Goal: Task Accomplishment & Management: Use online tool/utility

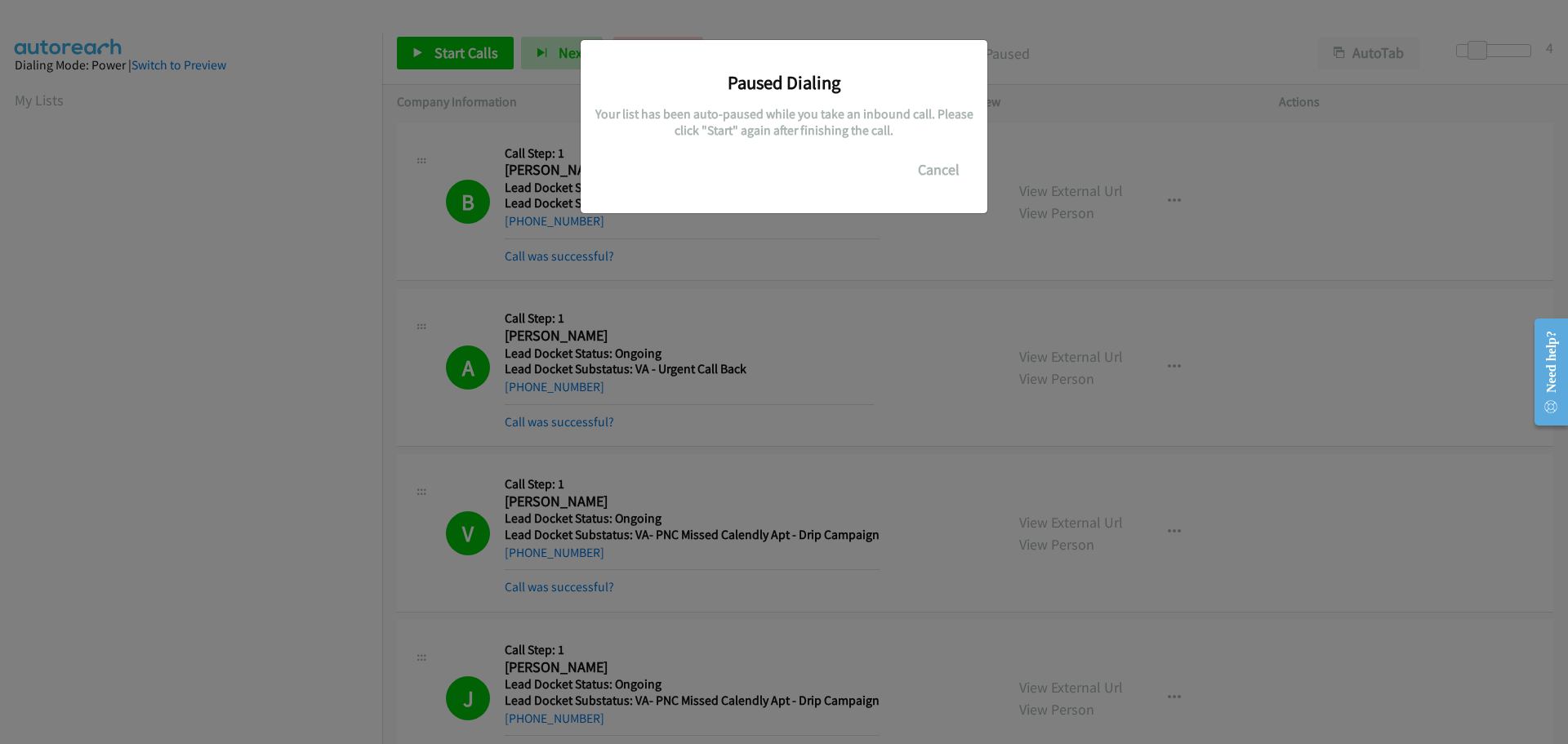
scroll to position [172, 0]
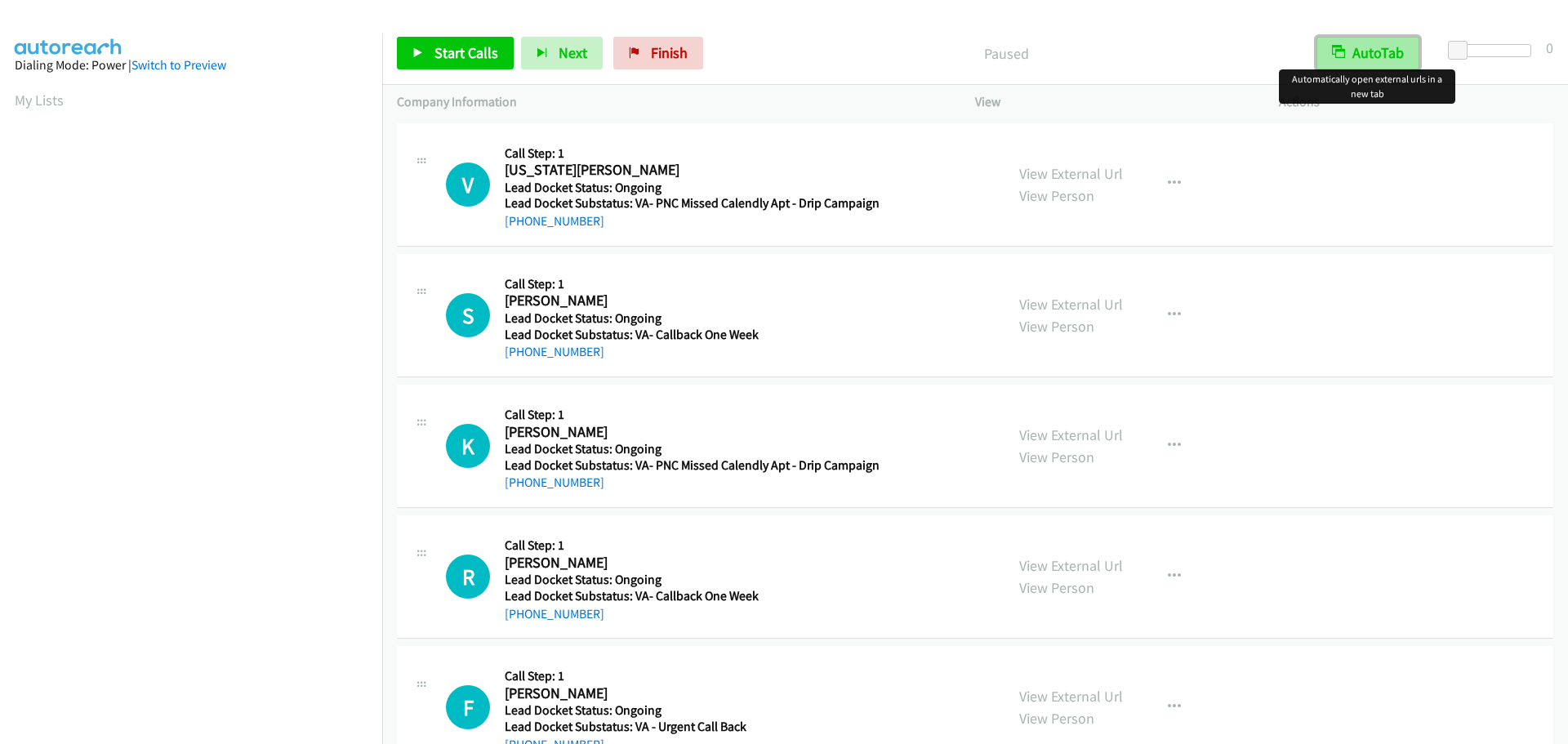
click at [1348, 63] on button "AutoTab" at bounding box center [1367, 53] width 103 height 32
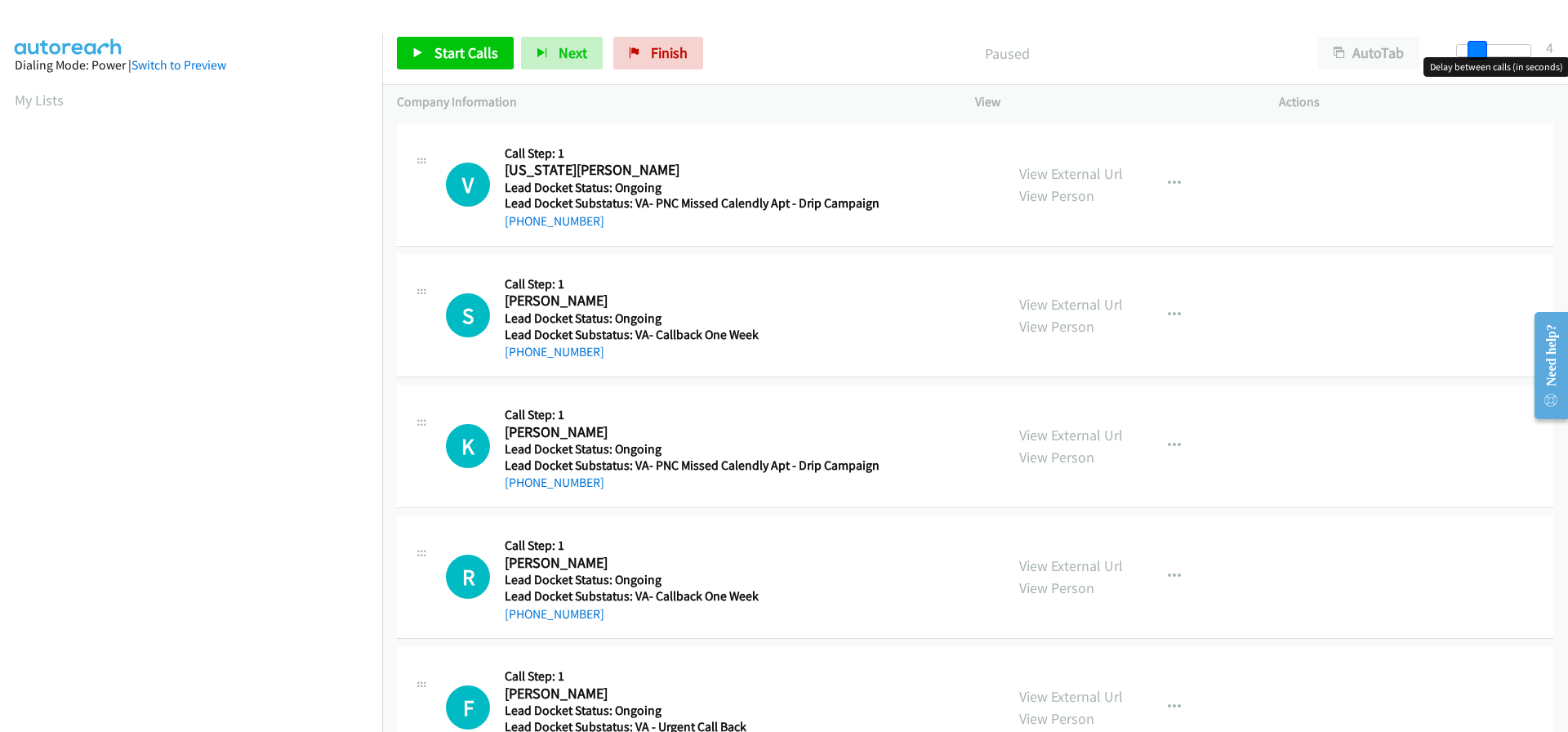
drag, startPoint x: 1457, startPoint y: 45, endPoint x: 1474, endPoint y: 50, distance: 17.7
click at [1474, 50] on span at bounding box center [1477, 50] width 20 height 20
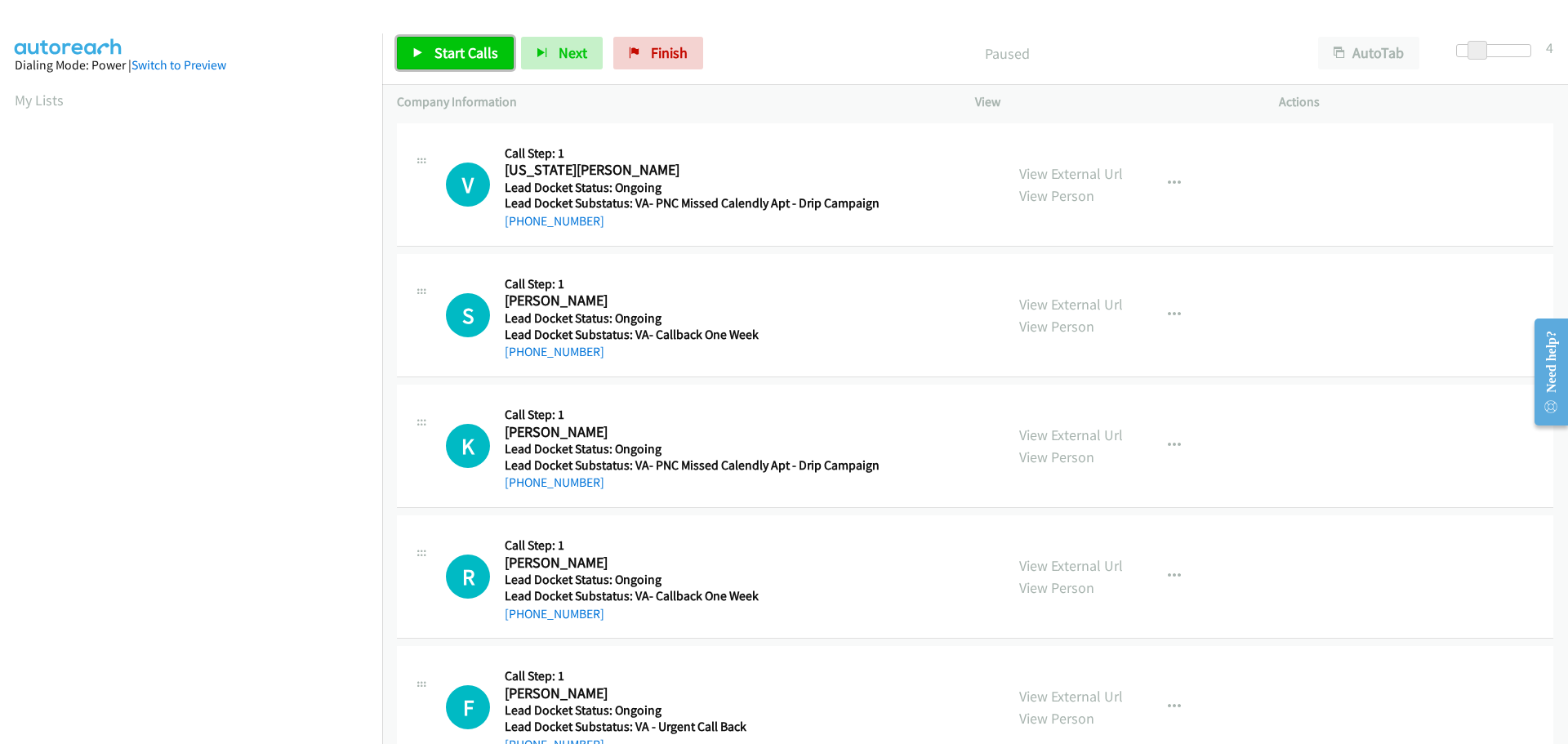
click at [453, 57] on span "Start Calls" at bounding box center [466, 53] width 64 height 19
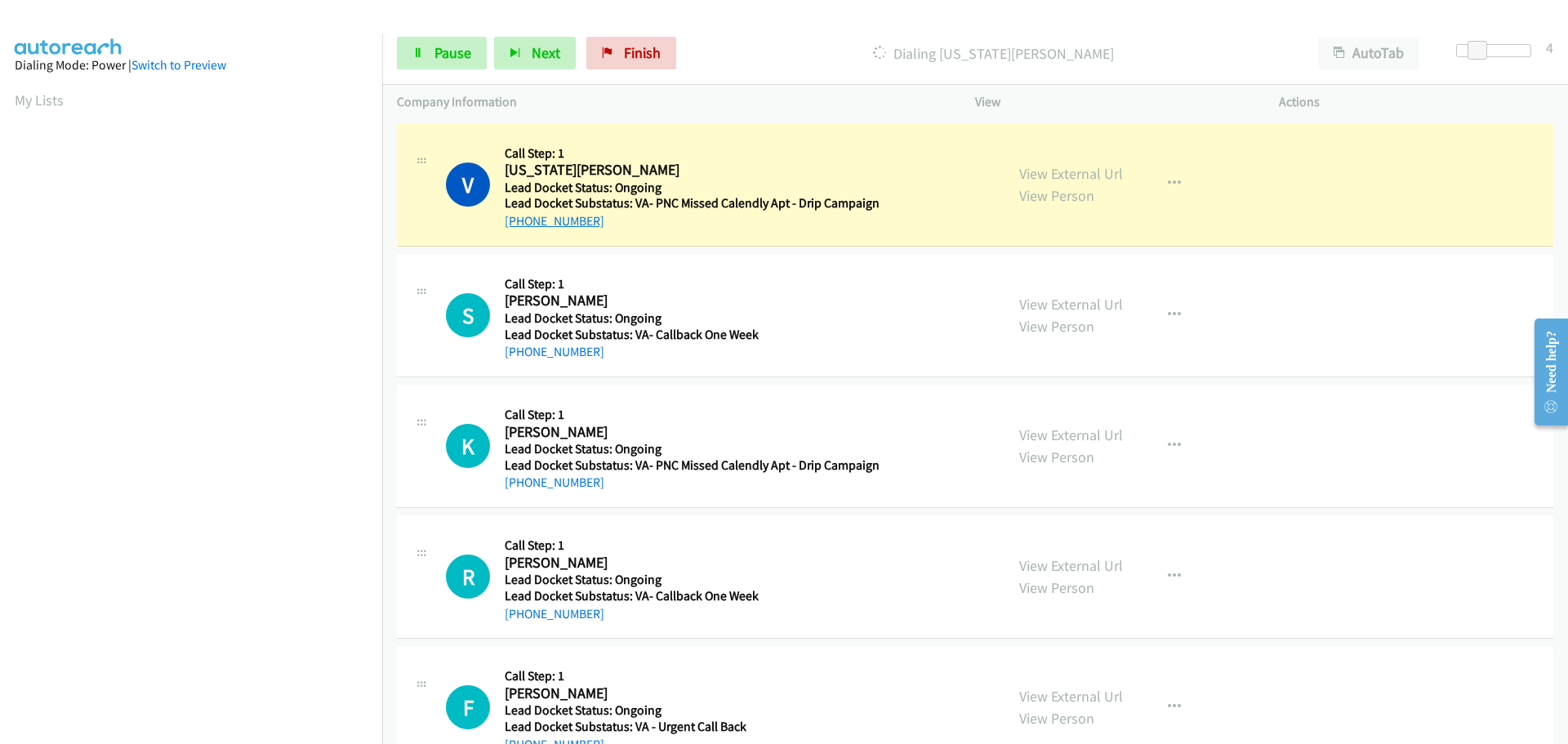
drag, startPoint x: 610, startPoint y: 226, endPoint x: 521, endPoint y: 220, distance: 89.2
click at [521, 220] on div "+1 757-478-6964" at bounding box center [692, 221] width 375 height 20
copy link "757-478-6964"
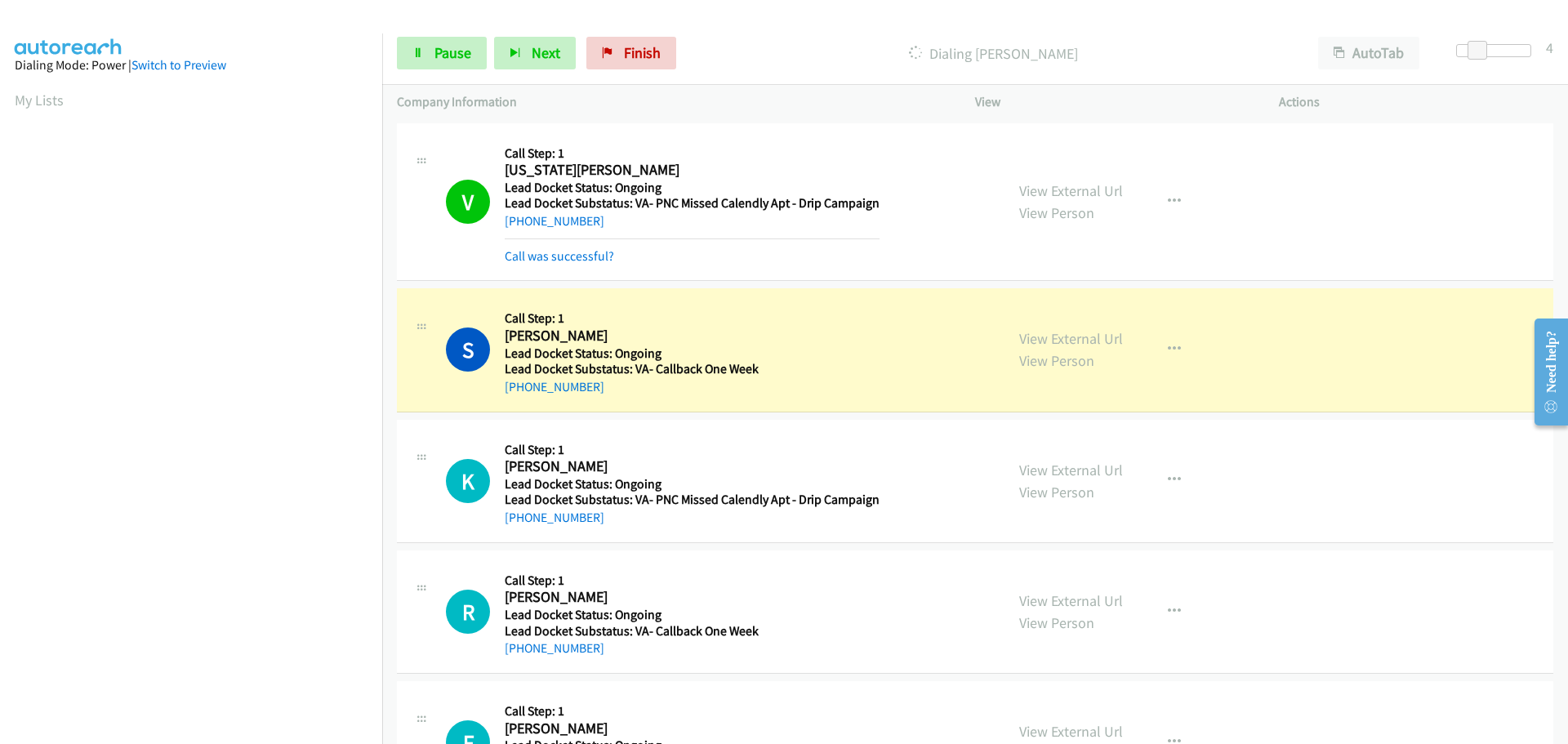
scroll to position [173, 0]
drag, startPoint x: 603, startPoint y: 378, endPoint x: 521, endPoint y: 390, distance: 82.9
click at [521, 390] on div "+1 662-598-0201" at bounding box center [689, 386] width 369 height 20
copy link "662-598-0201"
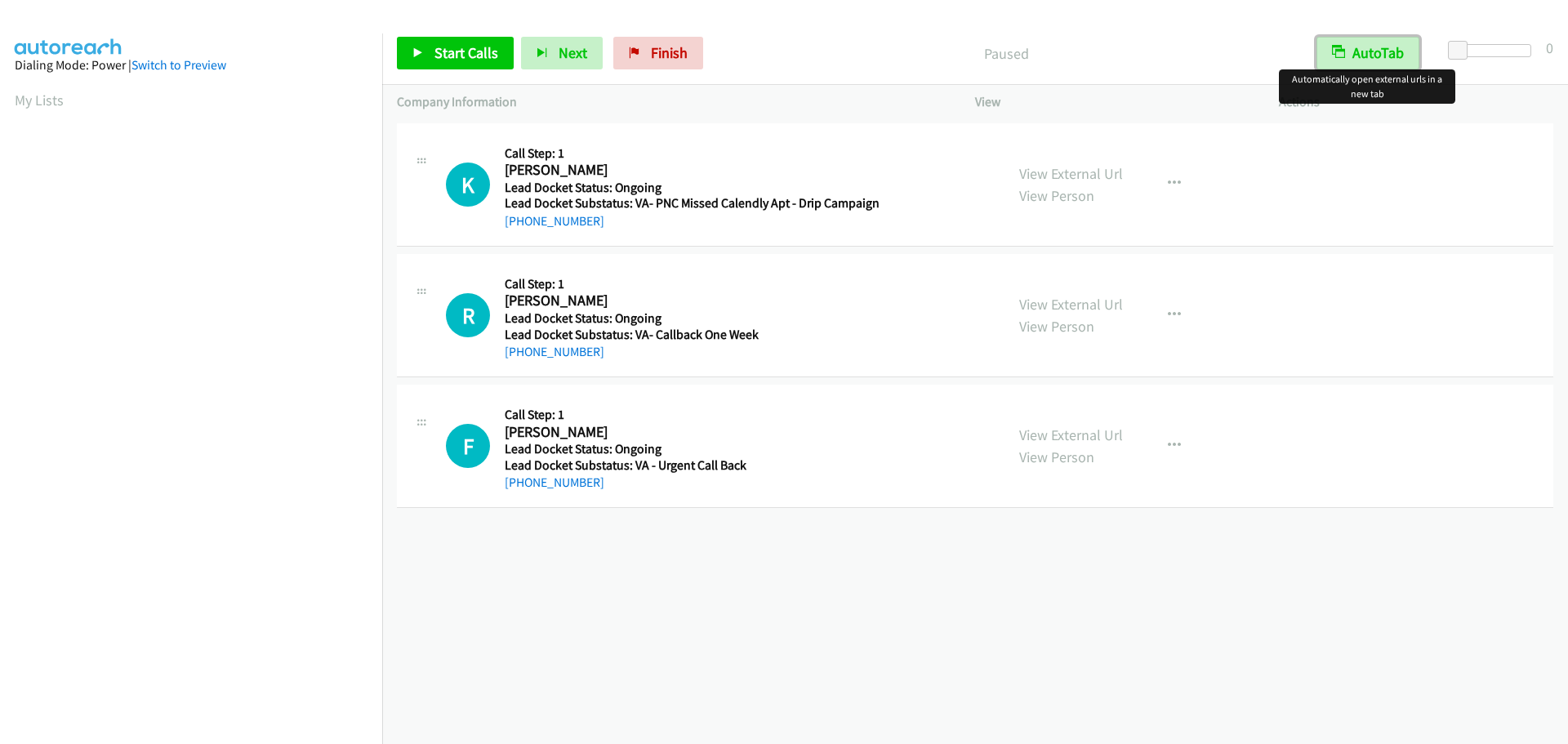
click at [1377, 60] on button "AutoTab" at bounding box center [1367, 53] width 103 height 32
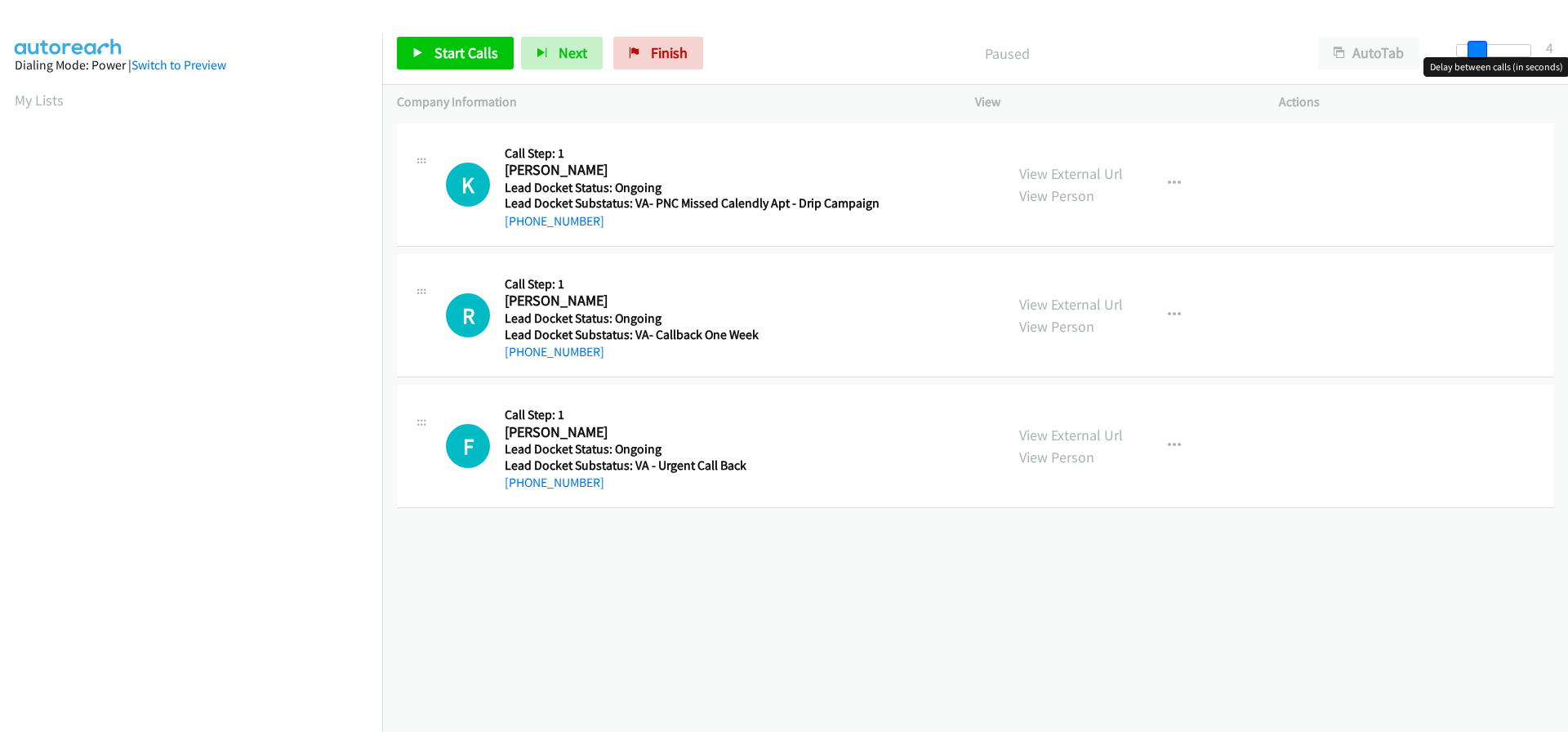
drag, startPoint x: 1457, startPoint y: 52, endPoint x: 1475, endPoint y: 52, distance: 18.0
click at [1475, 52] on span at bounding box center [1477, 50] width 20 height 20
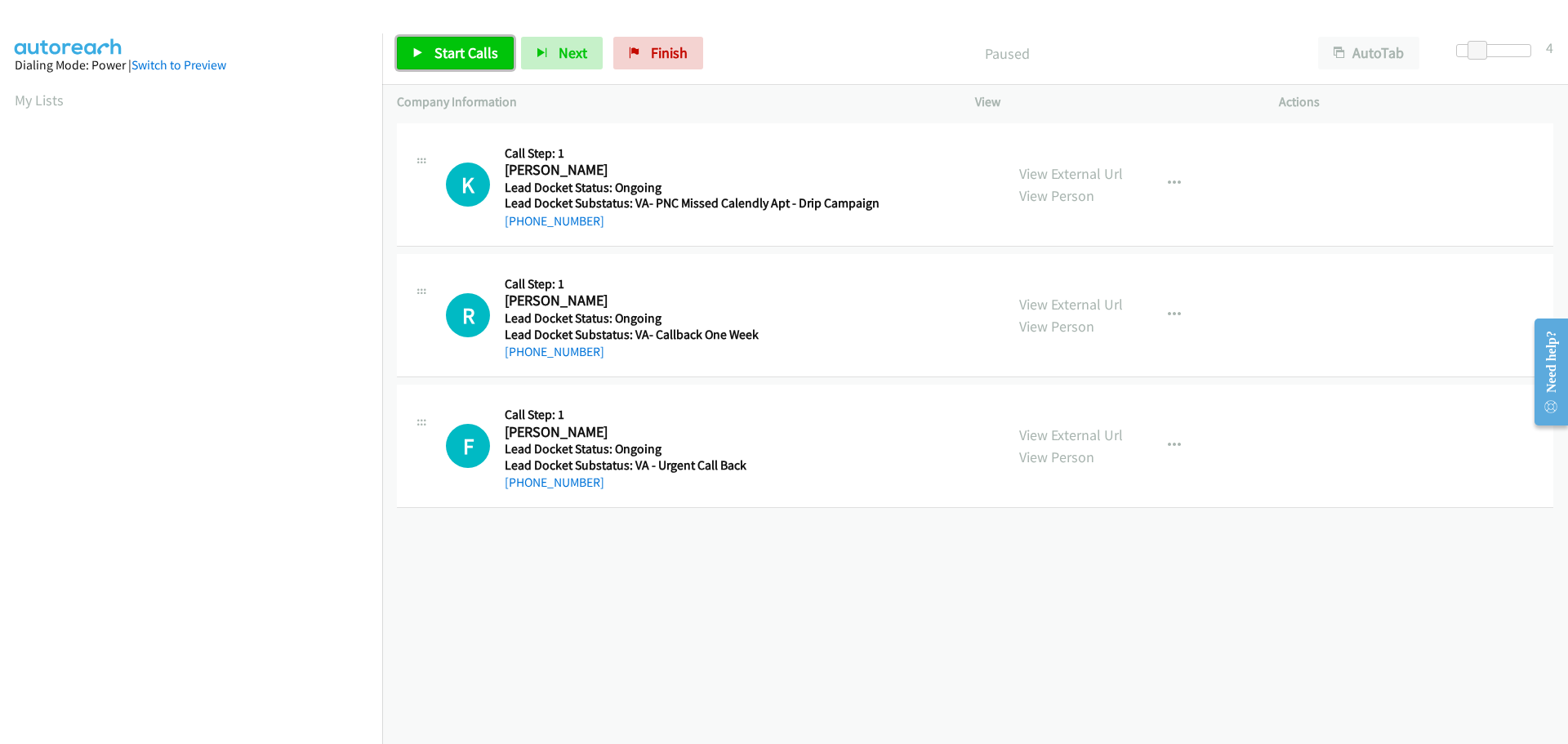
click at [497, 57] on link "Start Calls" at bounding box center [454, 53] width 117 height 32
drag, startPoint x: 601, startPoint y: 220, endPoint x: 520, endPoint y: 227, distance: 81.3
click at [520, 227] on div "+1 504-577-3040" at bounding box center [692, 221] width 375 height 20
copy link "504-577-3040"
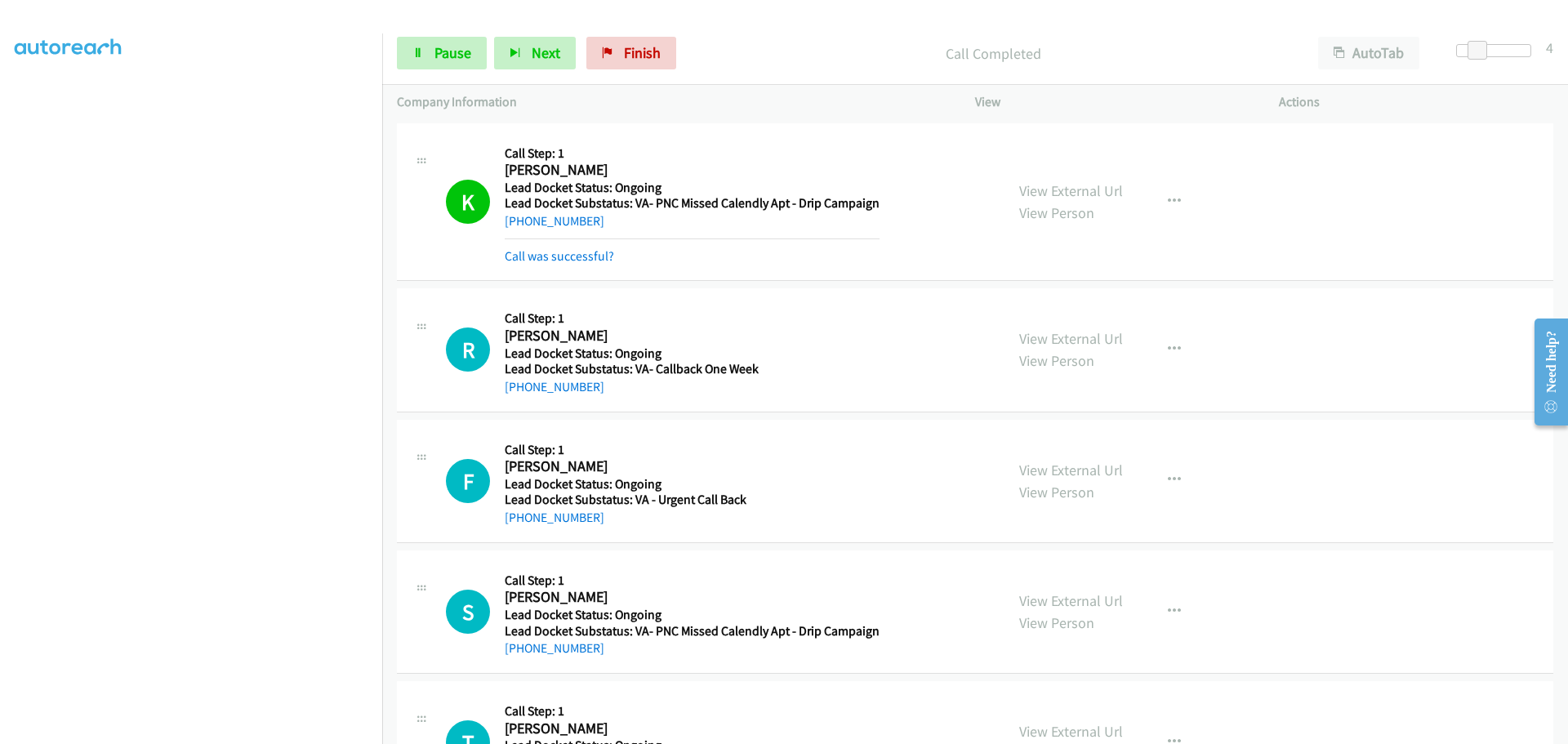
scroll to position [163, 0]
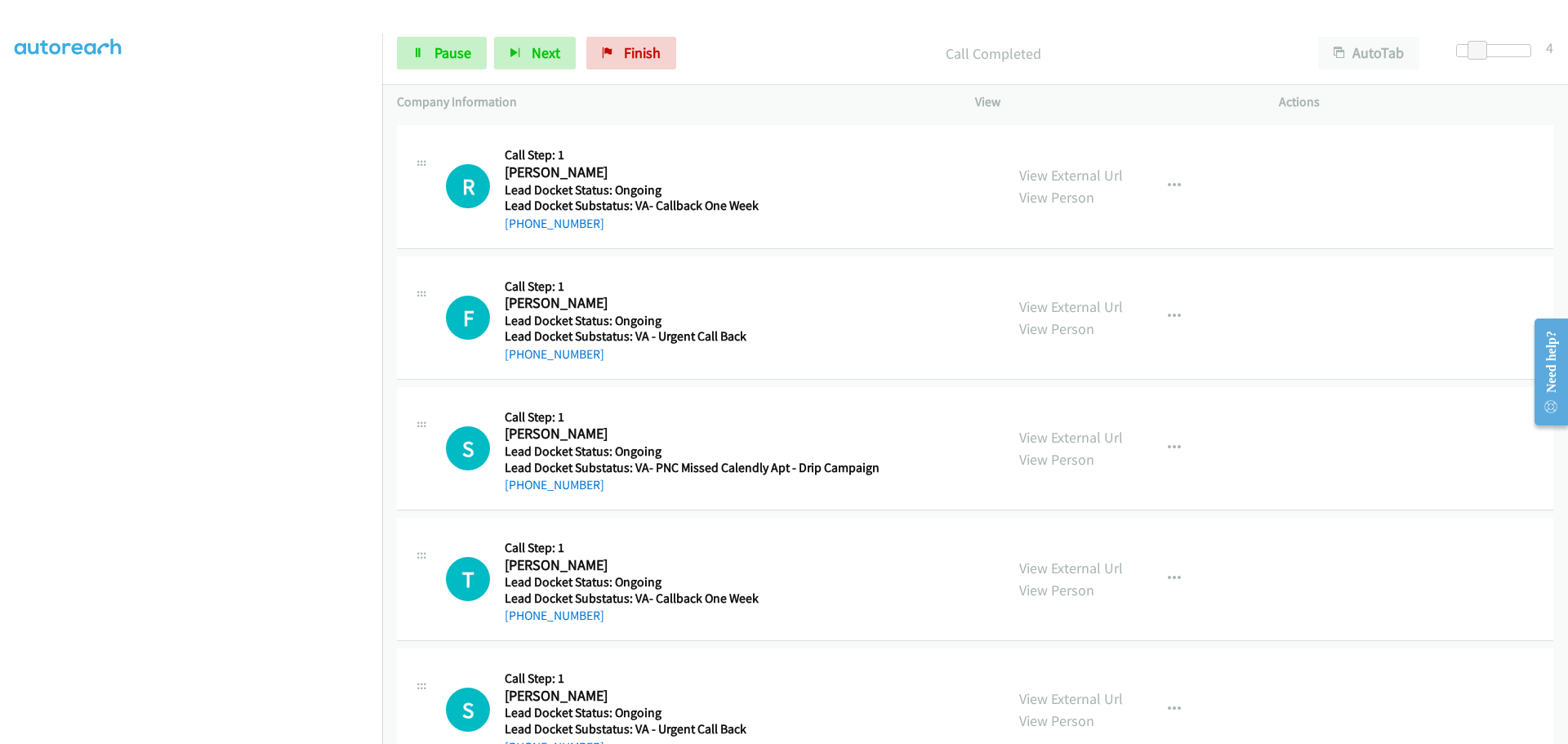
drag, startPoint x: 599, startPoint y: 229, endPoint x: 521, endPoint y: 242, distance: 79.1
click at [521, 242] on div "R Callback Scheduled Call Step: 1 Robert Talbert America/New_York Lead Docket S…" at bounding box center [974, 186] width 1156 height 123
copy link "571-533-6815"
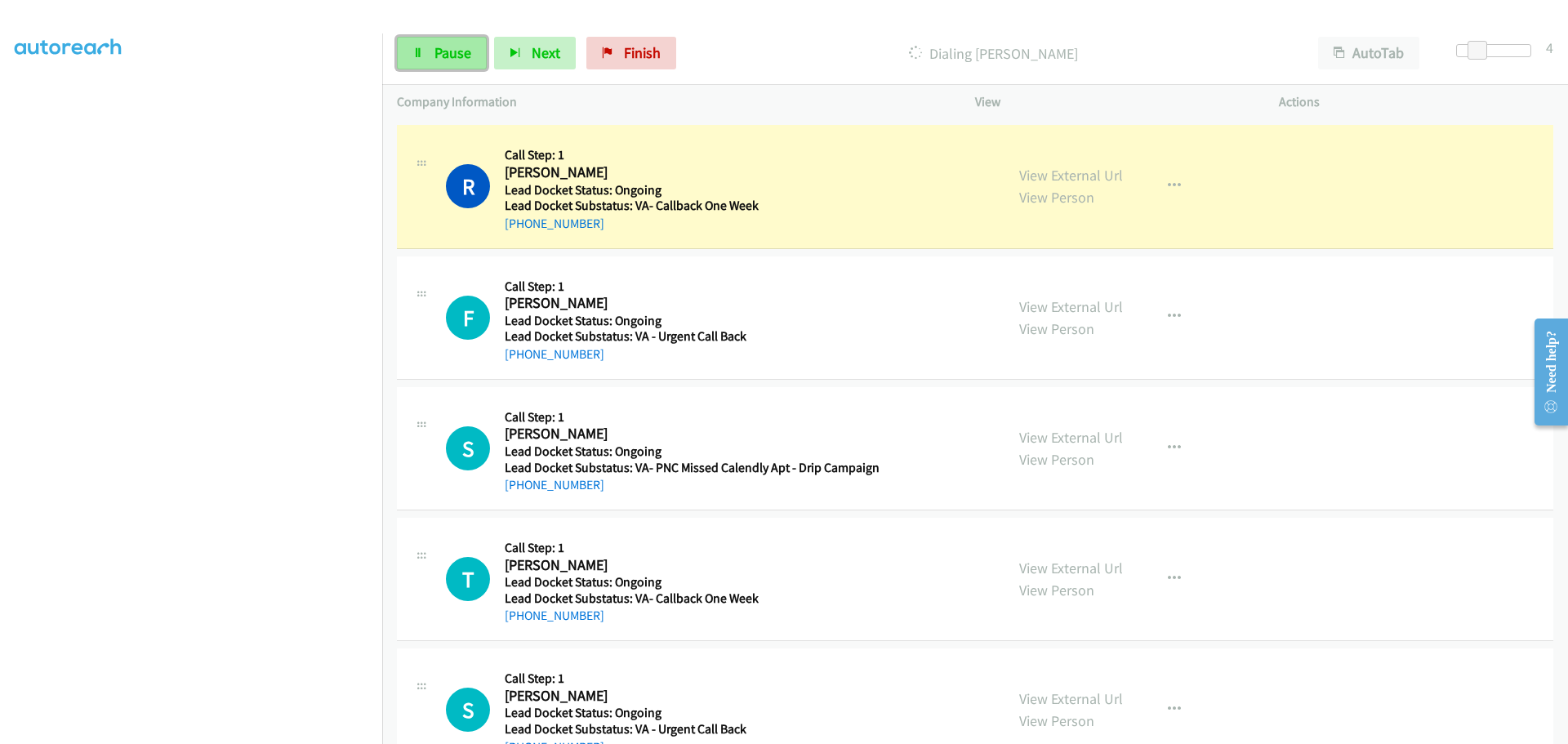
click at [442, 54] on span "Pause" at bounding box center [453, 53] width 37 height 19
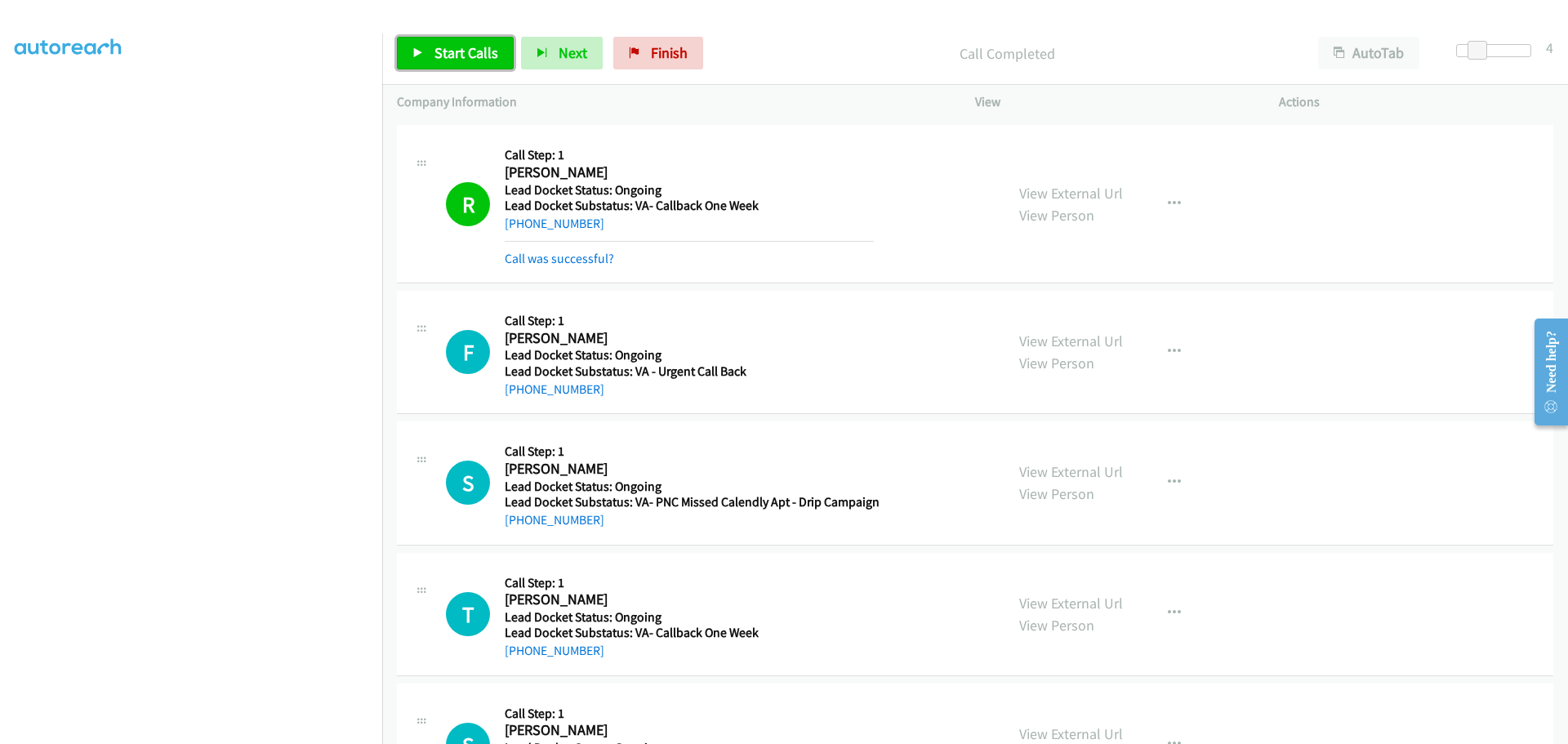
click at [478, 62] on link "Start Calls" at bounding box center [454, 53] width 117 height 32
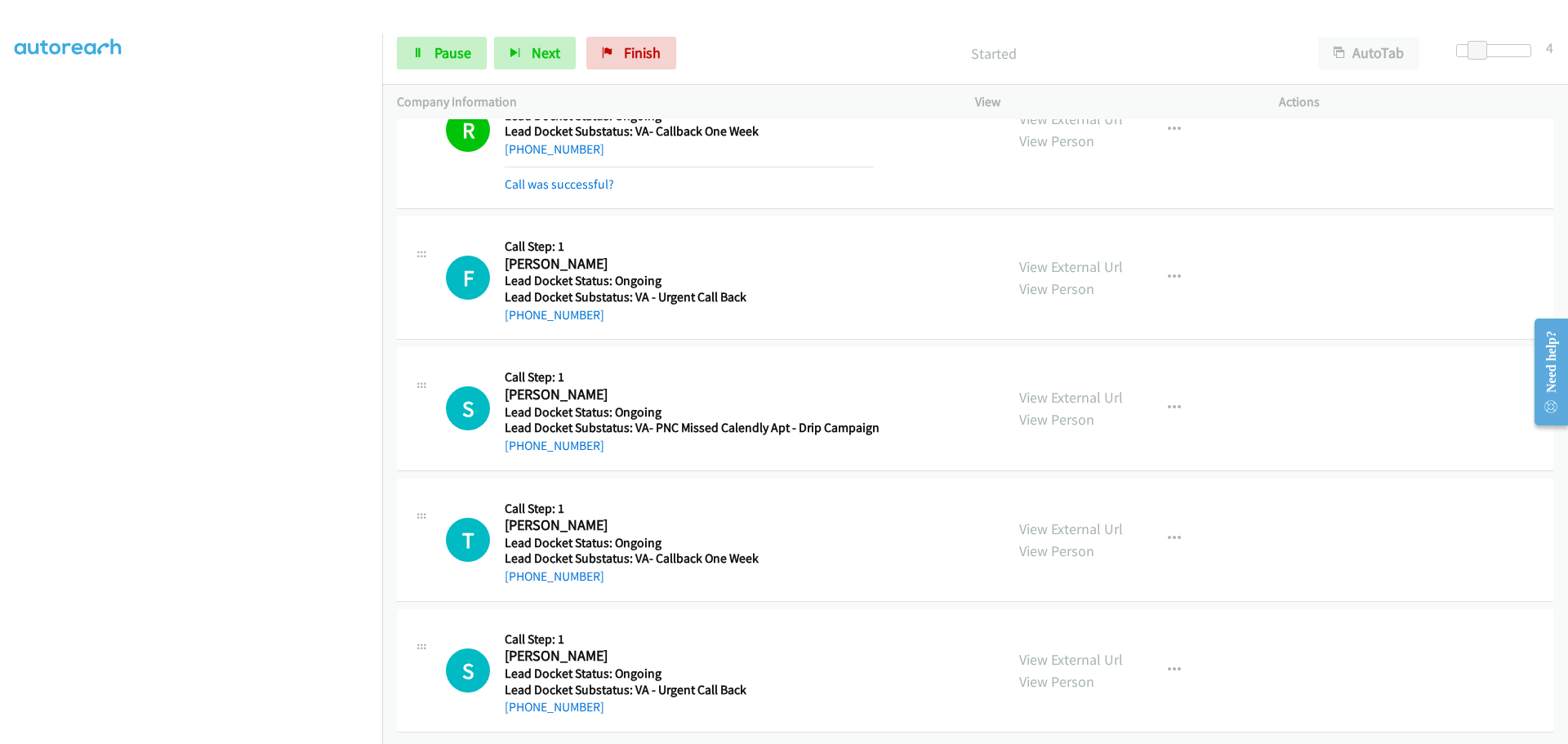
scroll to position [250, 0]
drag, startPoint x: 599, startPoint y: 311, endPoint x: 519, endPoint y: 313, distance: 80.0
click at [519, 312] on div "+1 334-750-5024" at bounding box center [689, 315] width 369 height 20
copy link "334-750-5024"
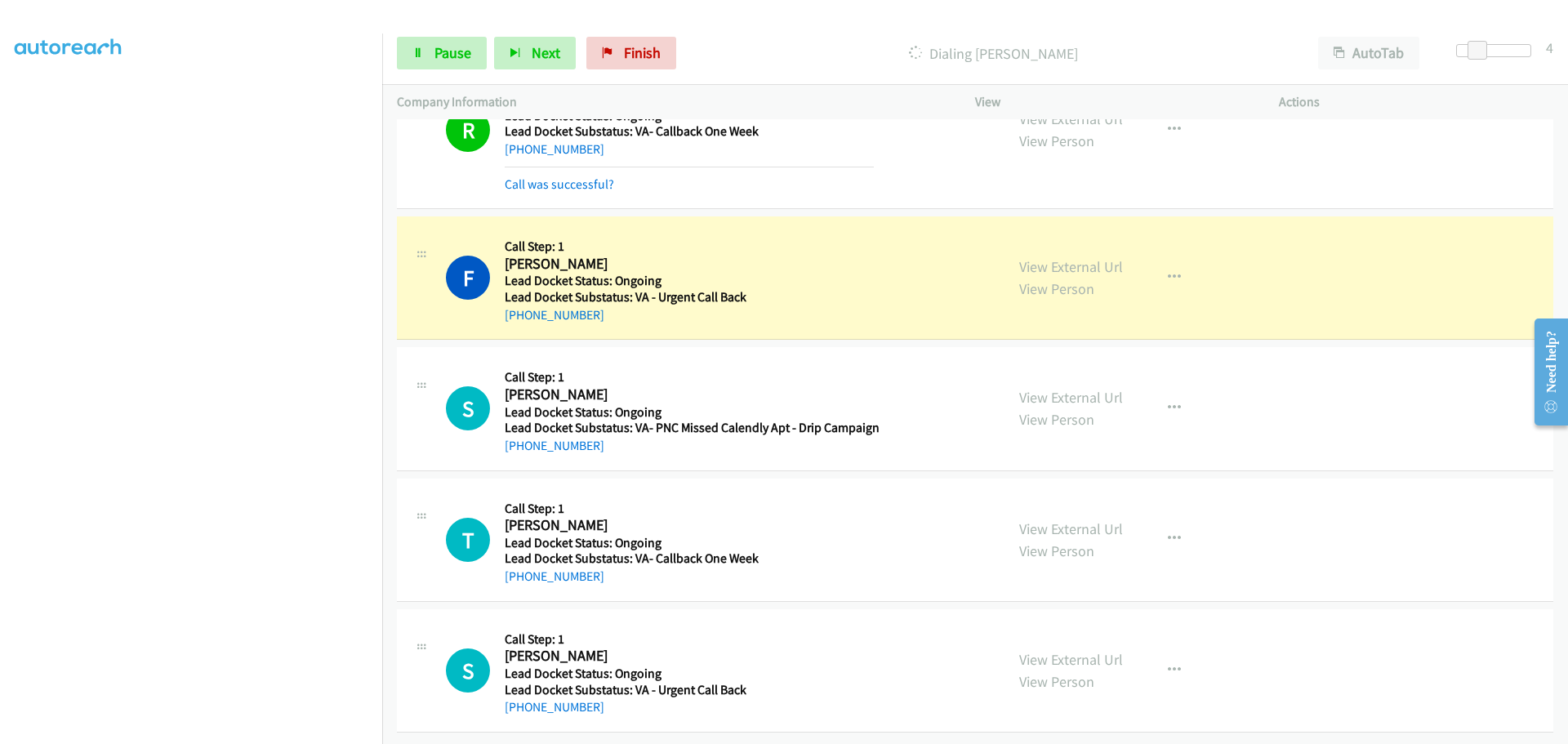
drag, startPoint x: 605, startPoint y: 448, endPoint x: 519, endPoint y: 447, distance: 86.0
click at [519, 447] on div "S Callback Scheduled Call Step: 1 Scott Gregg America/New_York Lead Docket Stat…" at bounding box center [974, 409] width 1156 height 123
click at [603, 441] on div "+1 317-606-0459" at bounding box center [692, 446] width 375 height 20
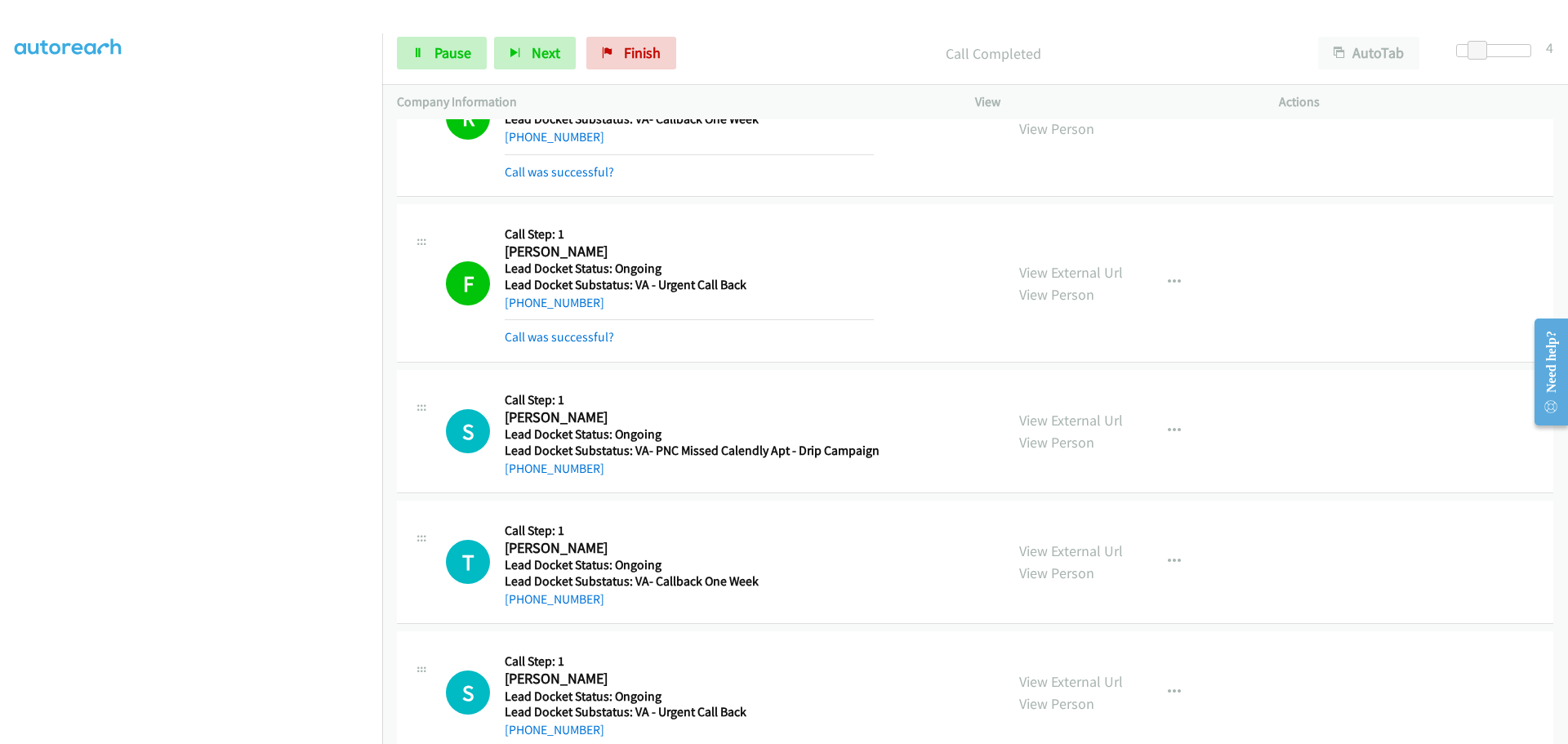
drag, startPoint x: 599, startPoint y: 438, endPoint x: 519, endPoint y: 480, distance: 90.4
click at [519, 480] on div "S Callback Scheduled Call Step: 1 Scott Gregg America/New_York Lead Docket Stat…" at bounding box center [974, 432] width 1156 height 123
copy link "317-606-0459"
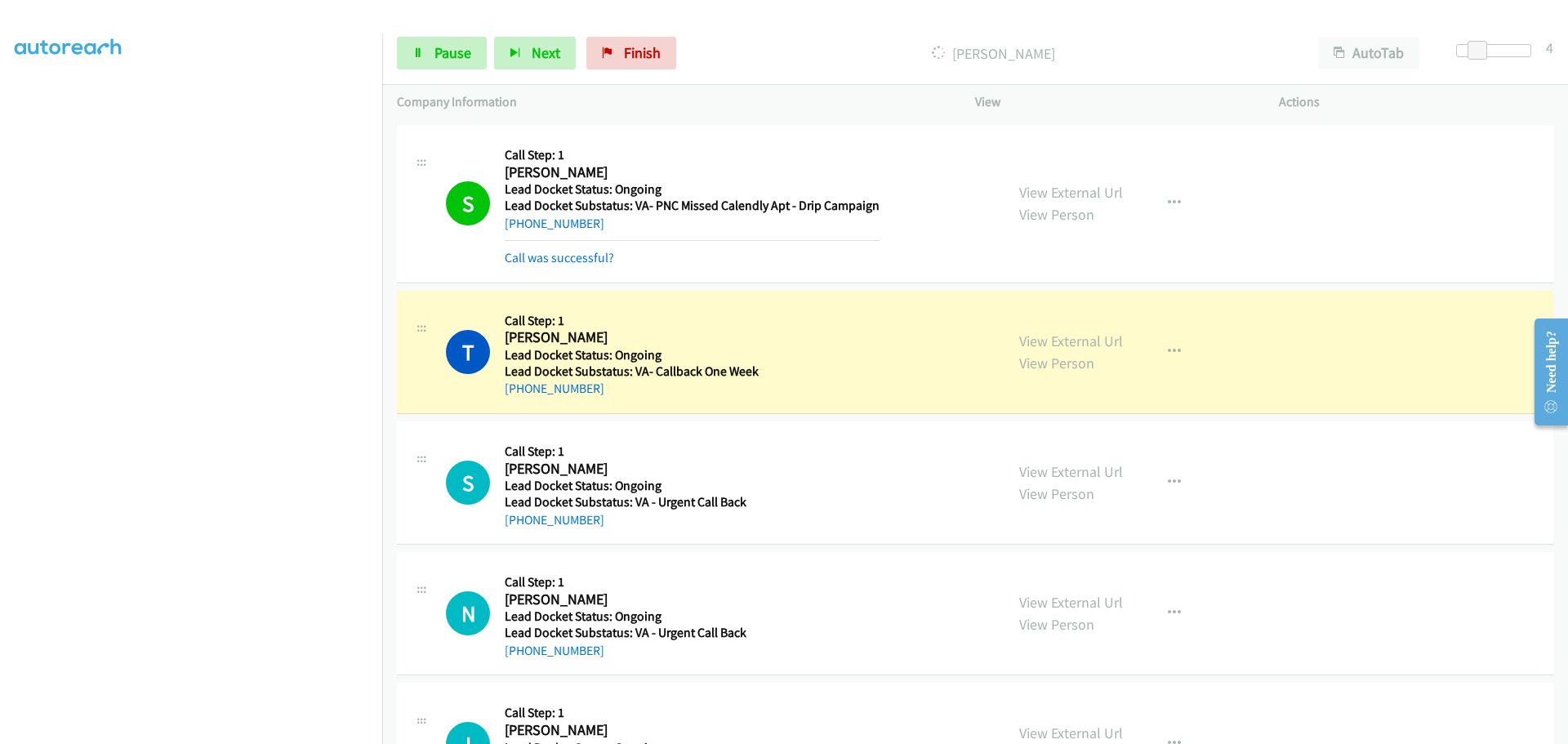
scroll to position [577, 0]
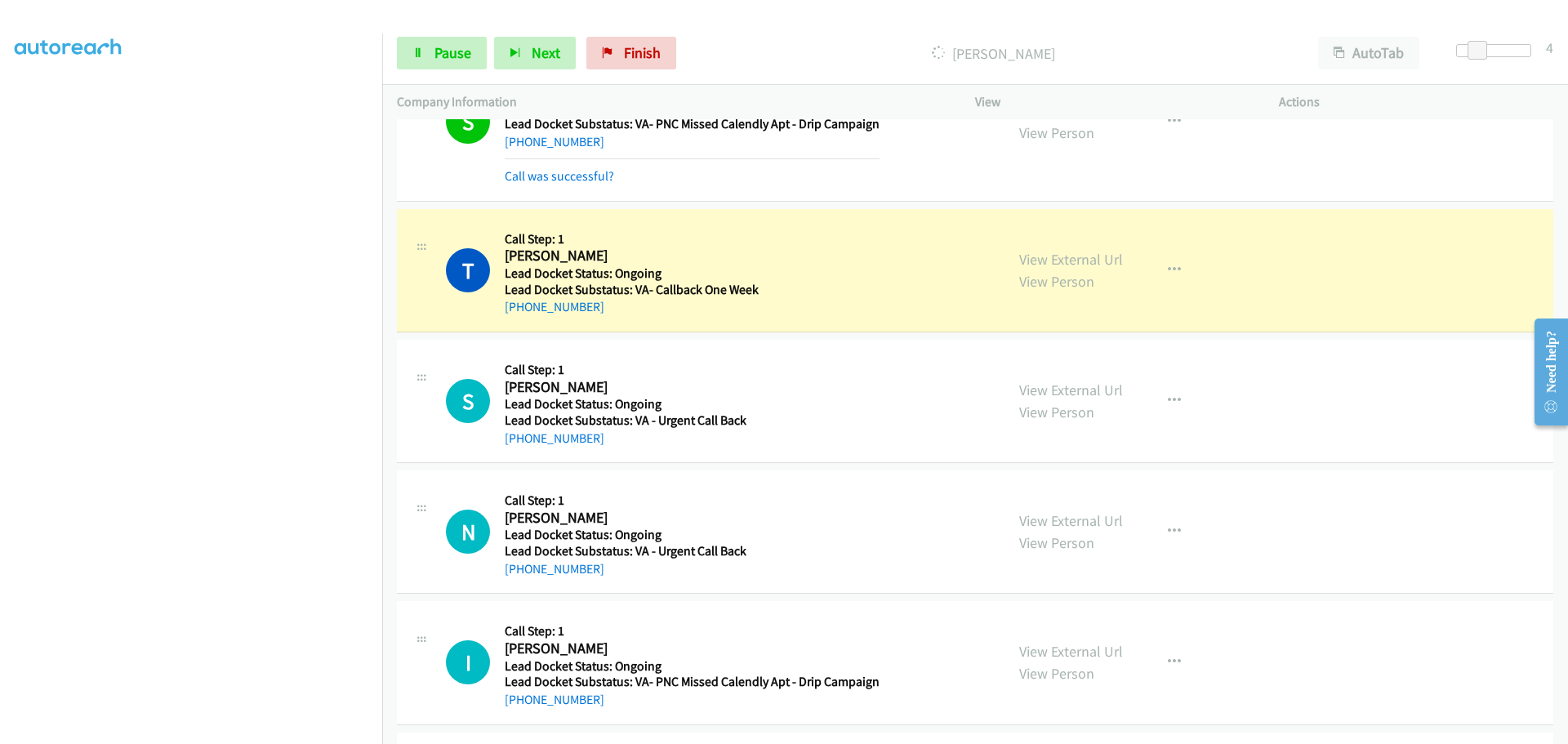
click at [621, 341] on div "S Callback Scheduled Call Step: 1 Samuel Hasterlo America/Chicago Lead Docket S…" at bounding box center [974, 401] width 1156 height 123
drag, startPoint x: 576, startPoint y: 307, endPoint x: 519, endPoint y: 312, distance: 57.2
click at [519, 312] on div "+1 619-756-0520" at bounding box center [631, 306] width 254 height 20
copy link "619-756-0520"
click at [457, 60] on span "Pause" at bounding box center [453, 53] width 37 height 19
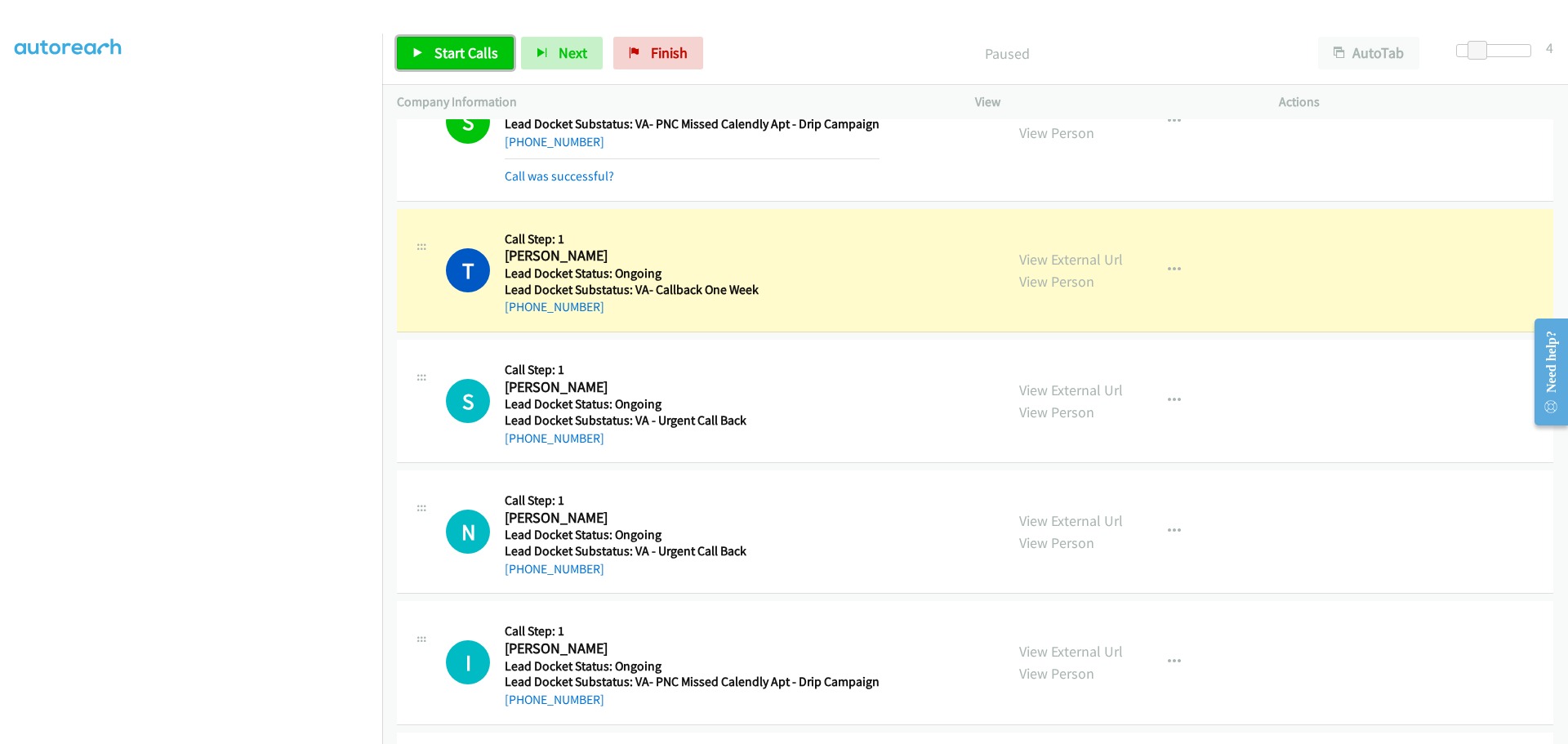
click at [459, 51] on span "Start Calls" at bounding box center [466, 53] width 64 height 19
drag, startPoint x: 586, startPoint y: 434, endPoint x: 522, endPoint y: 442, distance: 64.5
click at [522, 442] on div "[PHONE_NUMBER]" at bounding box center [625, 438] width 242 height 20
copy link "[PHONE_NUMBER]"
click at [629, 442] on div "[PHONE_NUMBER]" at bounding box center [625, 438] width 242 height 20
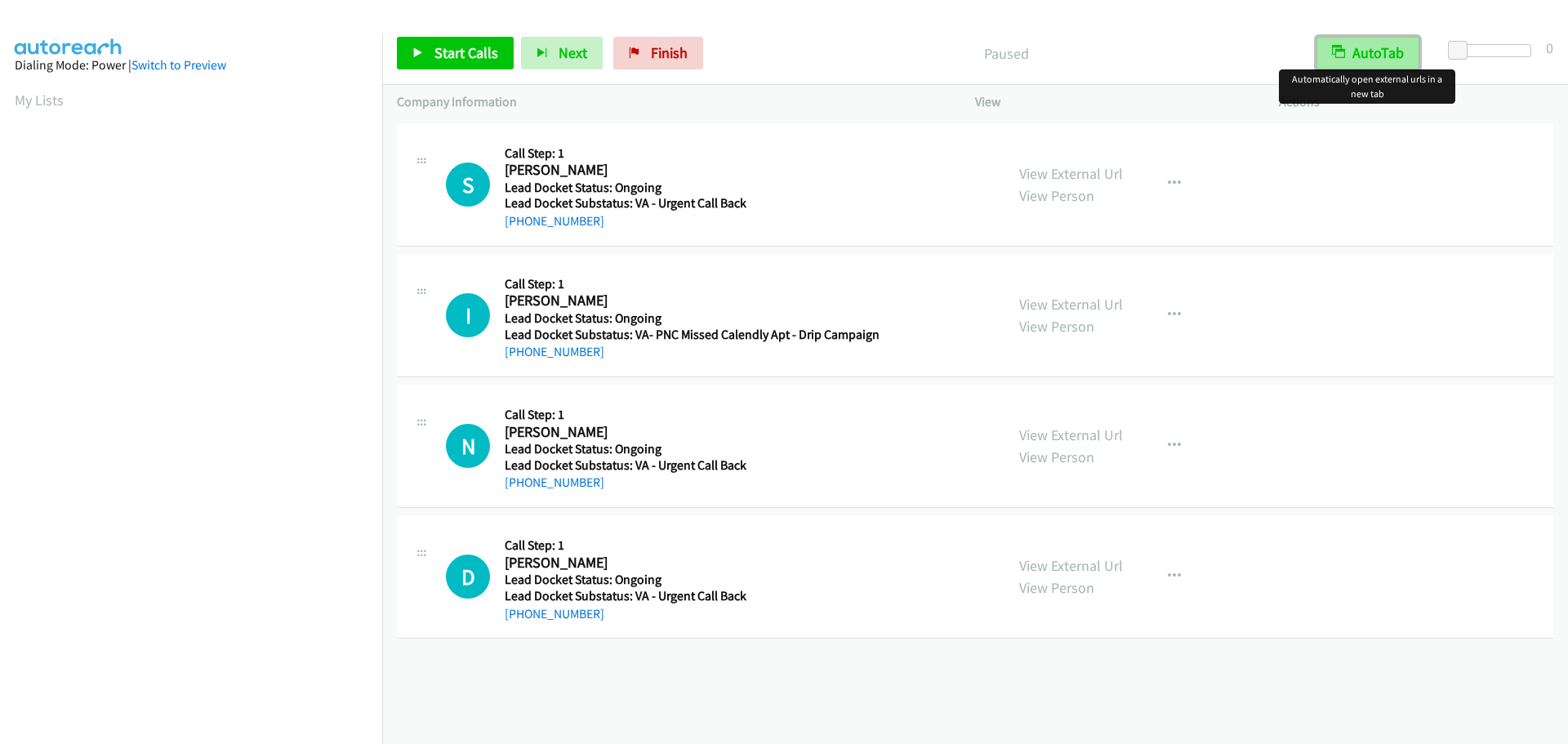
click at [1368, 46] on button "AutoTab" at bounding box center [1367, 53] width 103 height 32
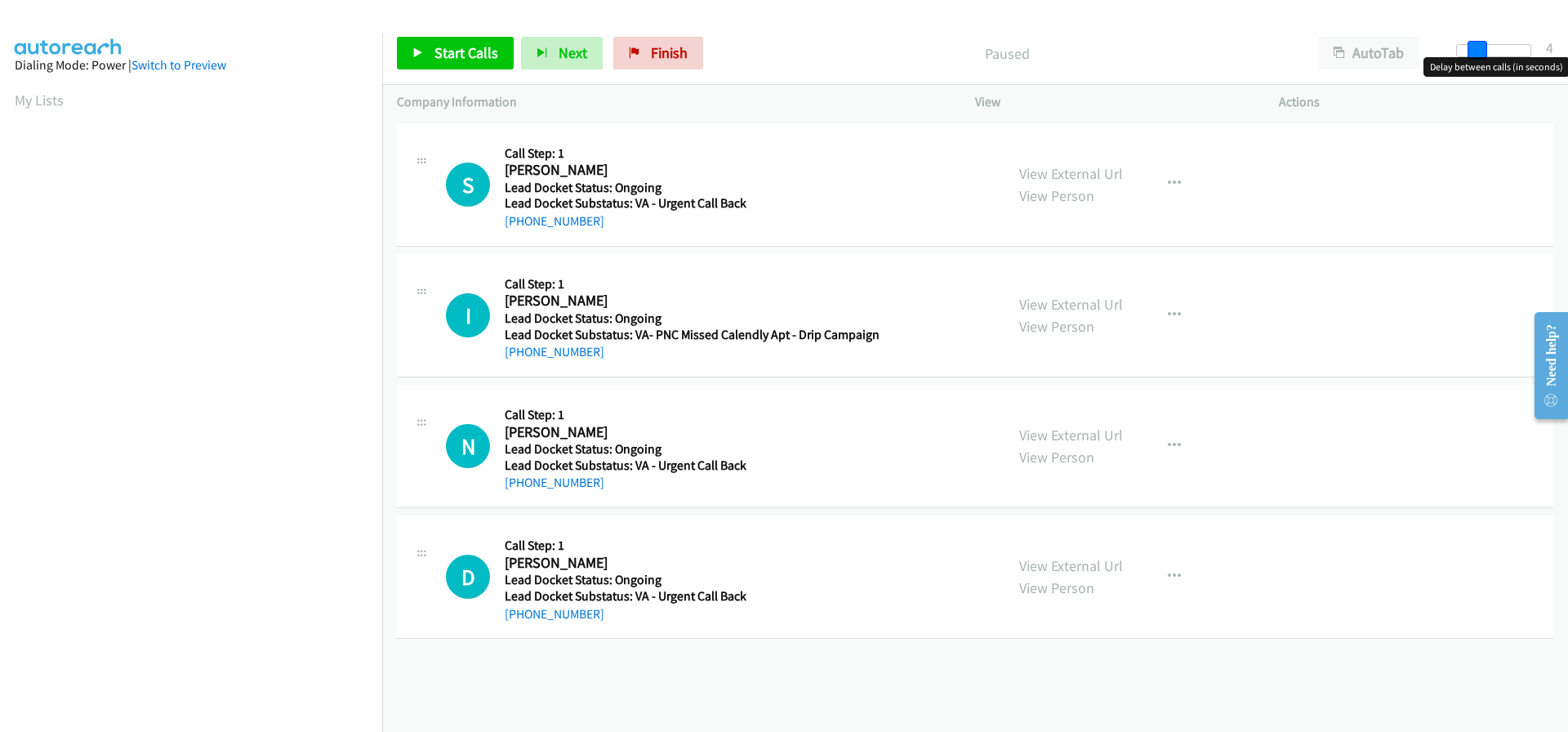
drag, startPoint x: 1457, startPoint y: 49, endPoint x: 1474, endPoint y: 54, distance: 17.7
click at [1474, 54] on span at bounding box center [1477, 50] width 20 height 20
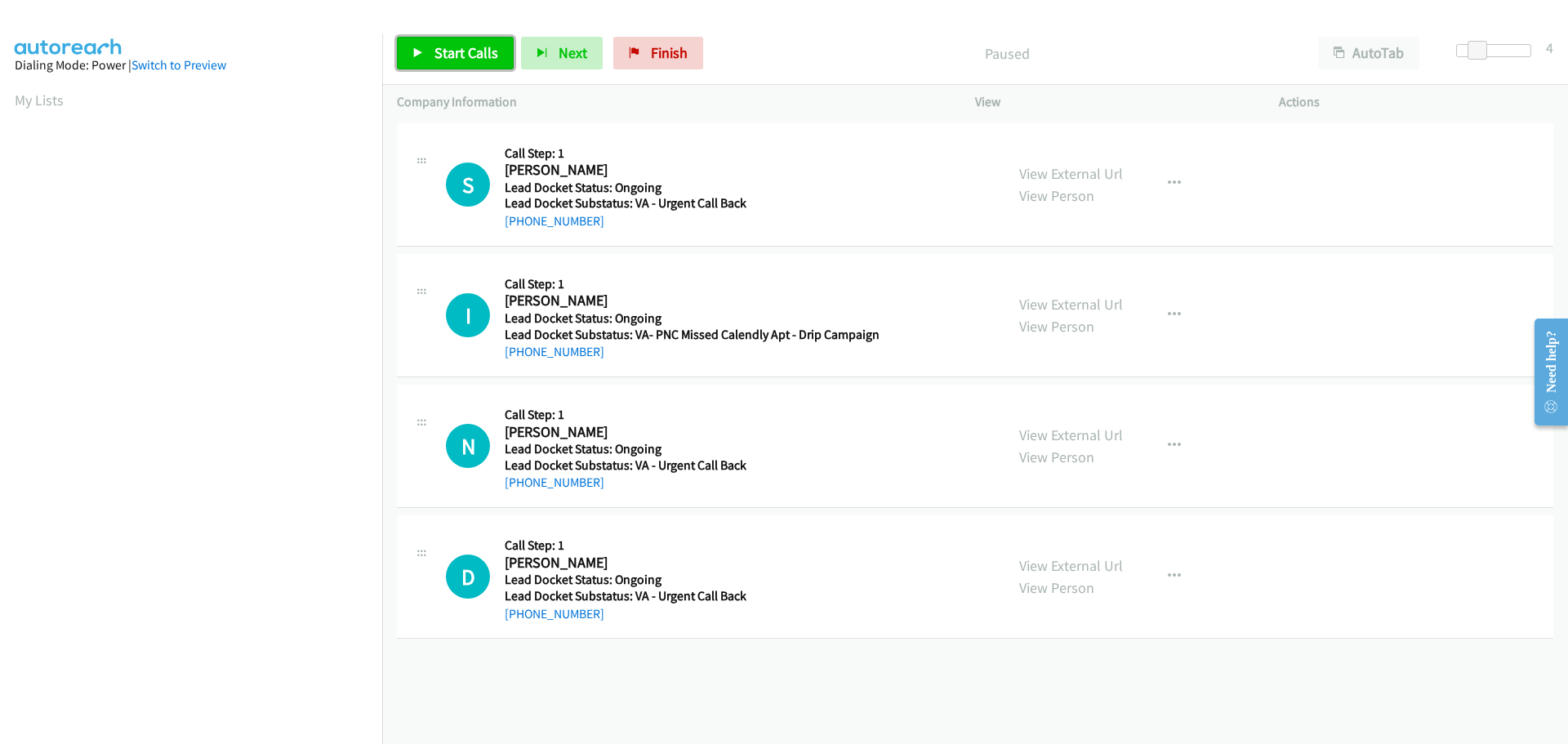
click at [465, 56] on span "Start Calls" at bounding box center [466, 53] width 64 height 19
drag, startPoint x: 602, startPoint y: 215, endPoint x: 519, endPoint y: 224, distance: 83.5
click at [519, 224] on div "+1 402-506-0089" at bounding box center [689, 221] width 369 height 20
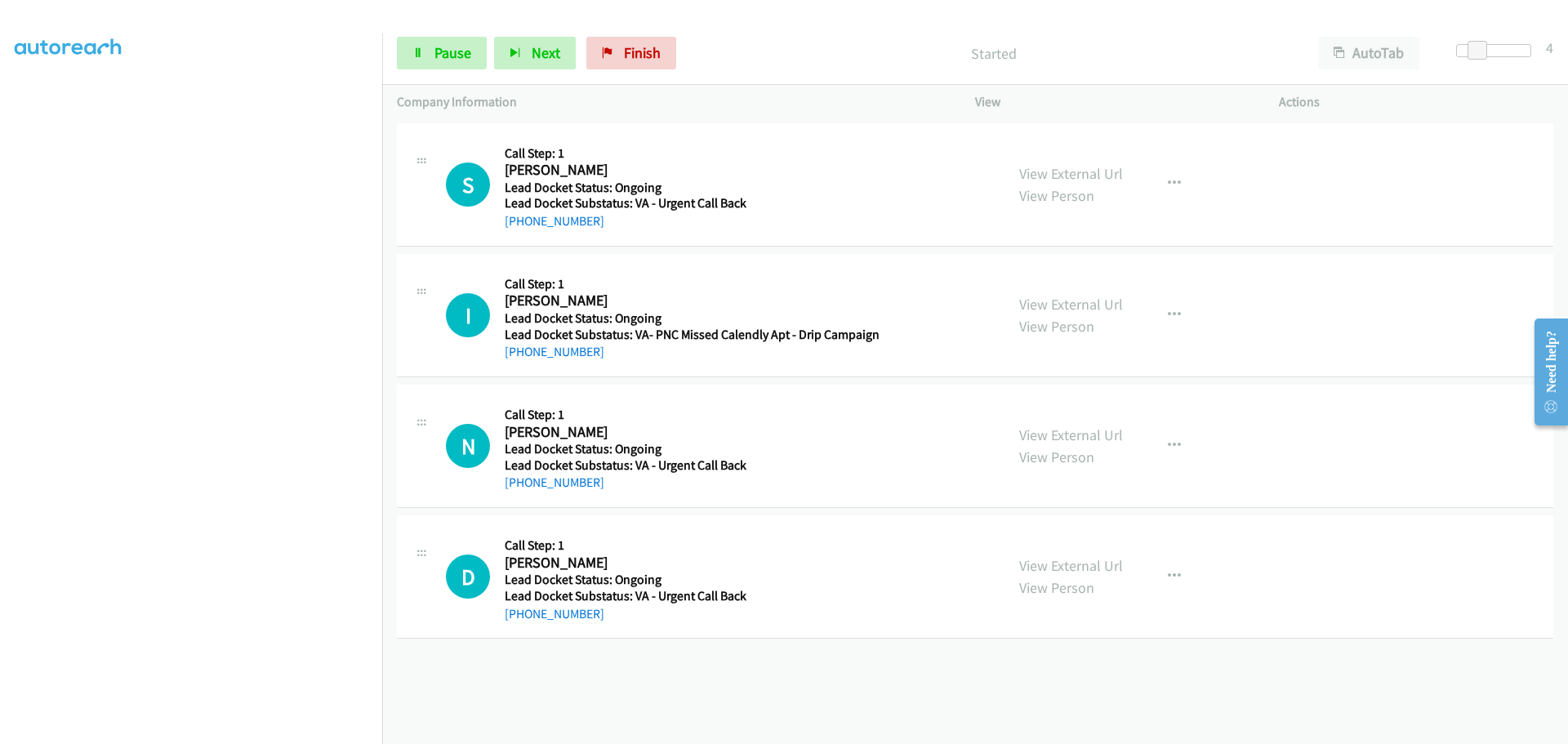
click at [627, 243] on div "S Callback Scheduled Call Step: 1 Samuel Hasterlo America/Chicago Lead Docket S…" at bounding box center [974, 185] width 1156 height 123
click at [626, 223] on div "+1 402-506-0089" at bounding box center [689, 221] width 369 height 20
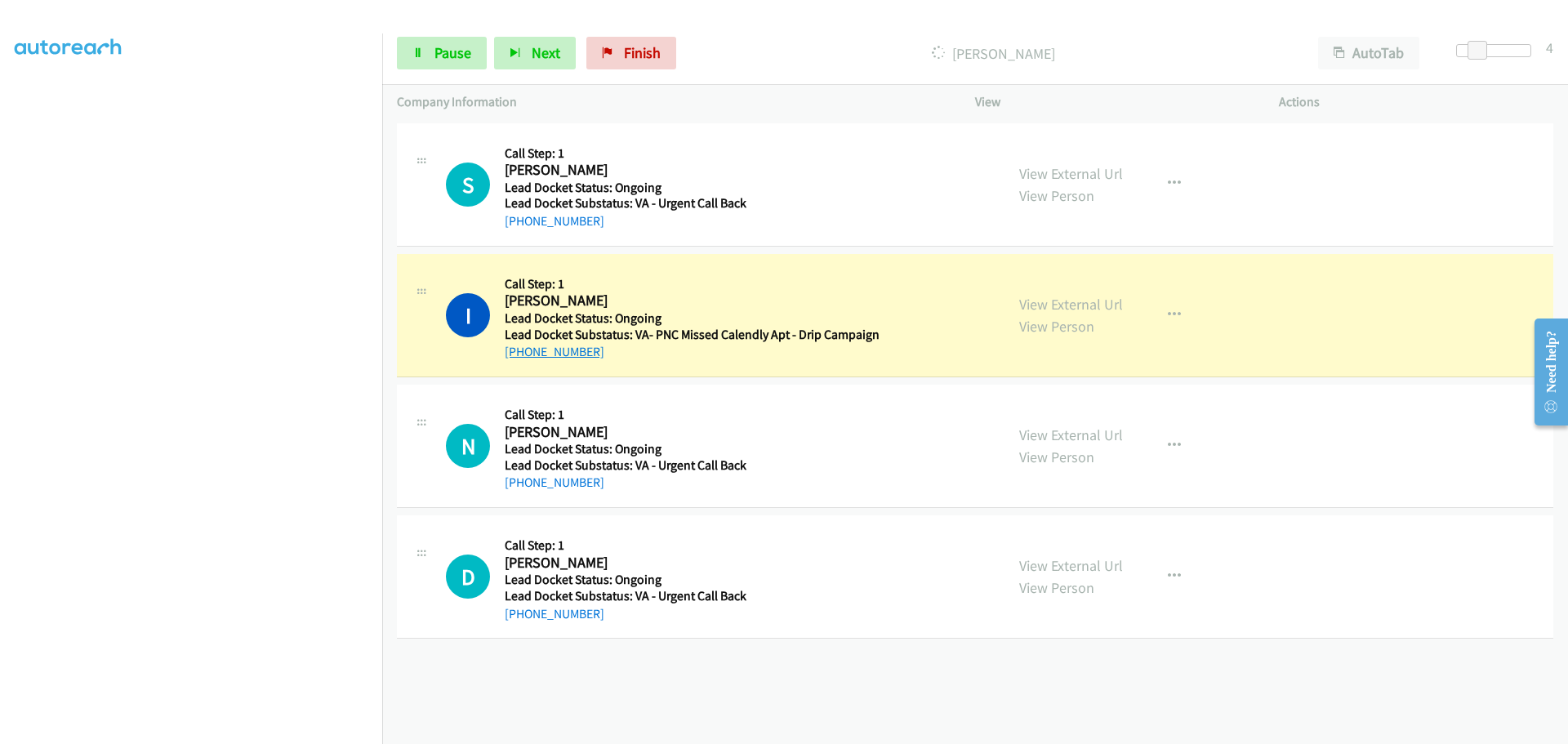
drag, startPoint x: 605, startPoint y: 346, endPoint x: 519, endPoint y: 352, distance: 86.2
click at [519, 352] on div "+1 443-610-0794" at bounding box center [692, 352] width 375 height 20
copy link "443-610-0794"
click at [448, 61] on span "Pause" at bounding box center [453, 53] width 37 height 19
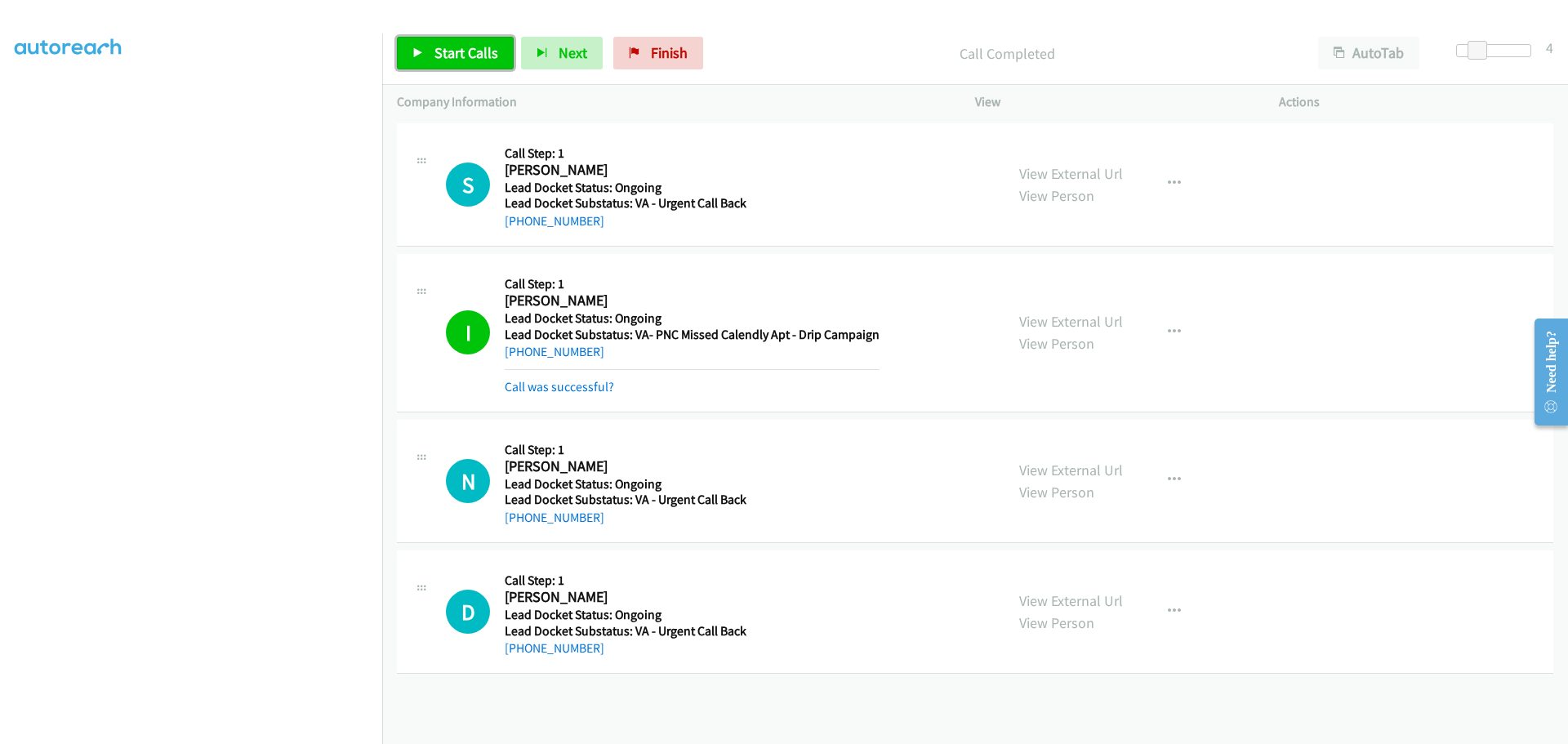
click at [481, 51] on span "Start Calls" at bounding box center [466, 53] width 64 height 19
drag, startPoint x: 587, startPoint y: 524, endPoint x: 519, endPoint y: 525, distance: 68.0
click at [519, 525] on div "+1 580-695-1775" at bounding box center [689, 518] width 369 height 20
copy link "580-695-1775"
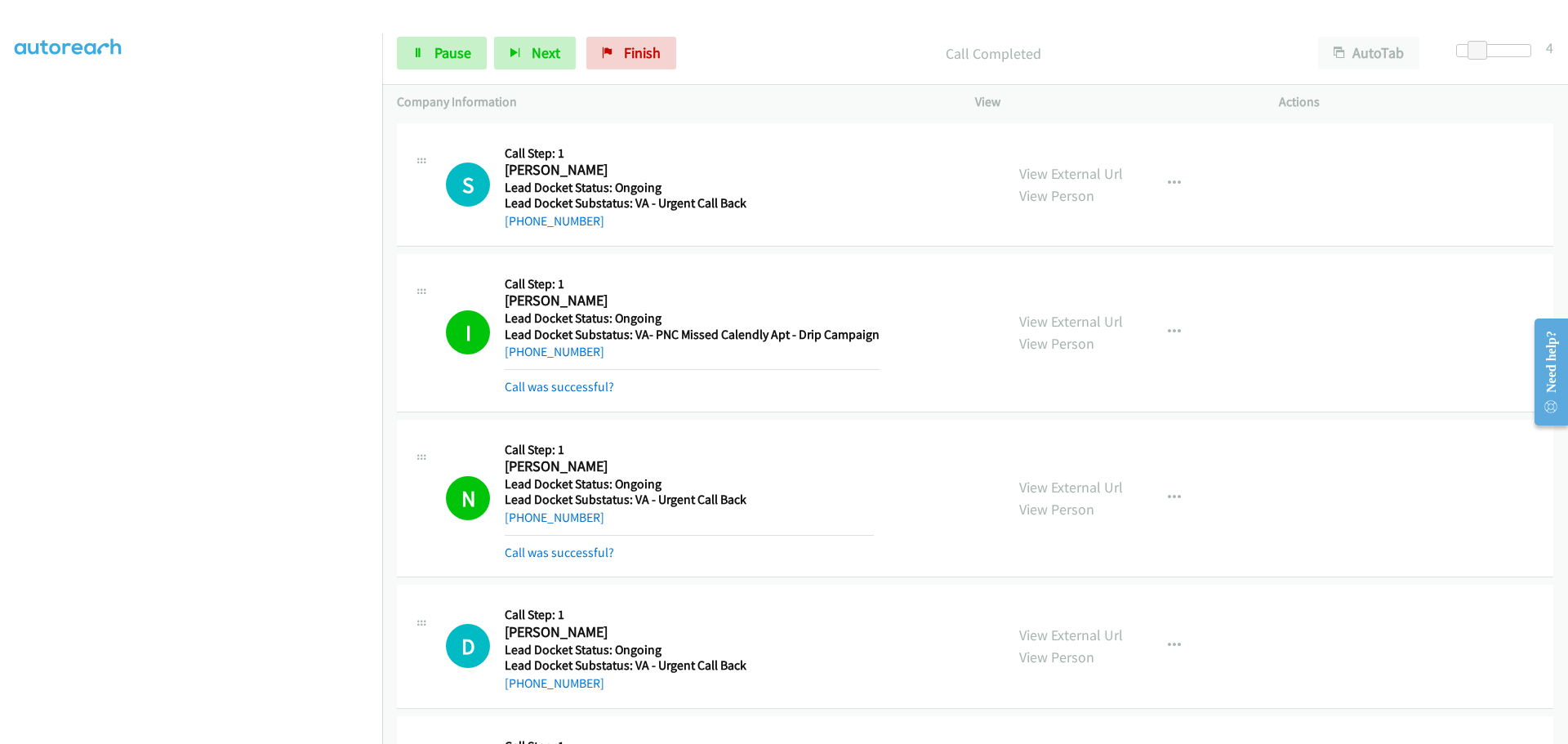
drag, startPoint x: 593, startPoint y: 657, endPoint x: 518, endPoint y: 674, distance: 76.9
click at [518, 674] on div "+1 405-746-5353" at bounding box center [689, 684] width 369 height 20
copy link "405-746-5353"
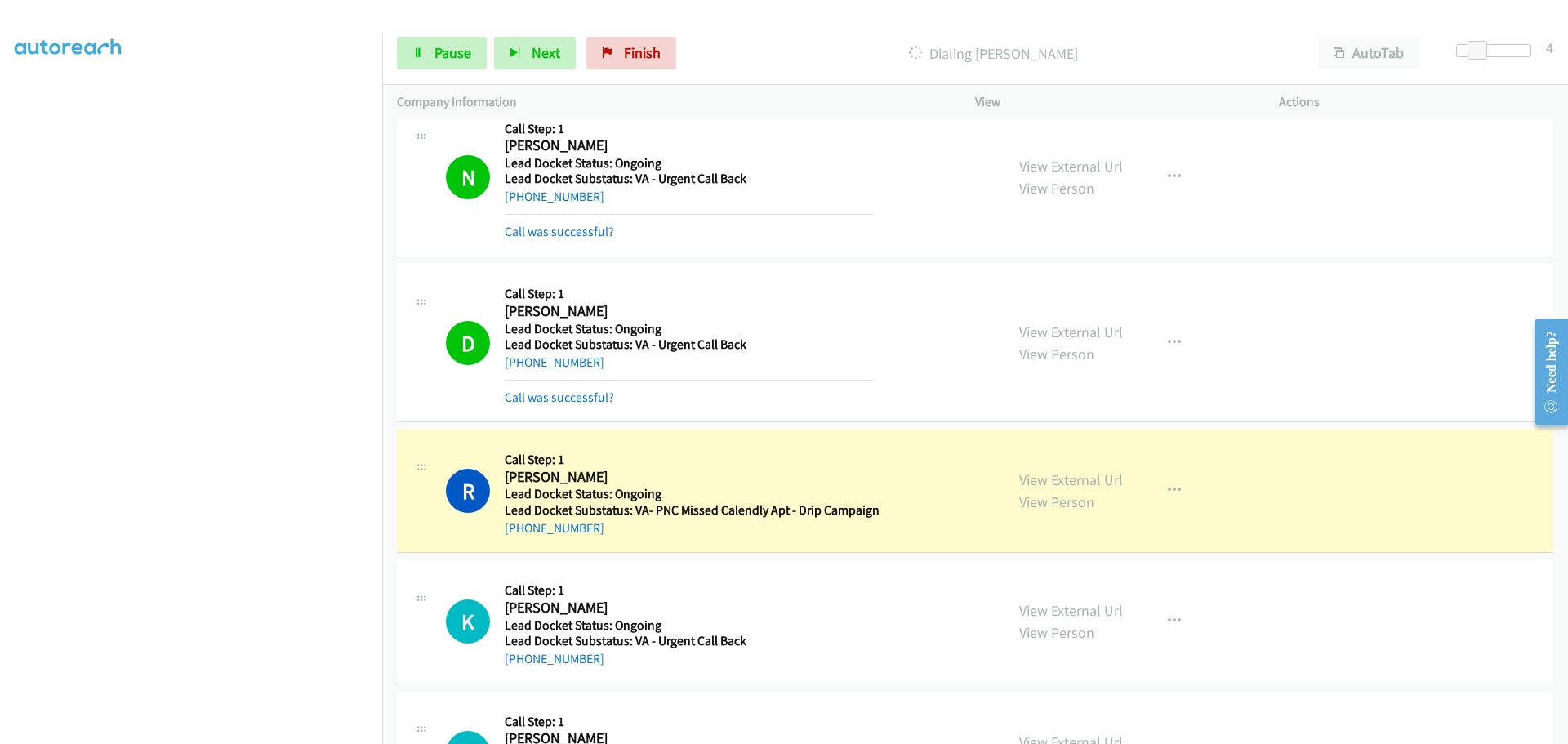
scroll to position [327, 0]
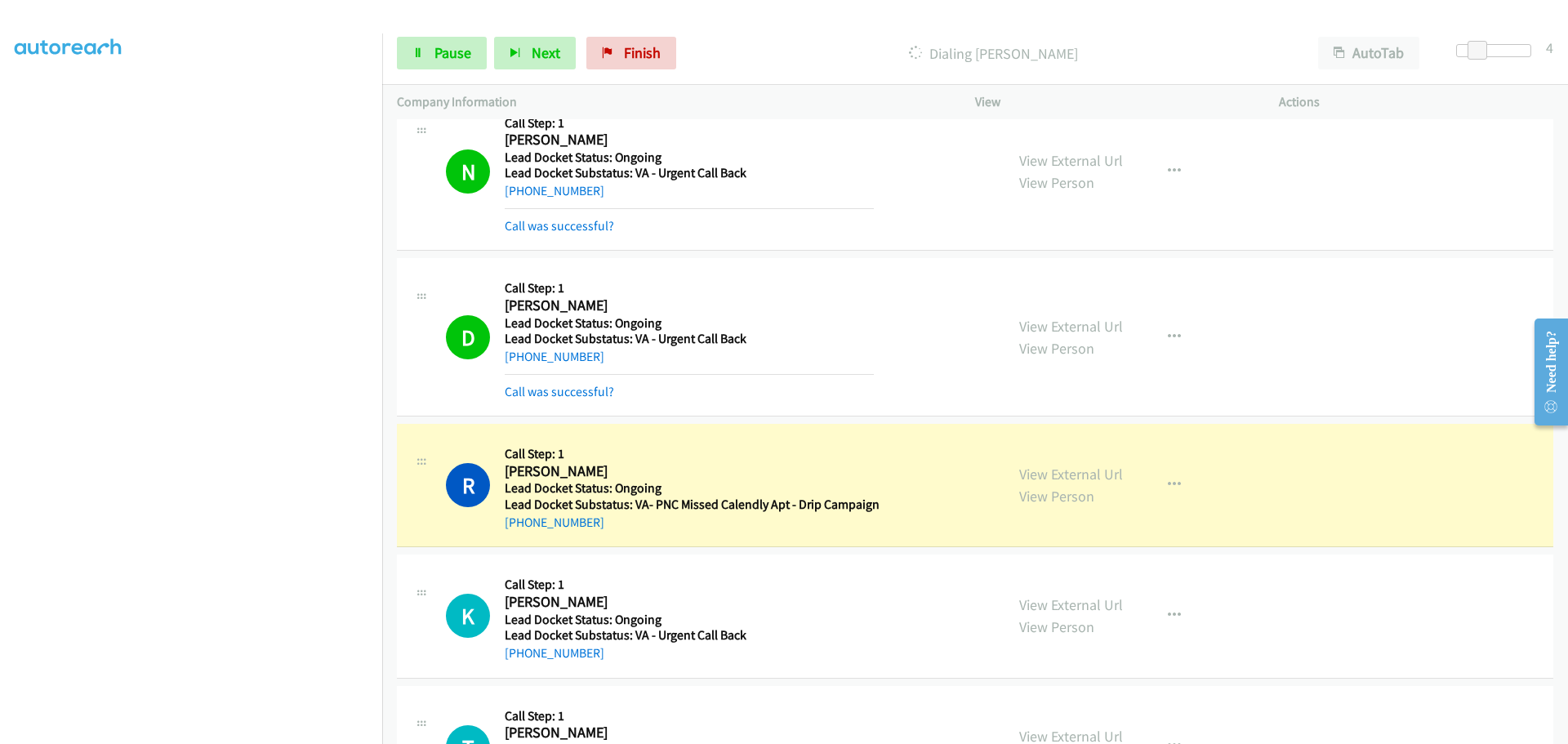
drag, startPoint x: 582, startPoint y: 529, endPoint x: 522, endPoint y: 533, distance: 60.1
click at [522, 533] on div "R Callback Scheduled Call Step: 1 Ronnie Price America/Chicago Lead Docket Stat…" at bounding box center [974, 485] width 1156 height 123
copy link "708-400-2975"
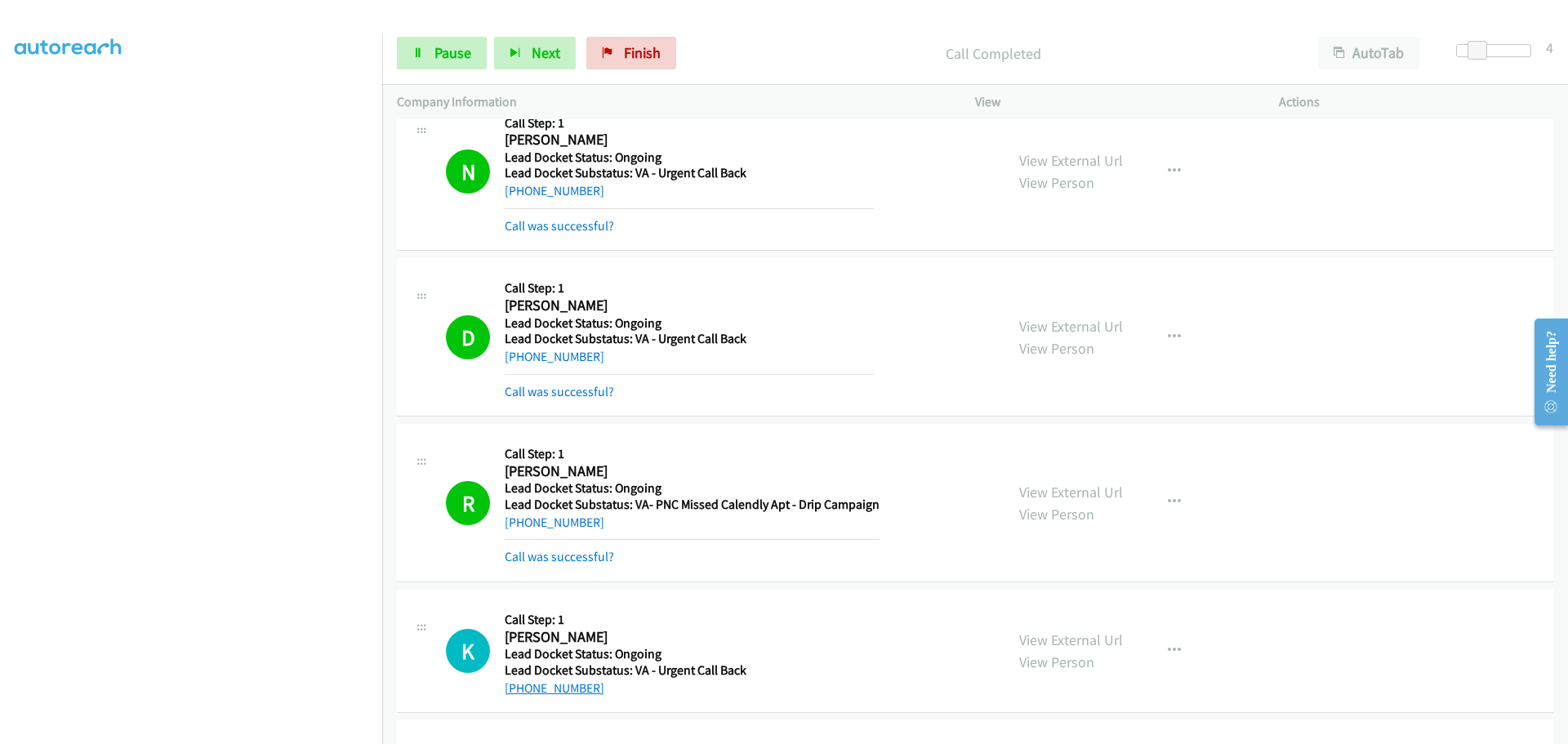
drag, startPoint x: 599, startPoint y: 654, endPoint x: 521, endPoint y: 683, distance: 83.2
click at [521, 683] on div "+1 409-282-9160" at bounding box center [625, 689] width 242 height 20
copy link "409-282-9160"
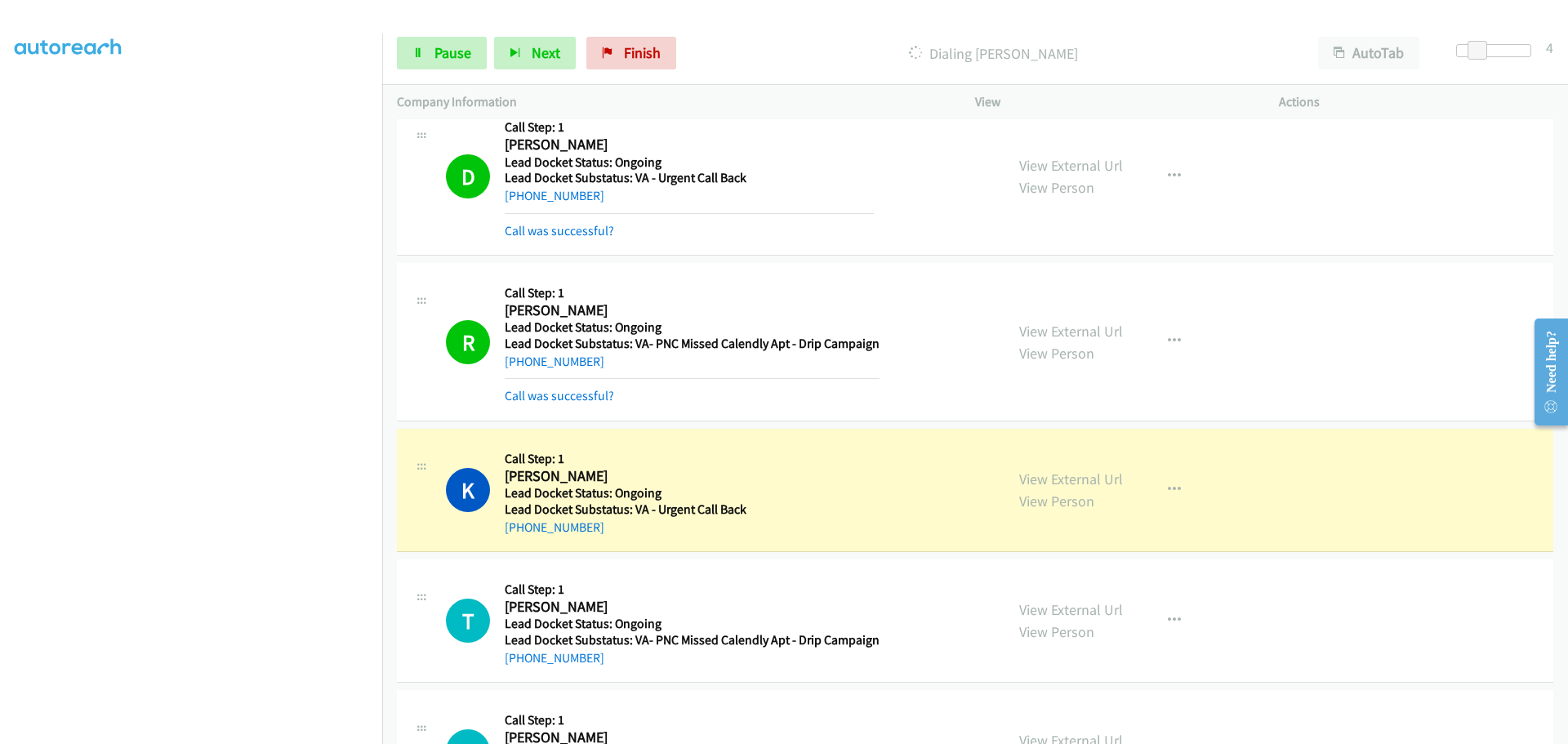
scroll to position [654, 0]
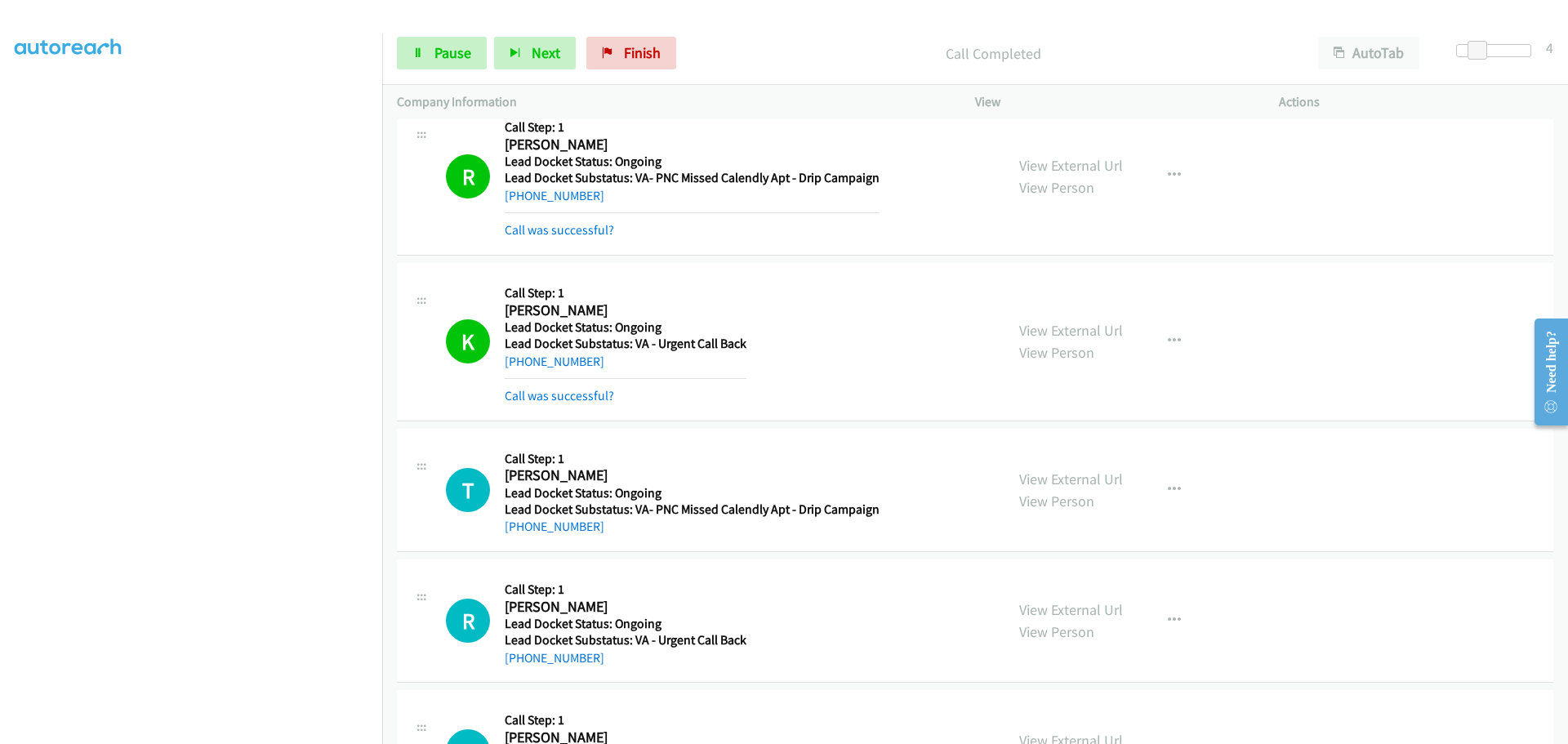
drag, startPoint x: 610, startPoint y: 532, endPoint x: 516, endPoint y: 537, distance: 94.1
click at [516, 537] on div "T Callback Scheduled Call Step: 1 Theodore Faver America/Los_Angeles Lead Docke…" at bounding box center [974, 490] width 1156 height 123
copy link "564-225-6375"
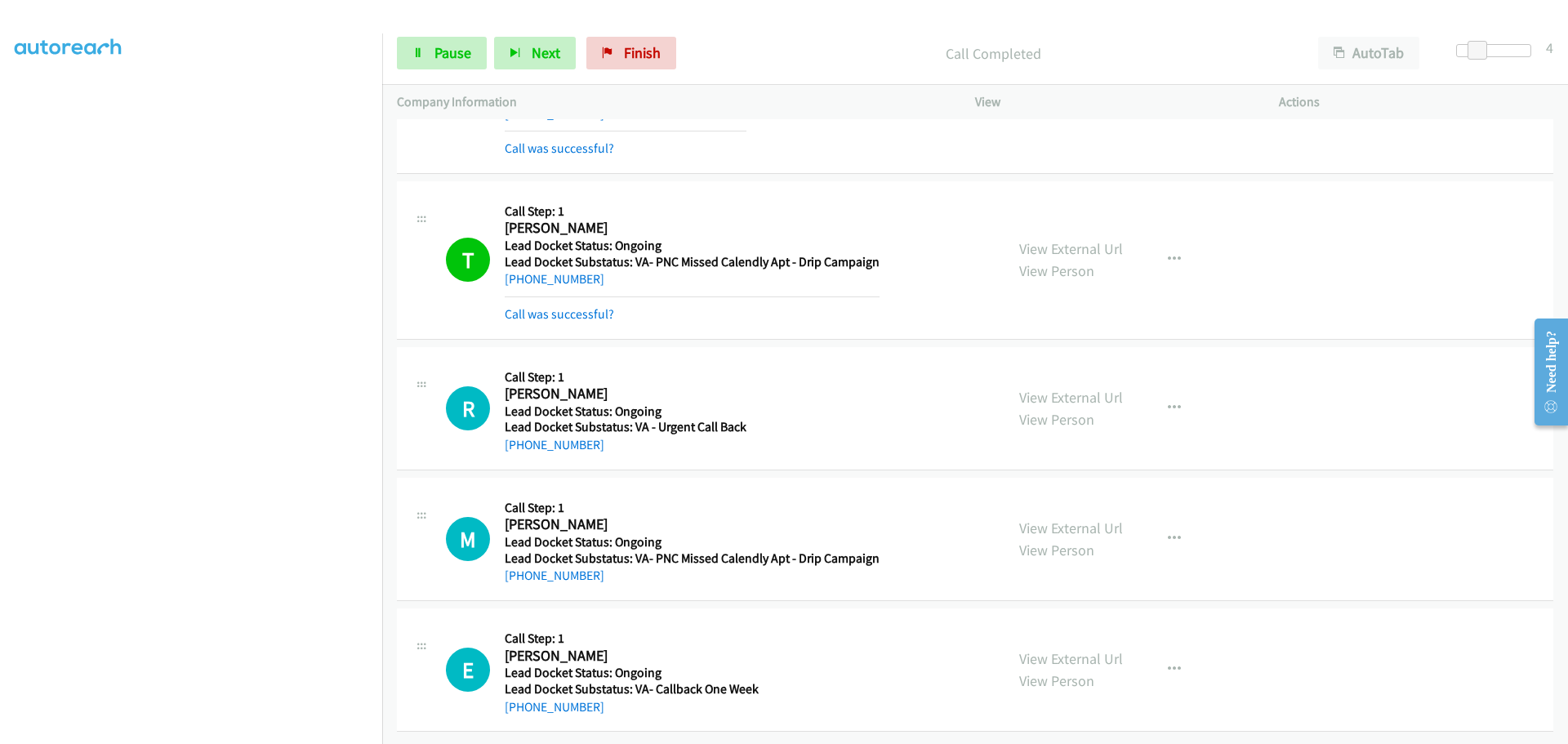
scroll to position [913, 0]
drag, startPoint x: 602, startPoint y: 431, endPoint x: 519, endPoint y: 432, distance: 83.0
click at [519, 436] on div "+1 859-544-7453" at bounding box center [625, 445] width 242 height 20
copy link "859-544-7453"
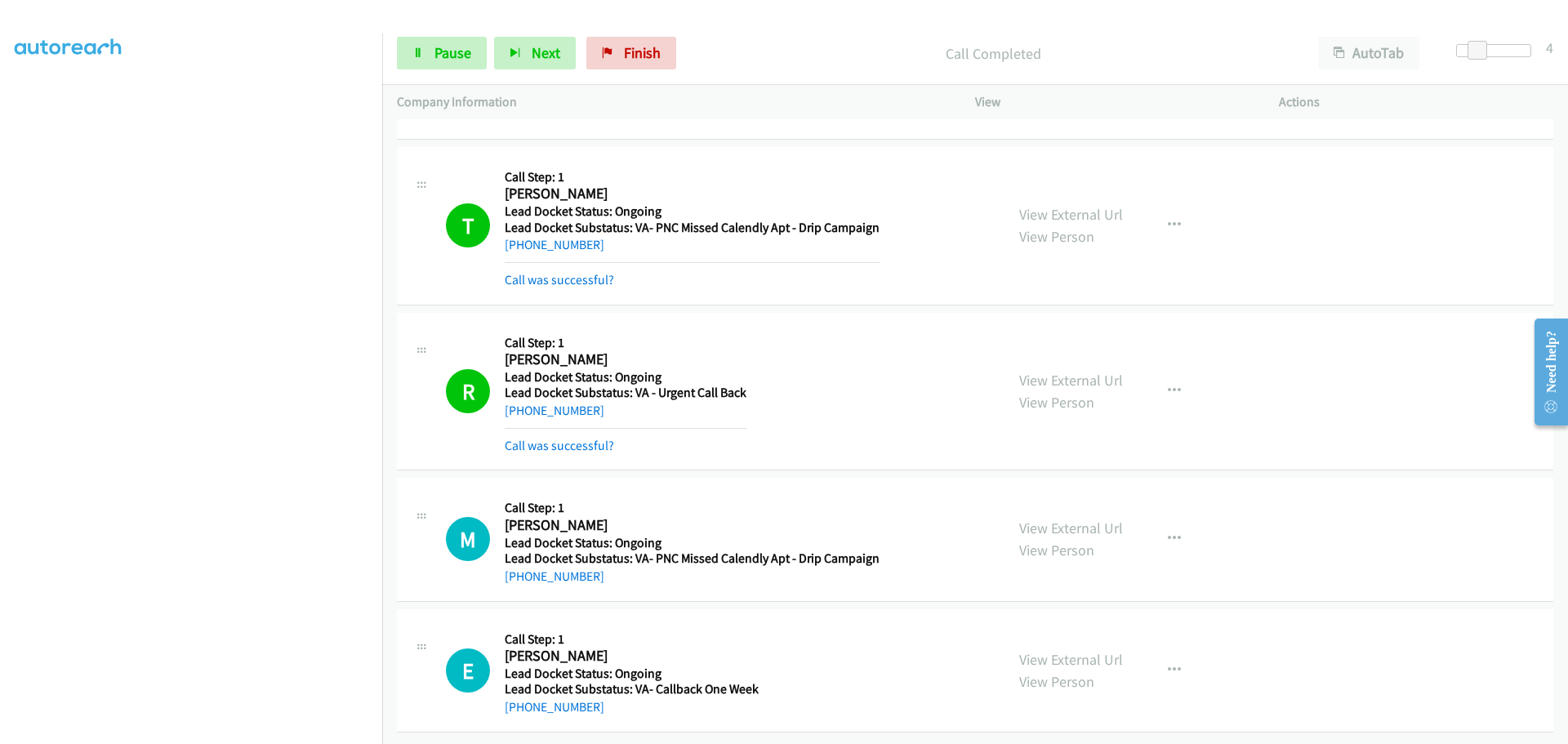
scroll to position [947, 0]
drag, startPoint x: 597, startPoint y: 574, endPoint x: 522, endPoint y: 567, distance: 75.3
click at [522, 567] on div "+1 518-813-2072" at bounding box center [692, 576] width 375 height 20
copy link "518-813-2072"
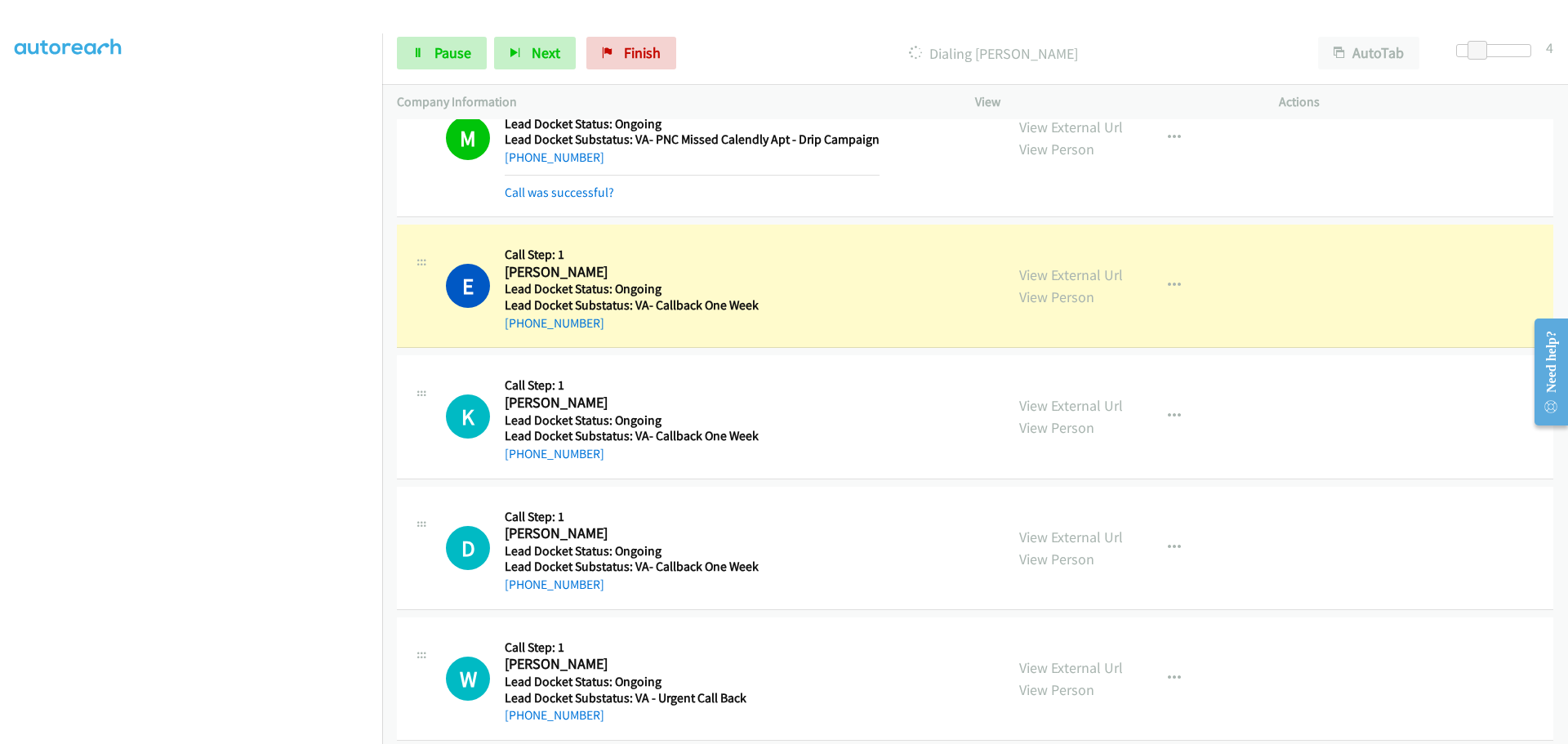
scroll to position [1356, 0]
drag, startPoint x: 575, startPoint y: 323, endPoint x: 520, endPoint y: 335, distance: 56.3
click at [520, 335] on div "E Callback Scheduled Call Step: 1 Edward Griffith America/New_York Lead Docket …" at bounding box center [974, 284] width 1156 height 123
copy link "706-968-7285"
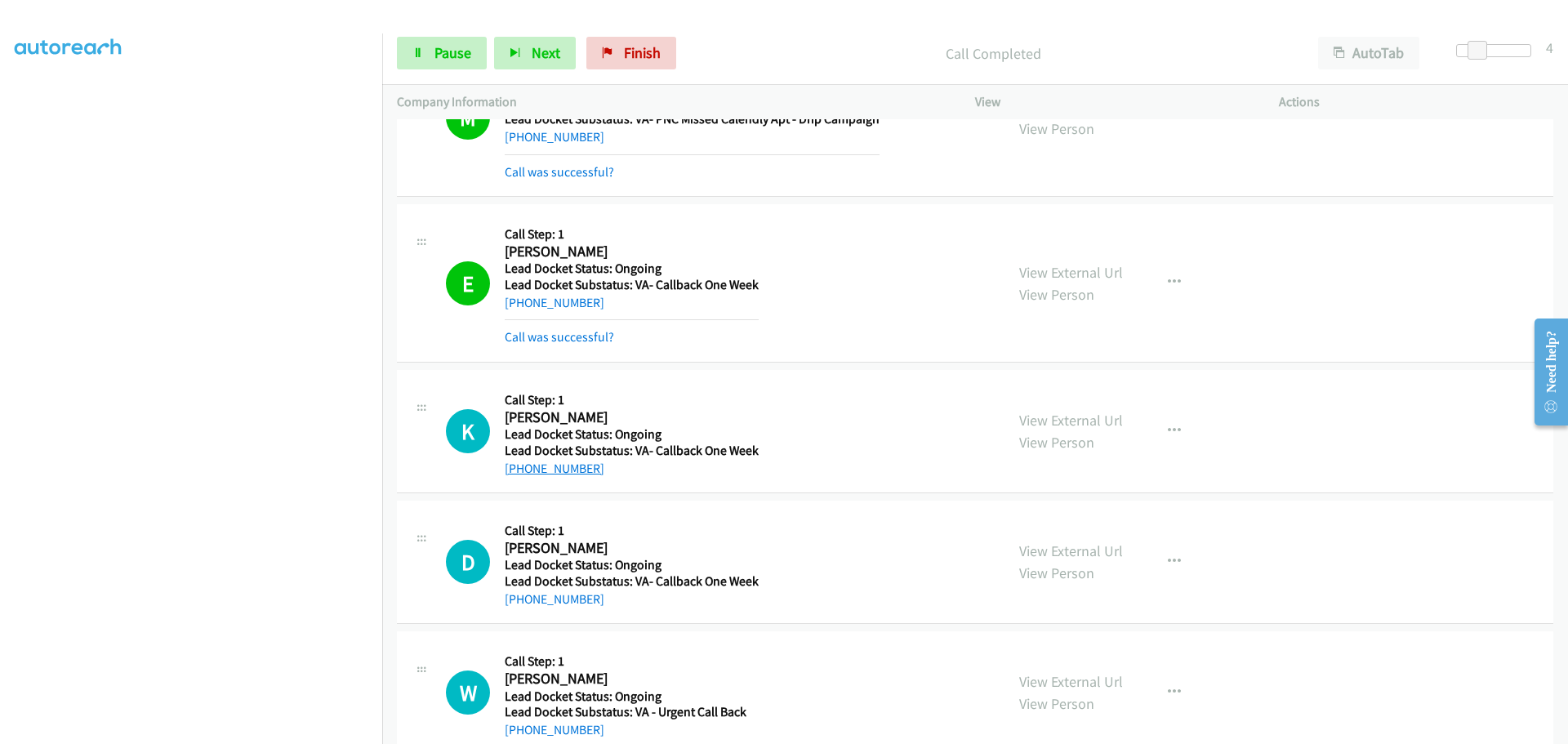
drag, startPoint x: 602, startPoint y: 441, endPoint x: 553, endPoint y: 473, distance: 58.5
click at [550, 474] on div "+1 404-889-3480" at bounding box center [631, 468] width 254 height 20
click at [596, 498] on td "D Callback Scheduled Call Step: 1 Daniel Leathers America/Chicago Lead Docket S…" at bounding box center [975, 564] width 1186 height 131
drag, startPoint x: 600, startPoint y: 474, endPoint x: 521, endPoint y: 472, distance: 79.0
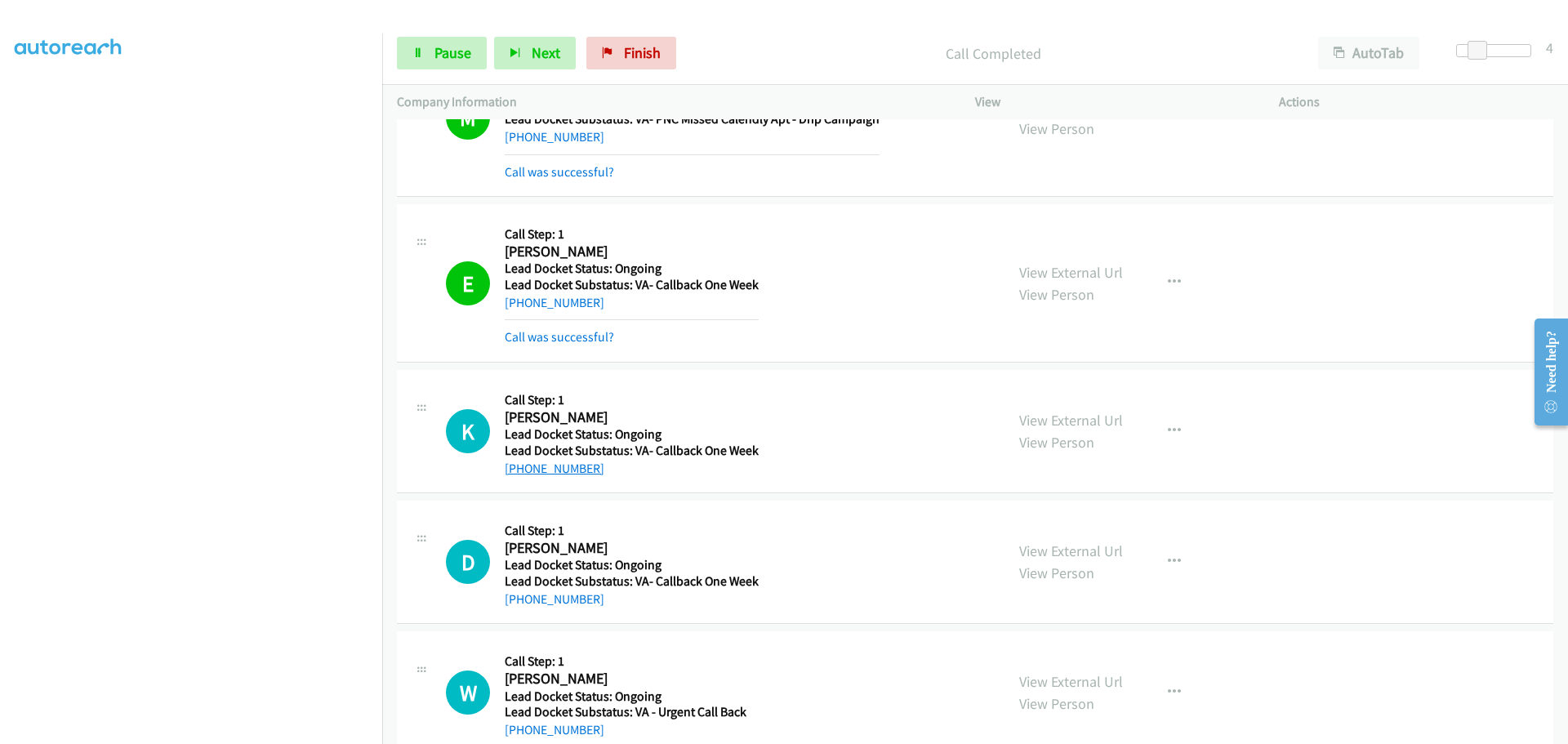
click at [521, 472] on div "+1 404-889-3480" at bounding box center [631, 468] width 254 height 20
copy link "404-889-3480"
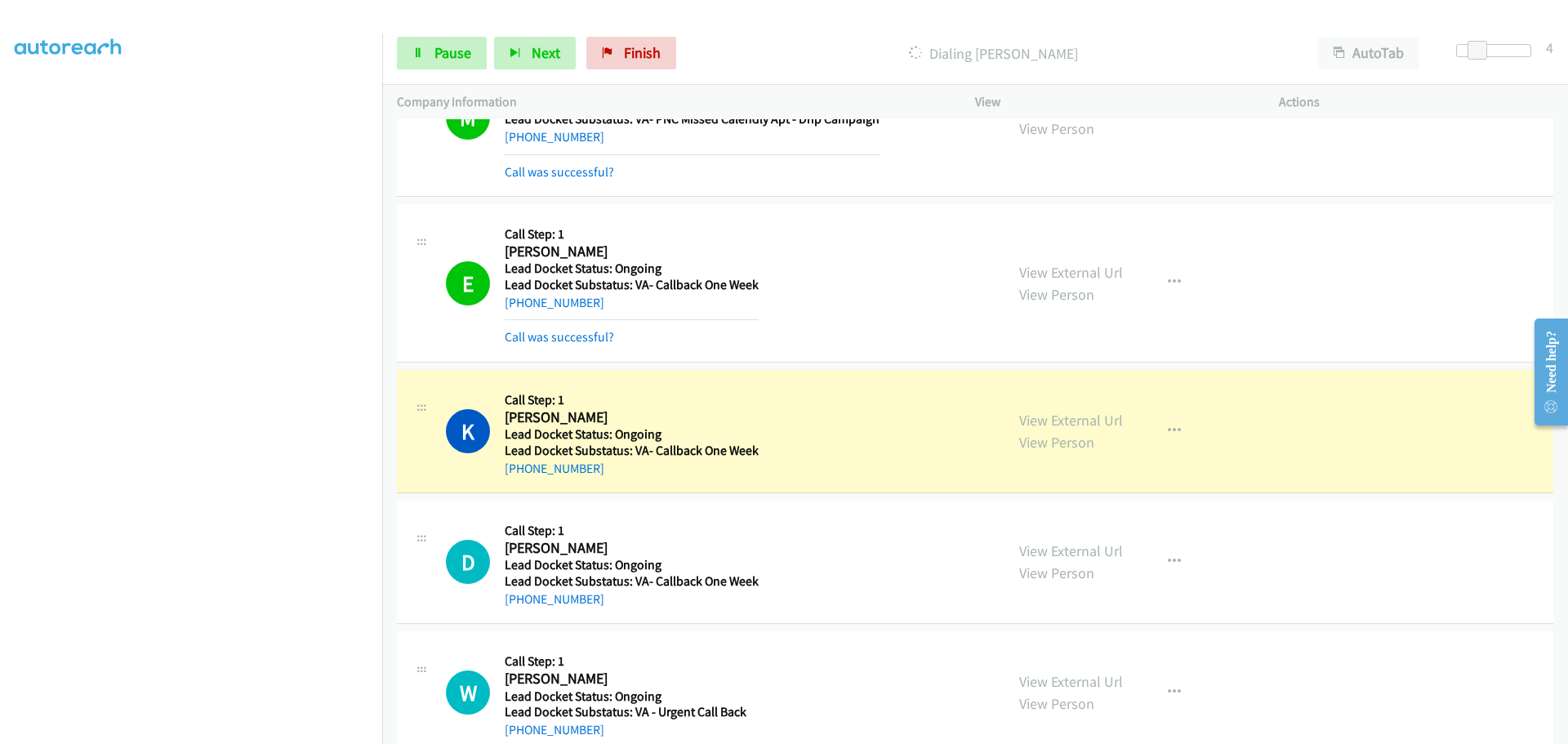
scroll to position [1411, 0]
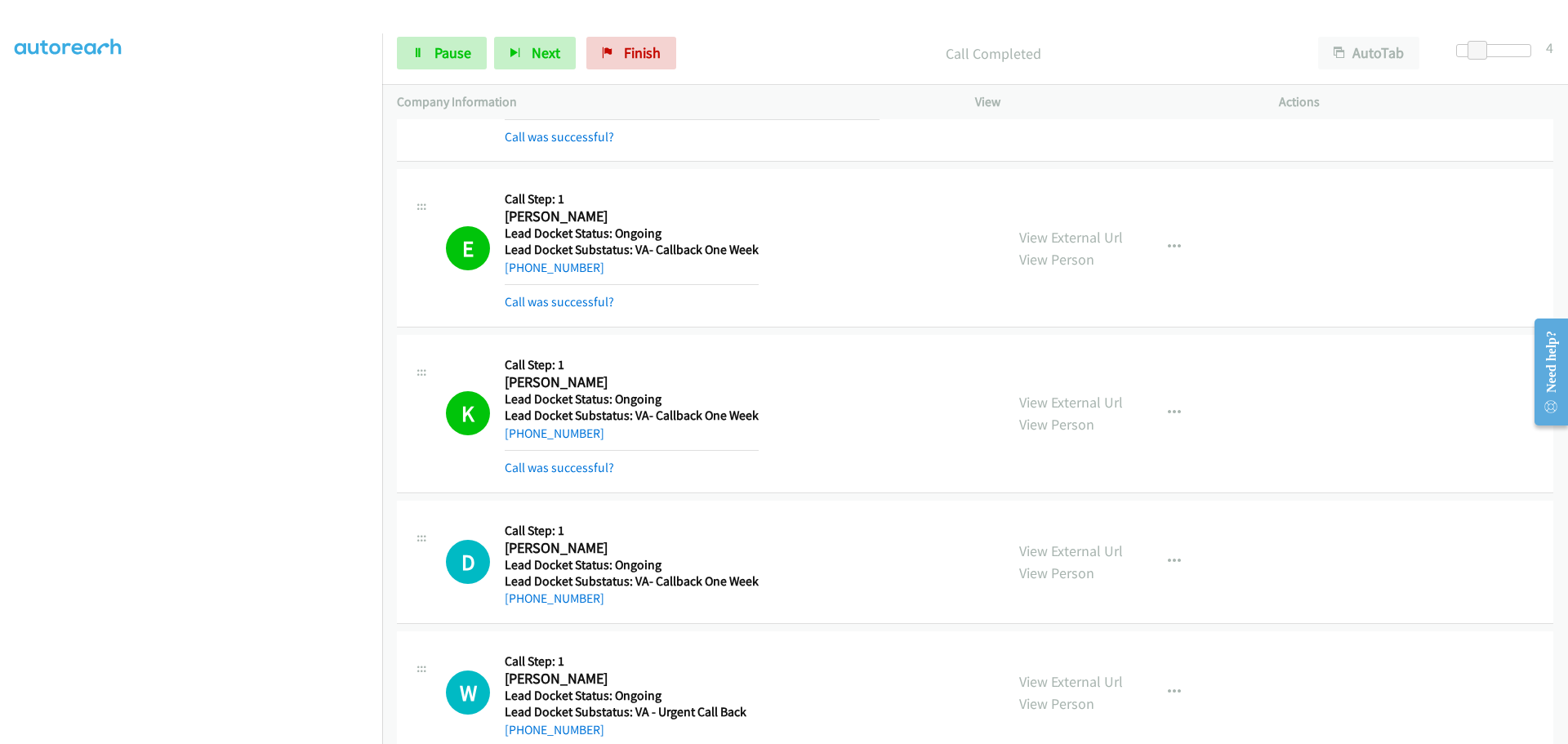
drag, startPoint x: 593, startPoint y: 608, endPoint x: 521, endPoint y: 608, distance: 72.0
click at [521, 608] on div "+1 816-265-0767" at bounding box center [631, 598] width 254 height 20
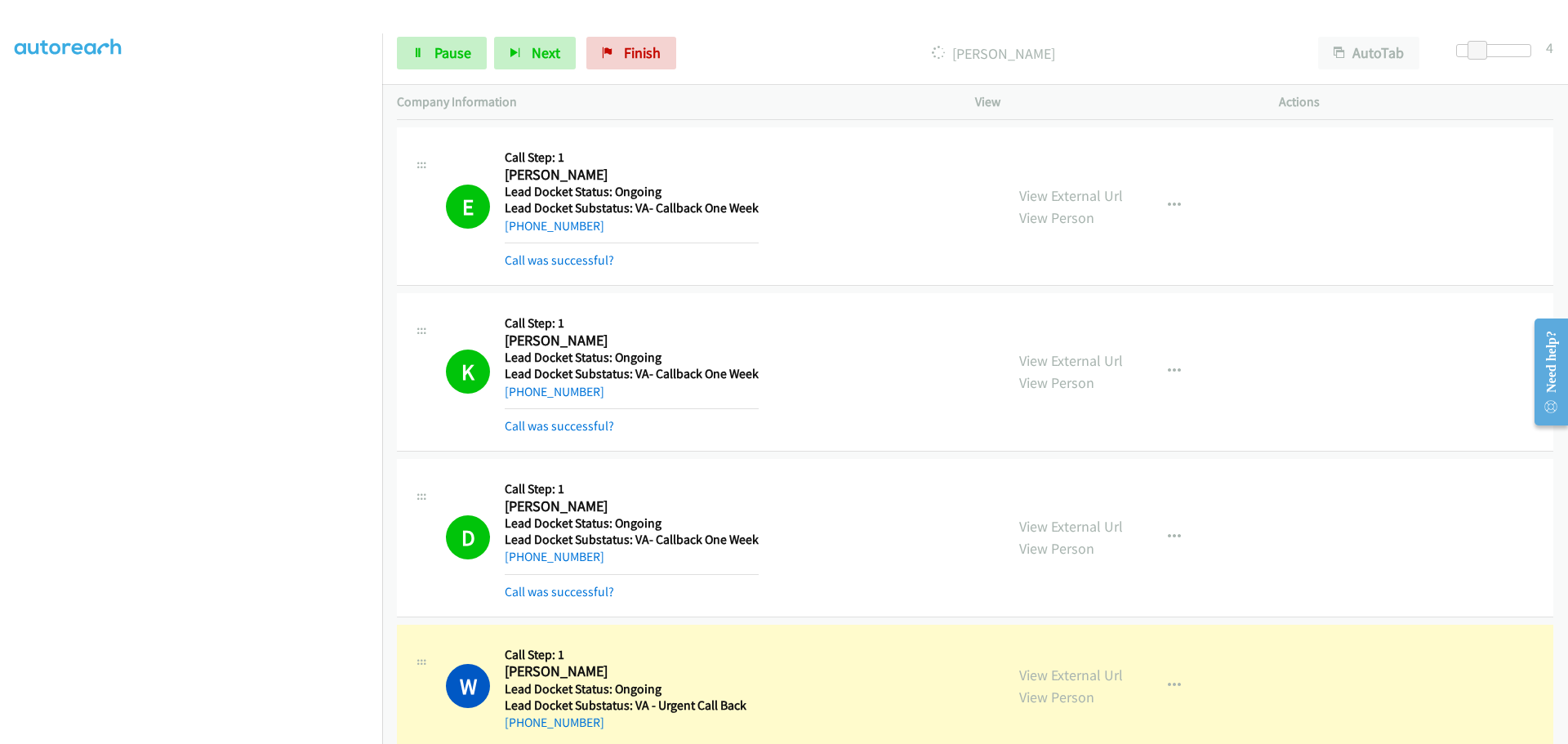
scroll to position [1873, 0]
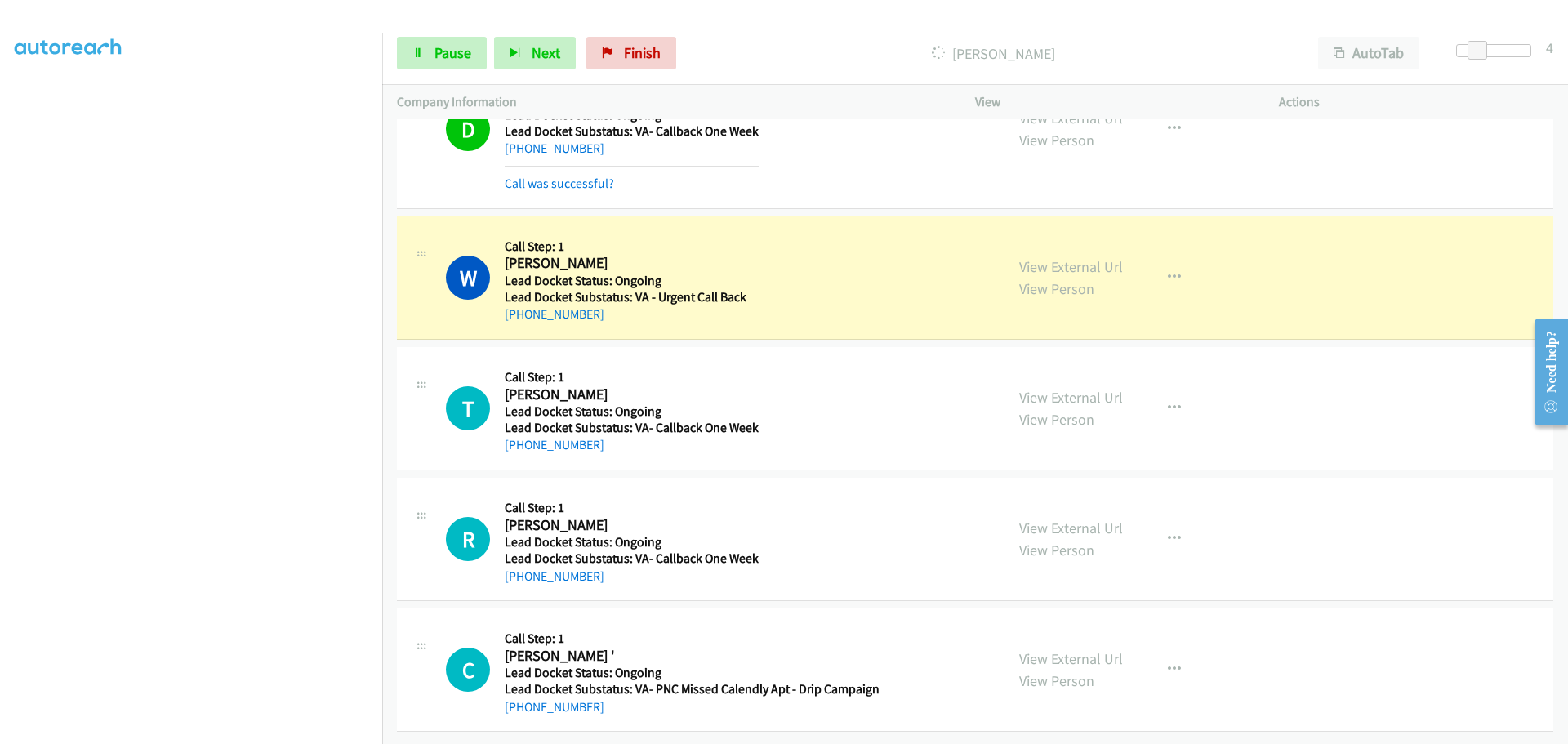
drag, startPoint x: 620, startPoint y: 299, endPoint x: 517, endPoint y: 314, distance: 104.1
click at [517, 314] on div "W Callback Scheduled Call Step: 1 William Burton America/Los_Angeles Lead Docke…" at bounding box center [974, 278] width 1156 height 123
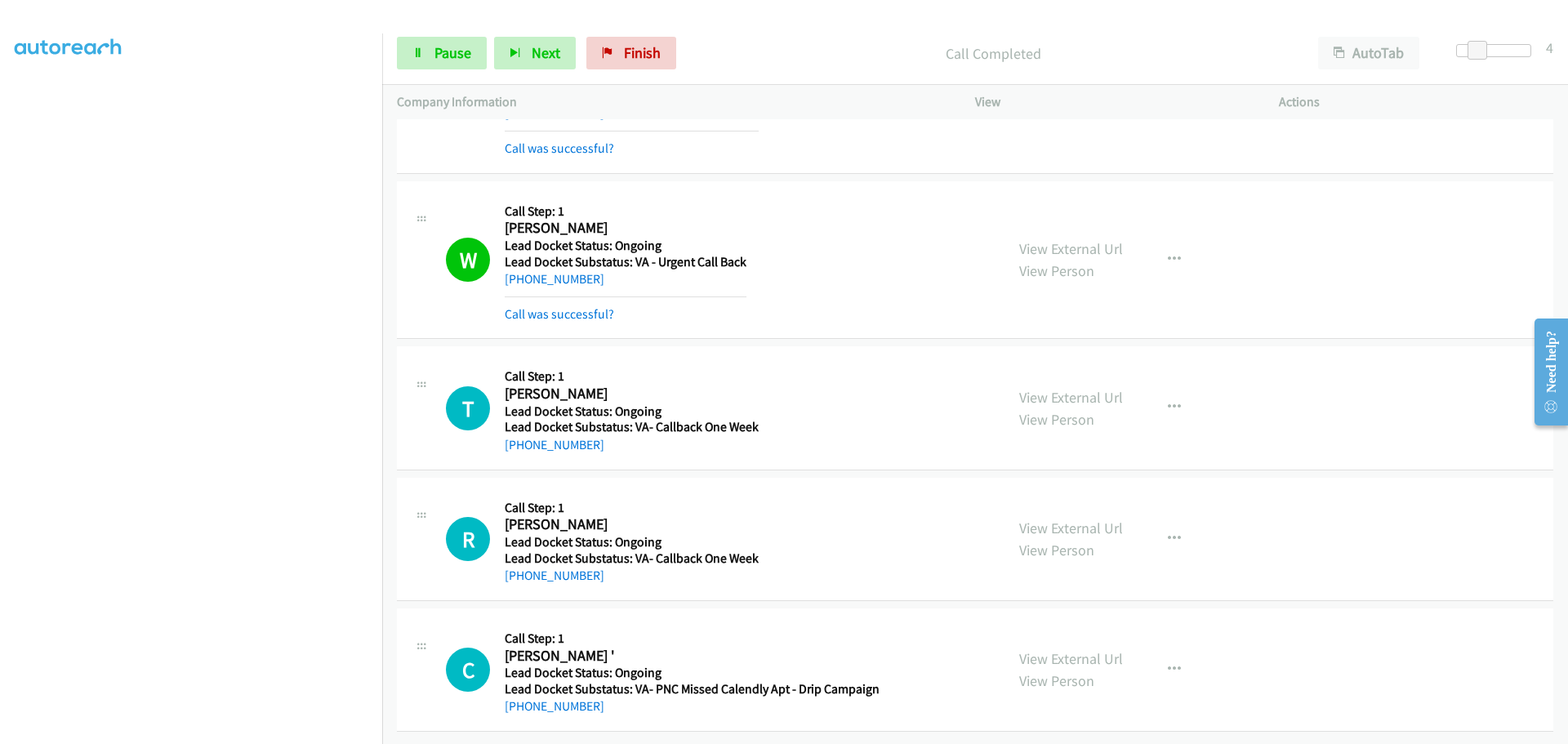
scroll to position [1908, 0]
drag, startPoint x: 608, startPoint y: 434, endPoint x: 520, endPoint y: 435, distance: 88.0
click at [520, 436] on div "+1 970-324-3908" at bounding box center [631, 445] width 254 height 20
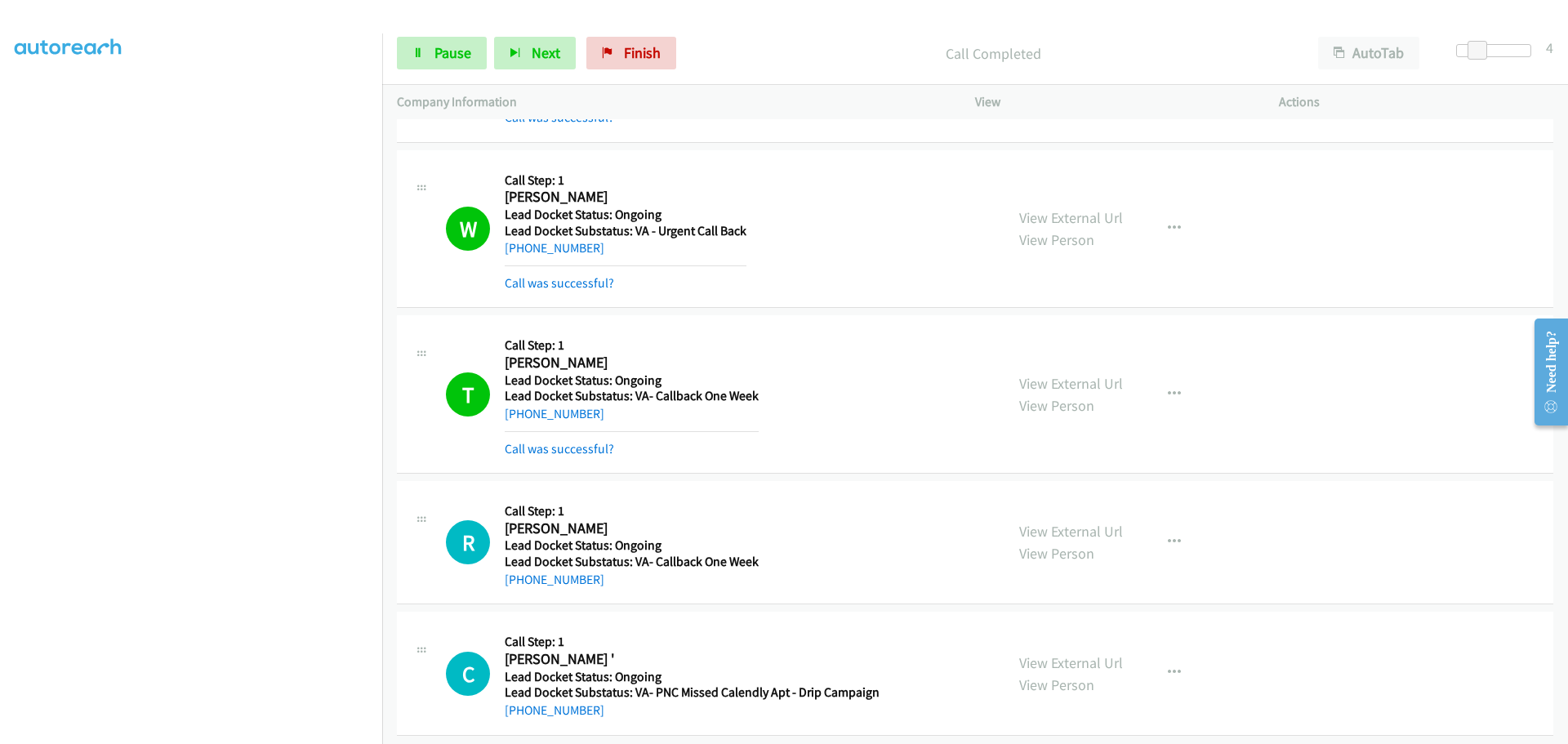
scroll to position [1942, 0]
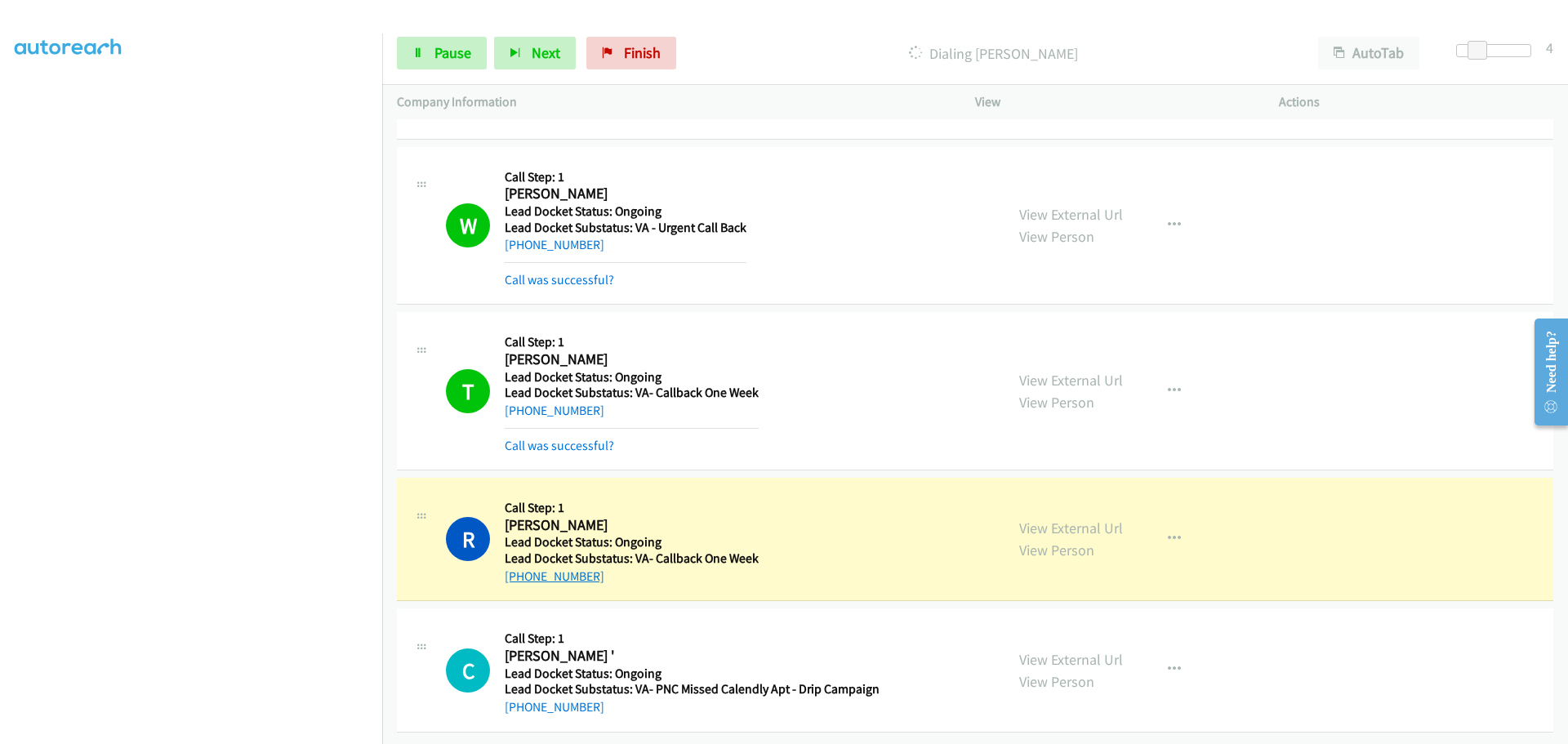
drag, startPoint x: 602, startPoint y: 569, endPoint x: 519, endPoint y: 566, distance: 83.1
click at [519, 567] on div "+1 609-414-6457" at bounding box center [631, 576] width 254 height 20
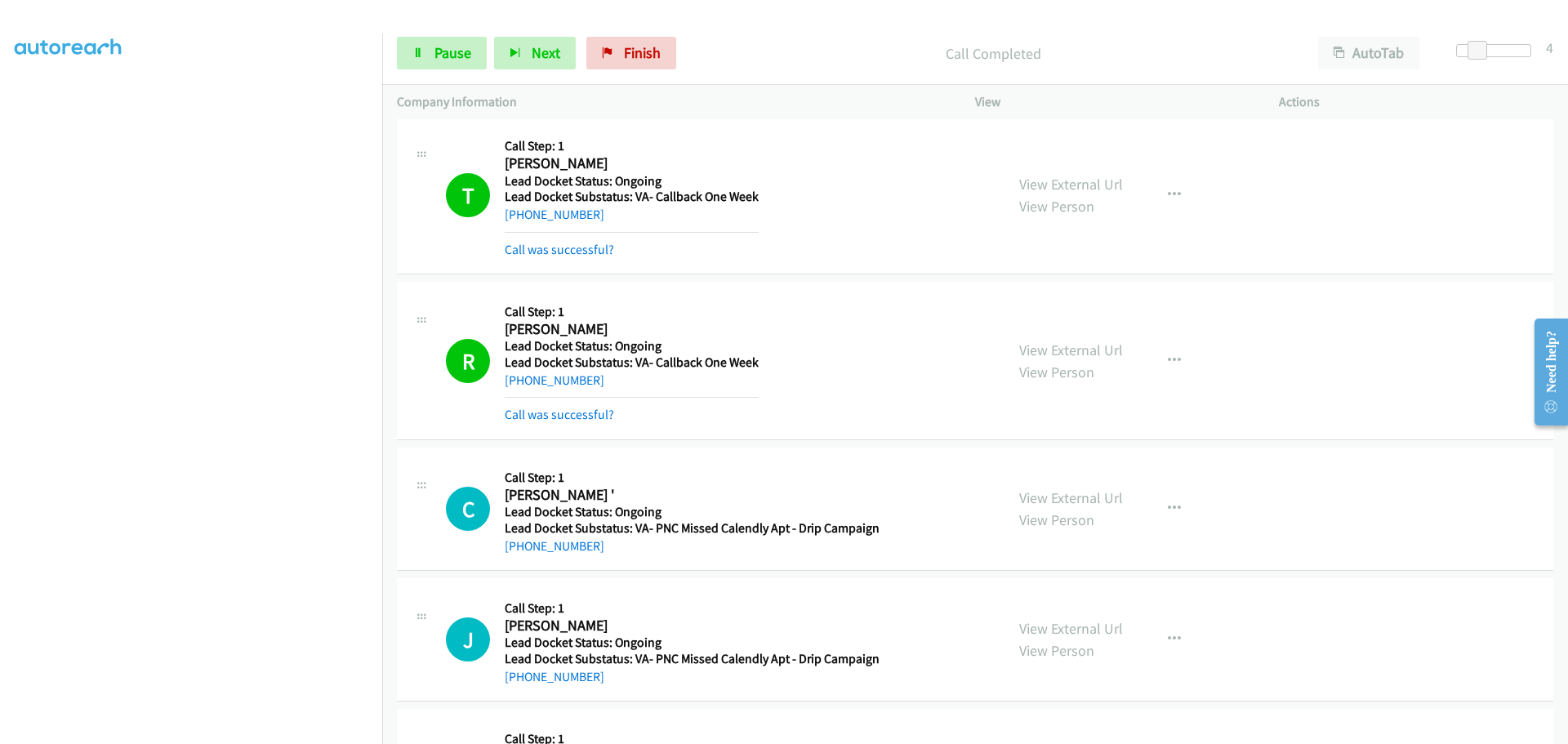
scroll to position [2141, 0]
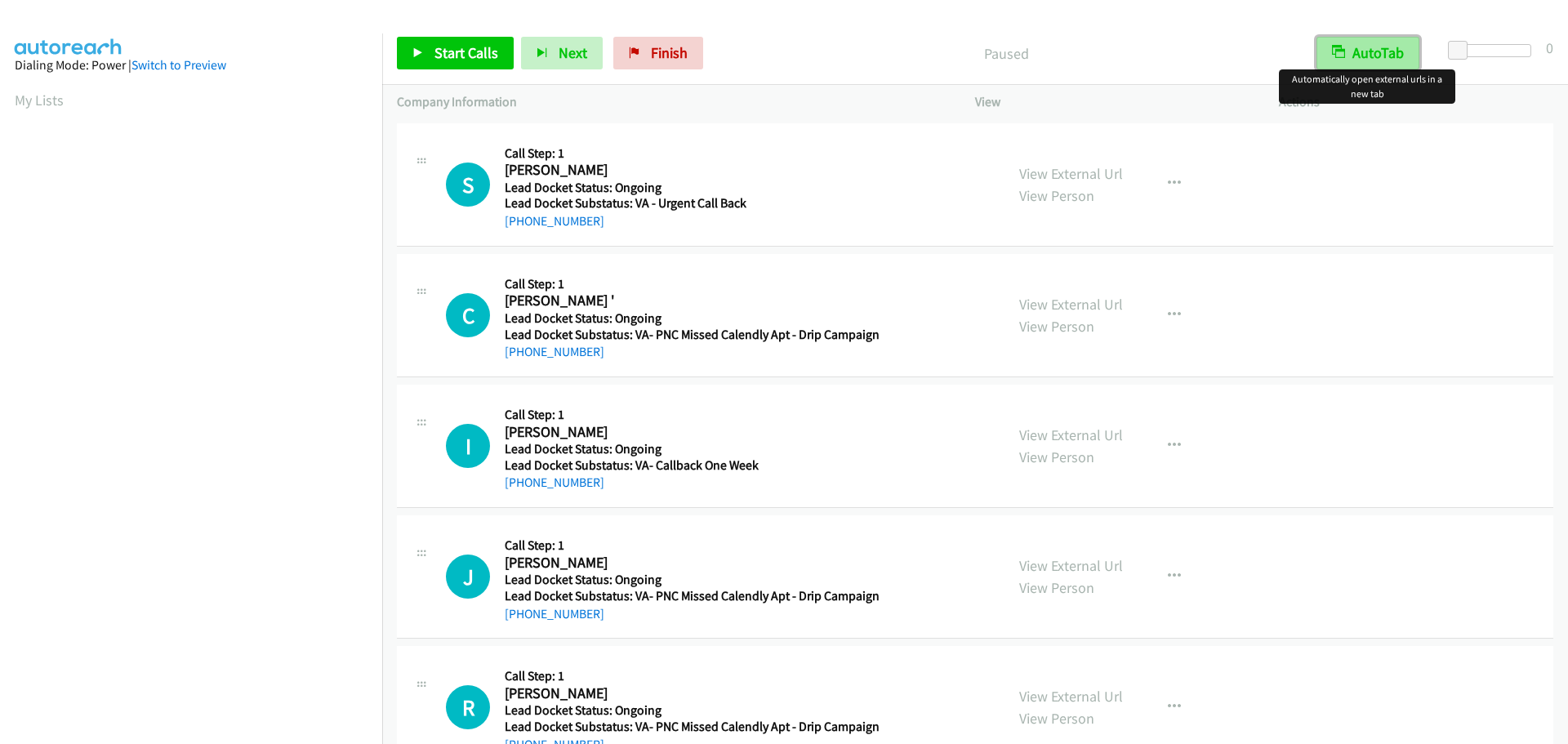
click at [1411, 56] on button "AutoTab" at bounding box center [1367, 53] width 103 height 32
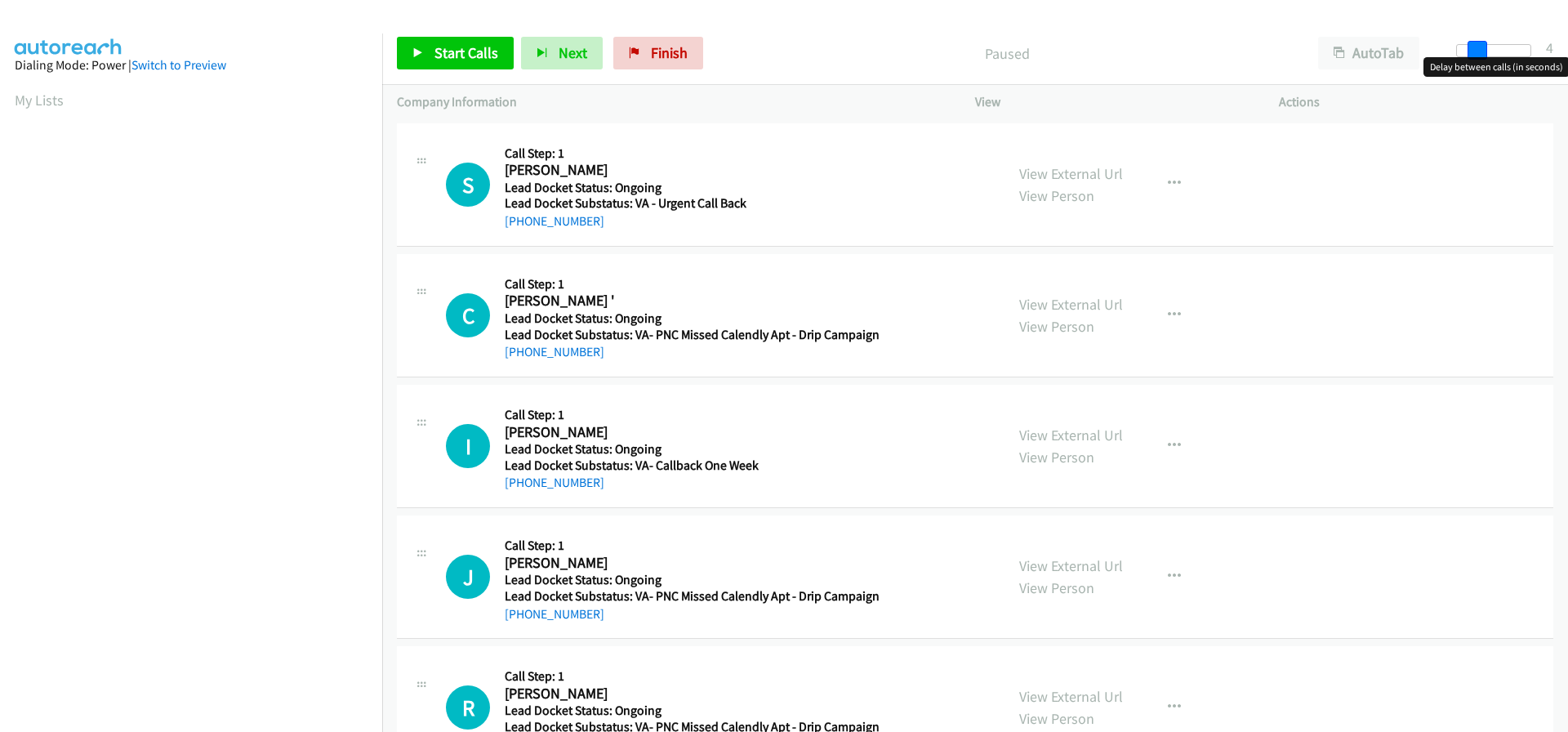
drag, startPoint x: 1457, startPoint y: 43, endPoint x: 1476, endPoint y: 46, distance: 19.2
click at [1476, 46] on span at bounding box center [1477, 50] width 20 height 20
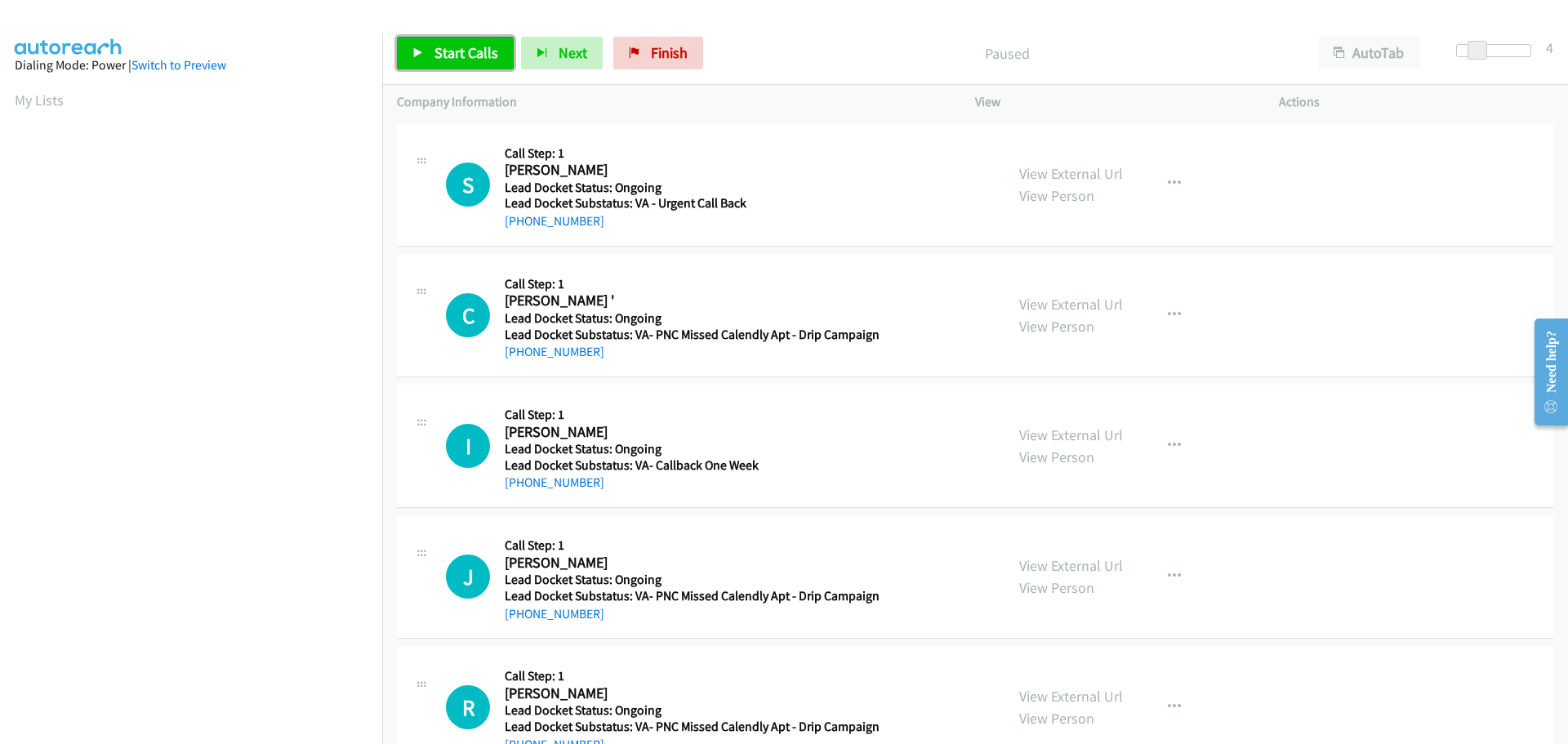
click at [480, 45] on span "Start Calls" at bounding box center [466, 53] width 64 height 19
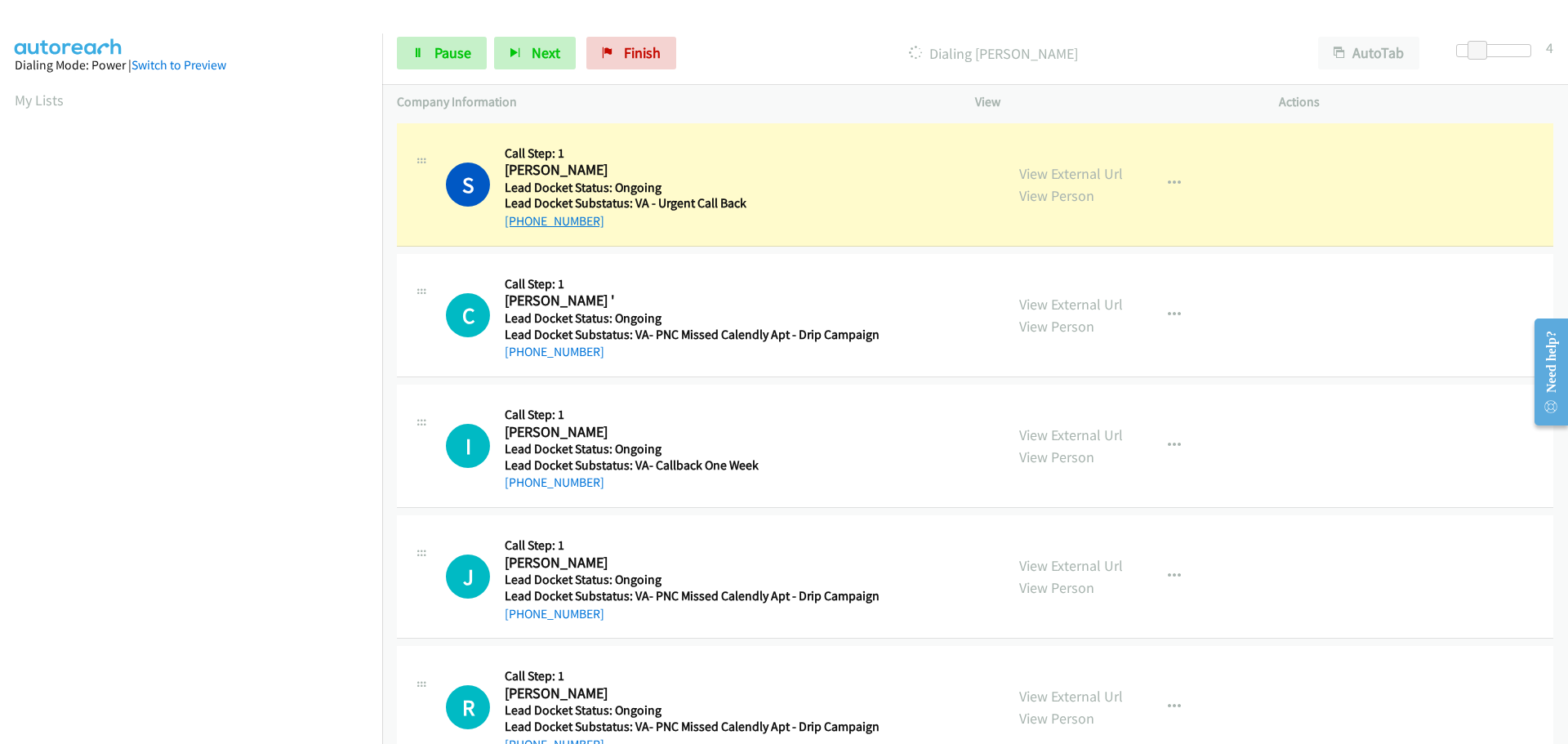
drag, startPoint x: 607, startPoint y: 221, endPoint x: 522, endPoint y: 224, distance: 85.1
click at [522, 224] on div "+1 402-506-0089" at bounding box center [689, 221] width 369 height 20
copy link "402-506-0089"
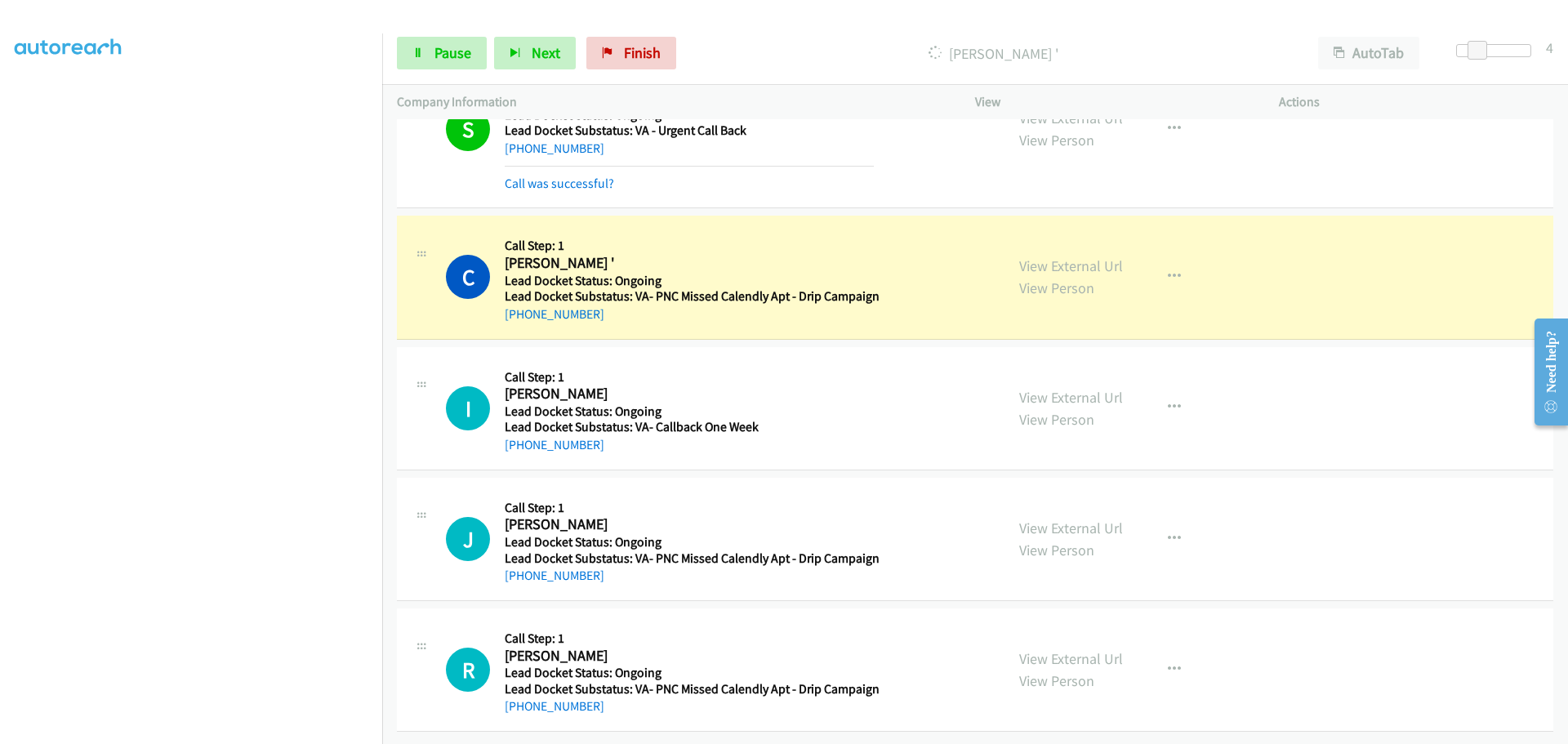
scroll to position [85, 0]
drag, startPoint x: 601, startPoint y: 302, endPoint x: 522, endPoint y: 315, distance: 80.1
click at [522, 315] on div "C Callback Scheduled Call Step: 1 Curtis ' America/New_York Lead Docket Status:…" at bounding box center [974, 277] width 1156 height 123
copy link "828-218-2013"
drag, startPoint x: 607, startPoint y: 443, endPoint x: 522, endPoint y: 442, distance: 85.0
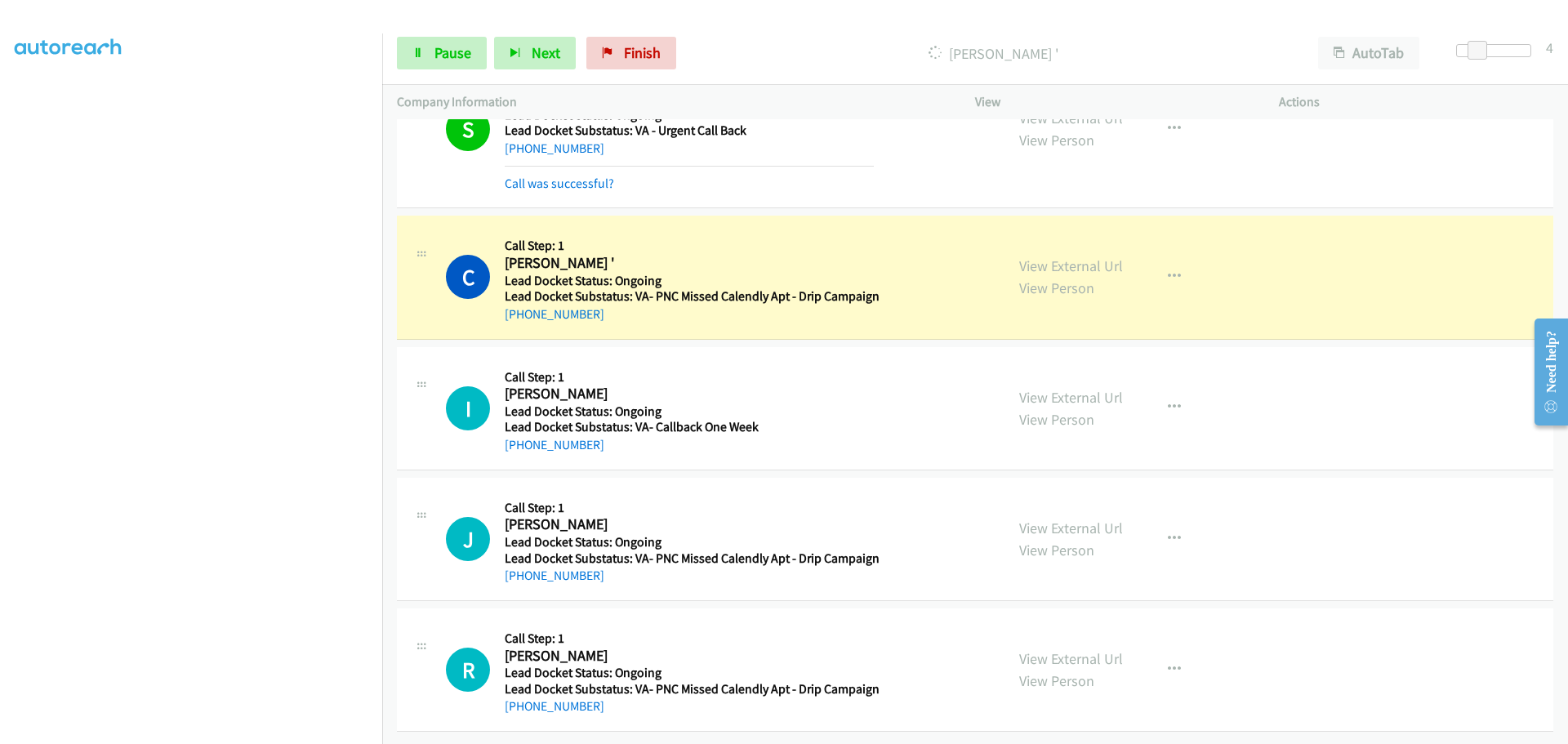
click at [522, 442] on div "I Callback Scheduled Call Step: 1 Irving Chew America/New_York Lead Docket Stat…" at bounding box center [974, 409] width 1156 height 123
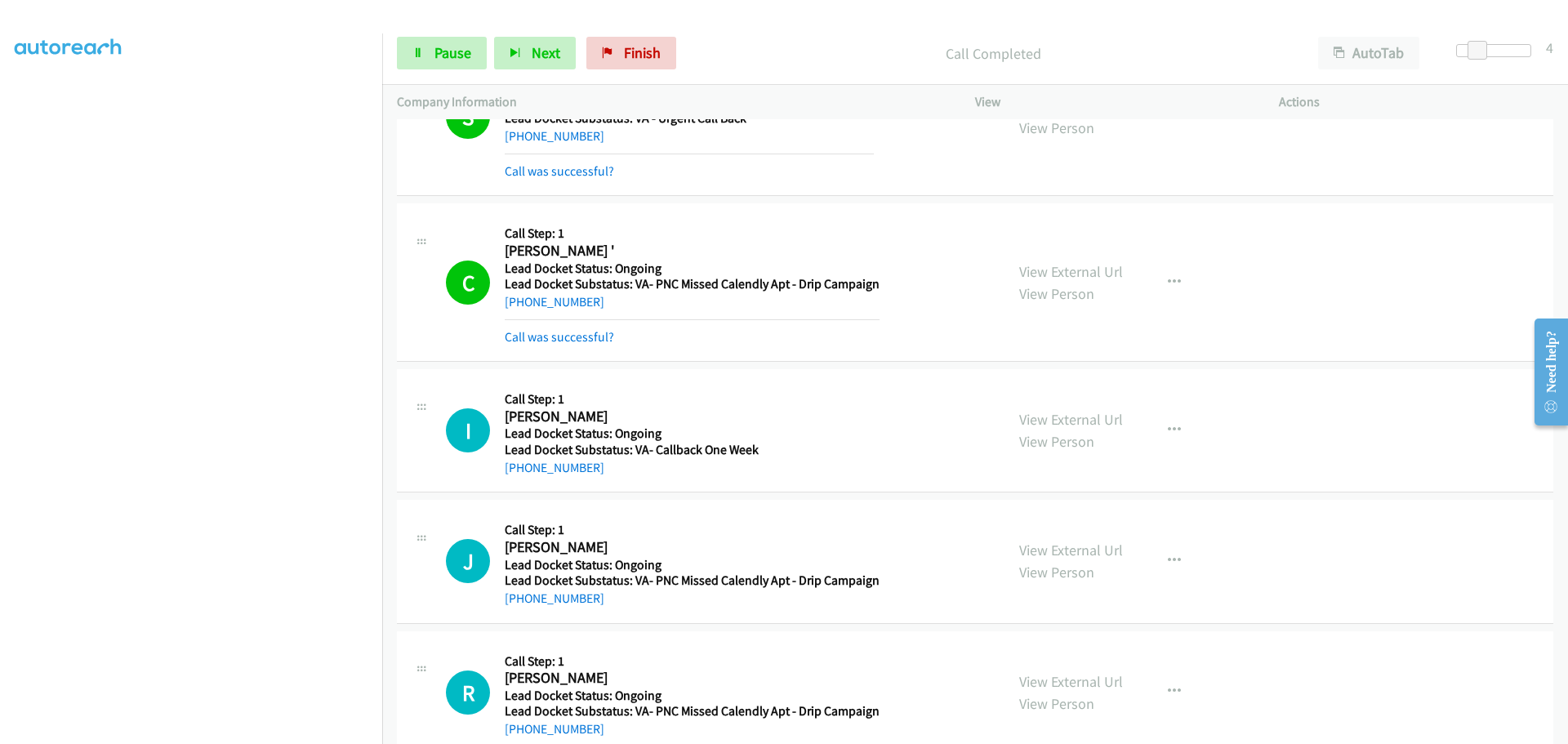
copy link "571-278-1305"
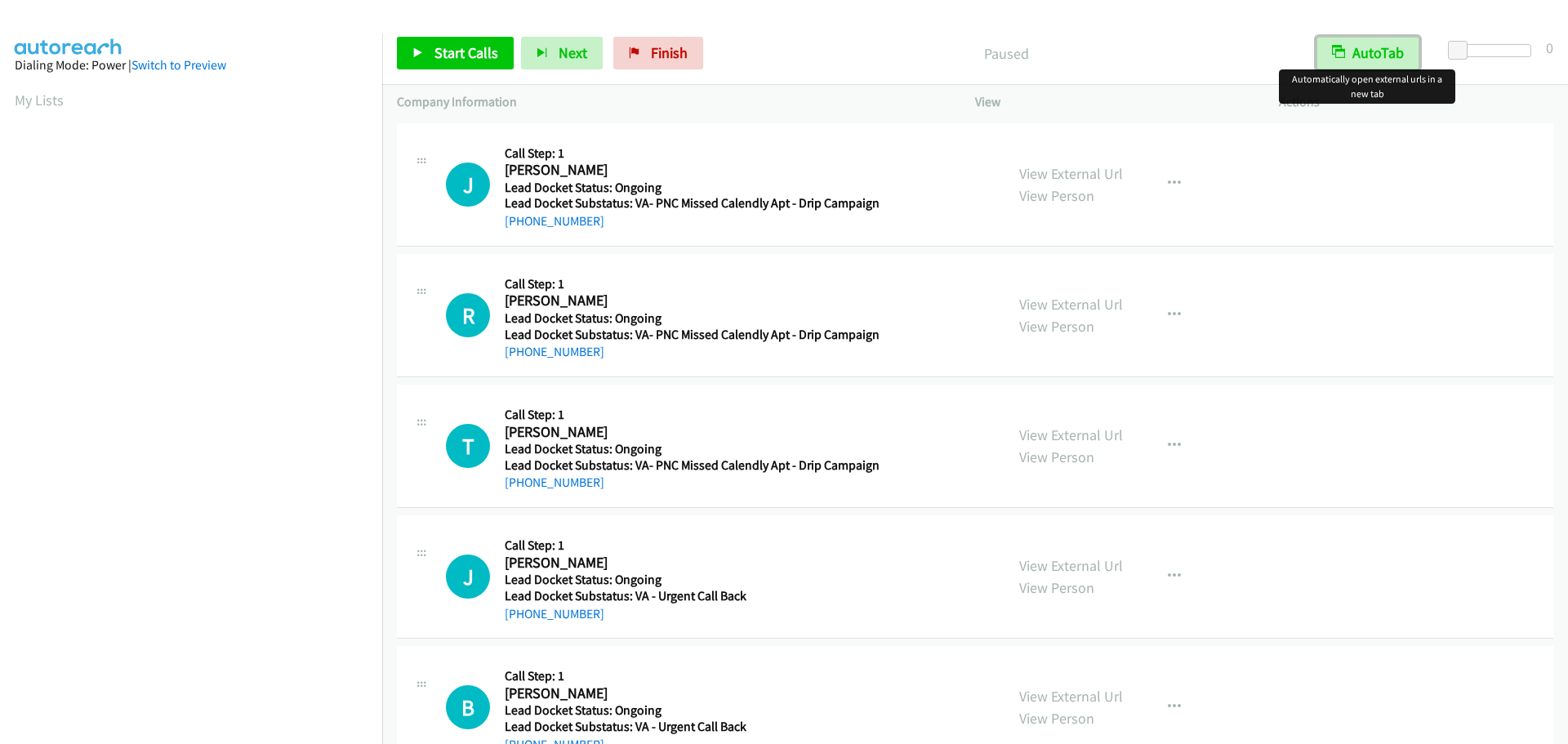
click at [1397, 45] on button "AutoTab" at bounding box center [1367, 53] width 103 height 32
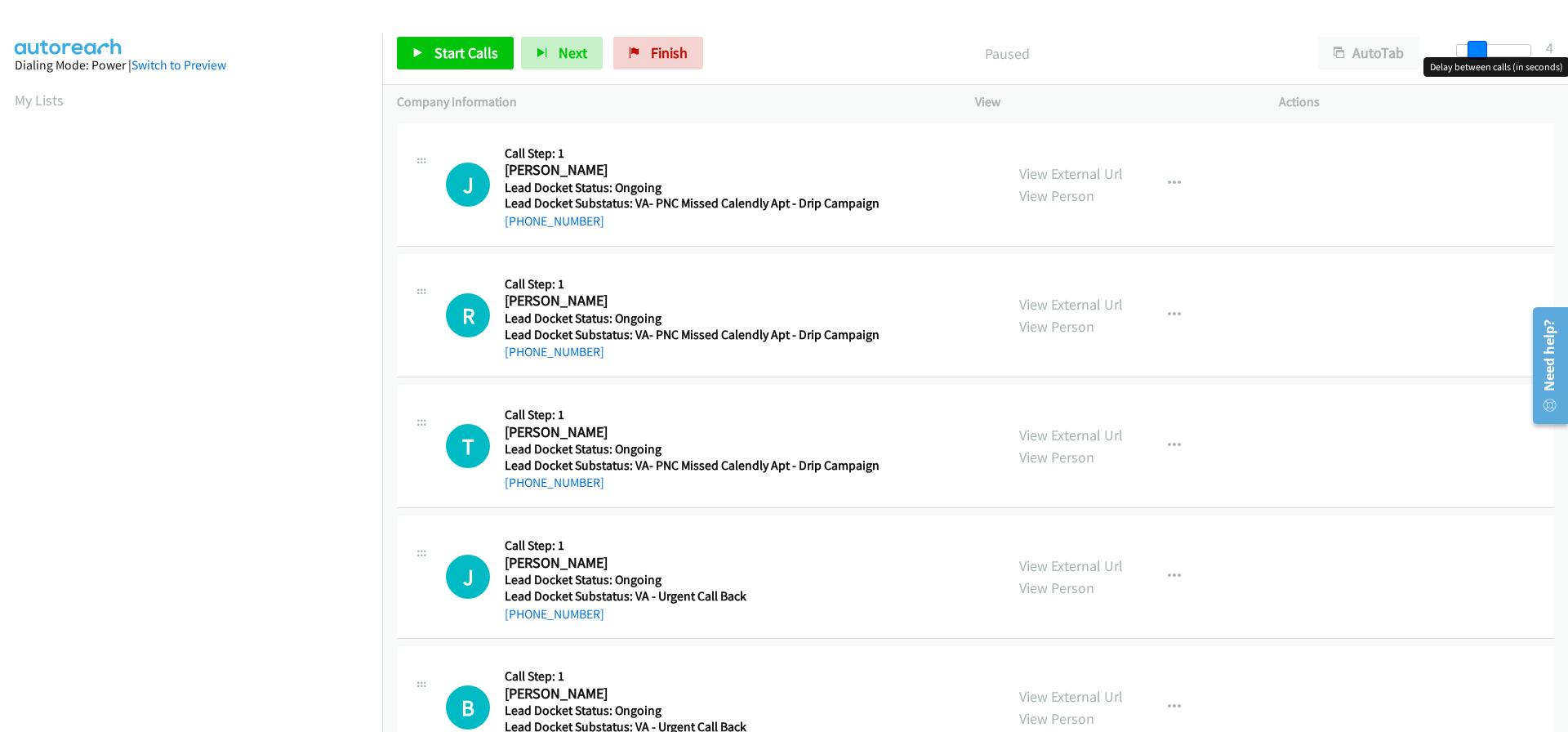
drag, startPoint x: 1461, startPoint y: 49, endPoint x: 1480, endPoint y: 55, distance: 19.9
click at [1480, 55] on span at bounding box center [1477, 50] width 20 height 20
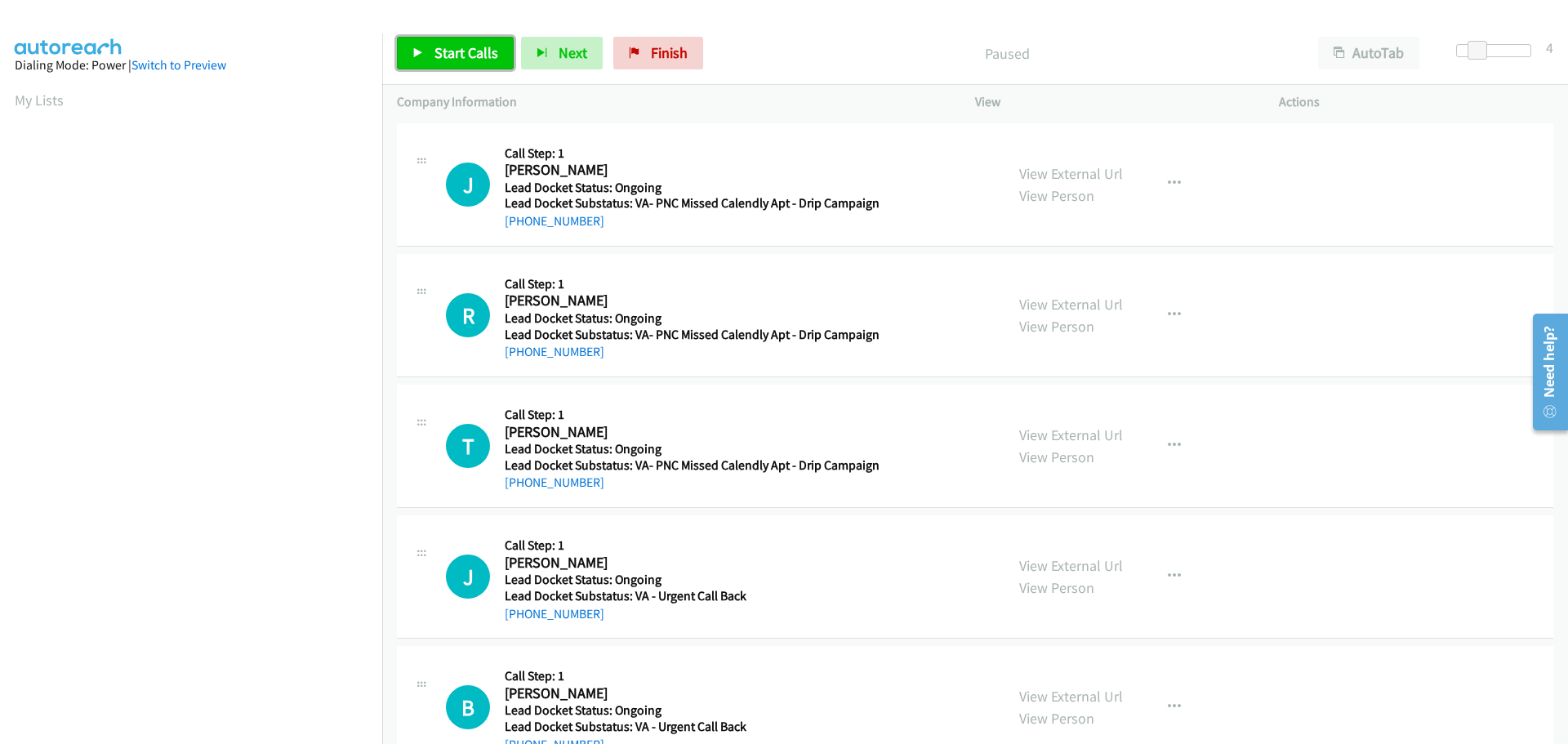
click at [470, 59] on span "Start Calls" at bounding box center [466, 53] width 64 height 19
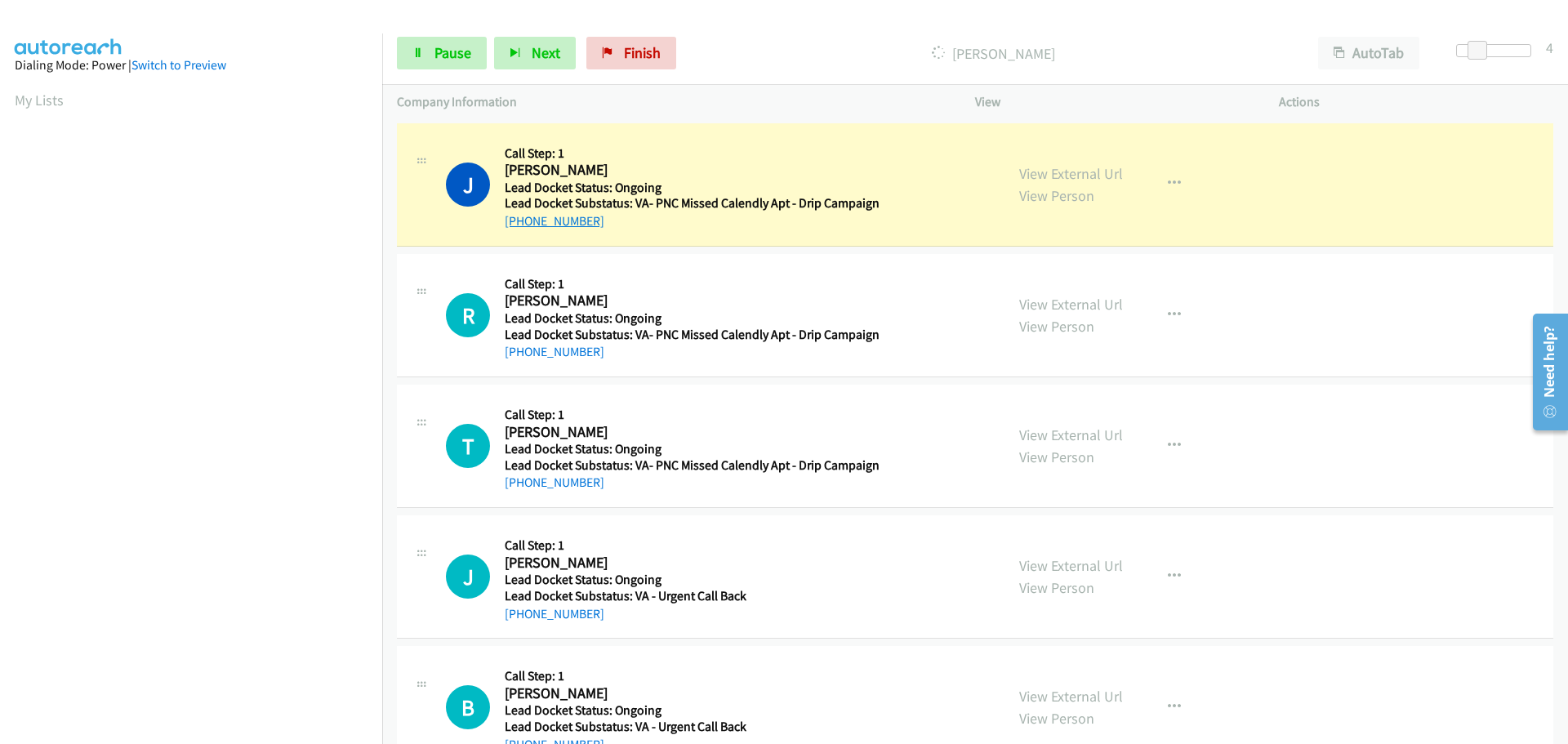
drag, startPoint x: 606, startPoint y: 224, endPoint x: 519, endPoint y: 221, distance: 87.1
click at [519, 221] on div "[PHONE_NUMBER]" at bounding box center [692, 221] width 375 height 20
copy link "[PHONE_NUMBER]"
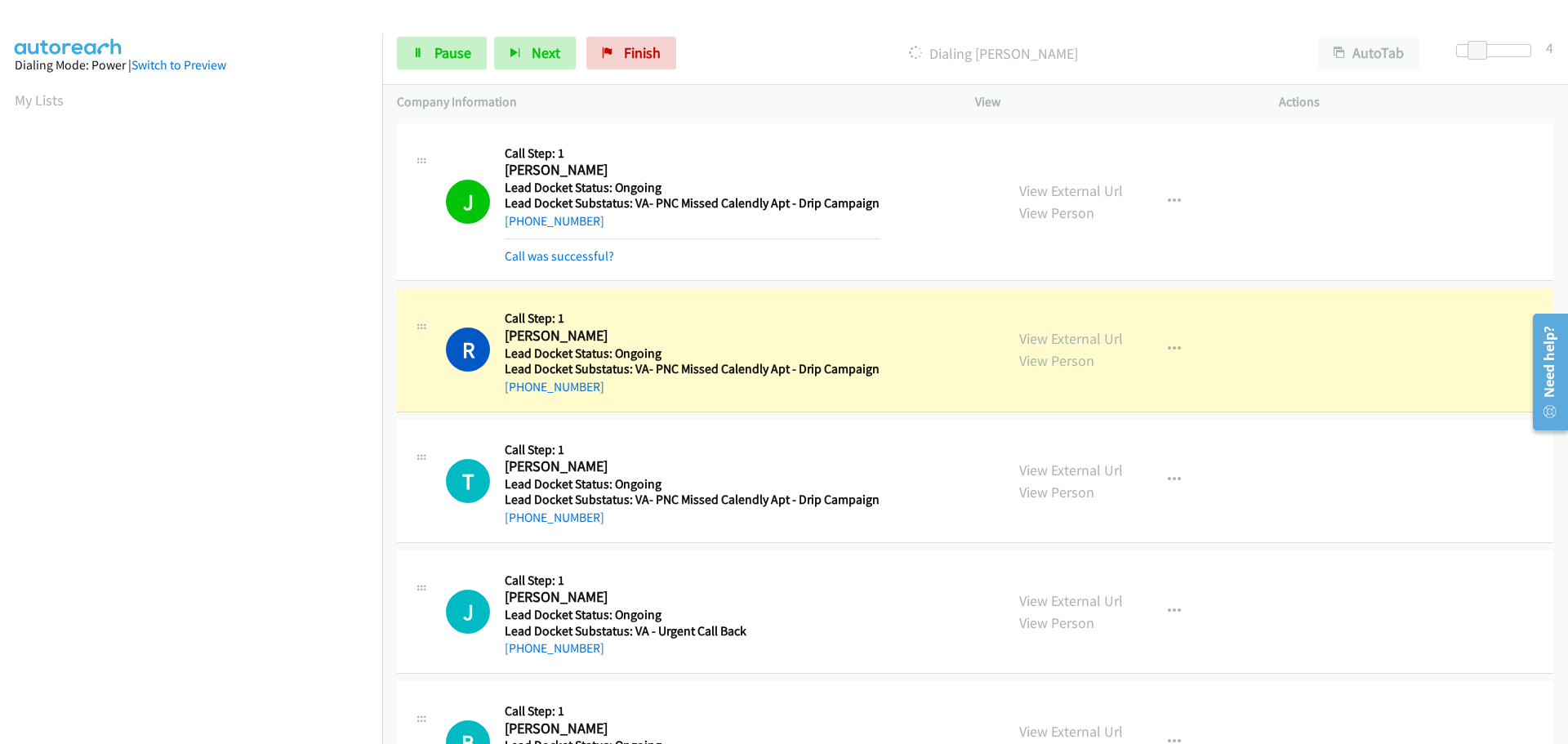
scroll to position [173, 0]
drag, startPoint x: 594, startPoint y: 391, endPoint x: 519, endPoint y: 395, distance: 75.1
click at [519, 395] on div "[PHONE_NUMBER]" at bounding box center [692, 386] width 375 height 20
copy link "989-890-6071"
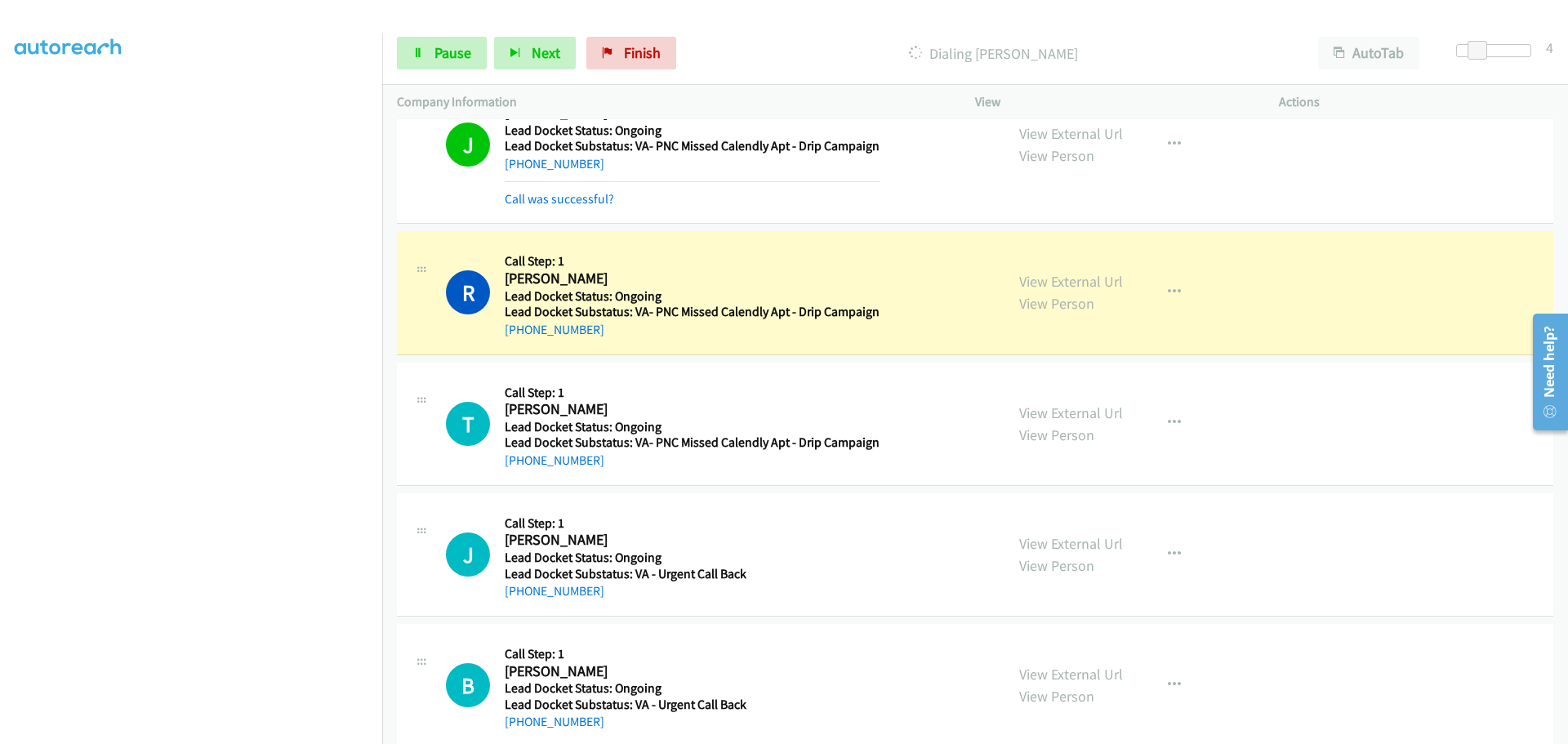
scroll to position [85, 0]
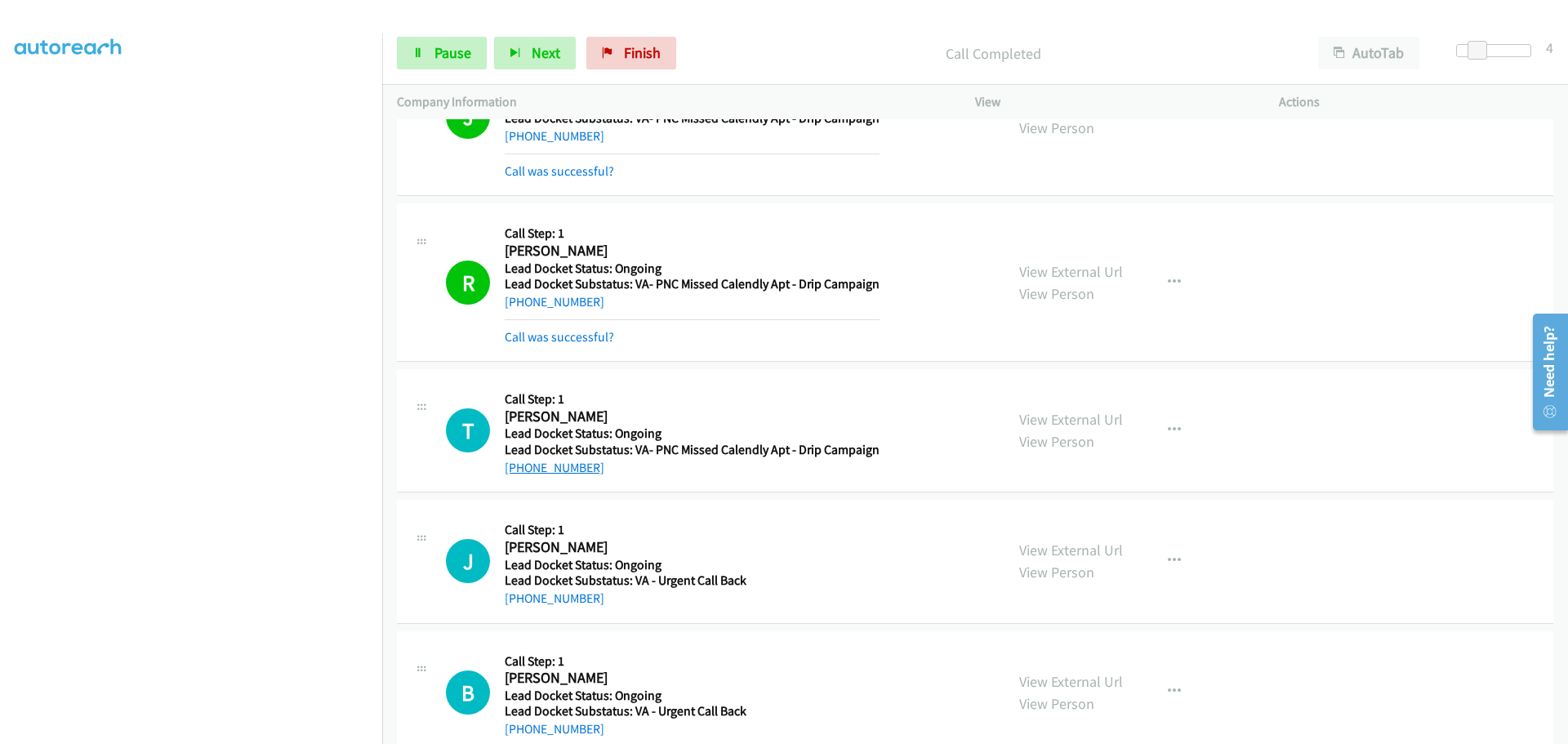
drag, startPoint x: 603, startPoint y: 438, endPoint x: 521, endPoint y: 466, distance: 86.6
click at [521, 466] on div "[PHONE_NUMBER]" at bounding box center [692, 467] width 375 height 20
copy link "954-709-4716"
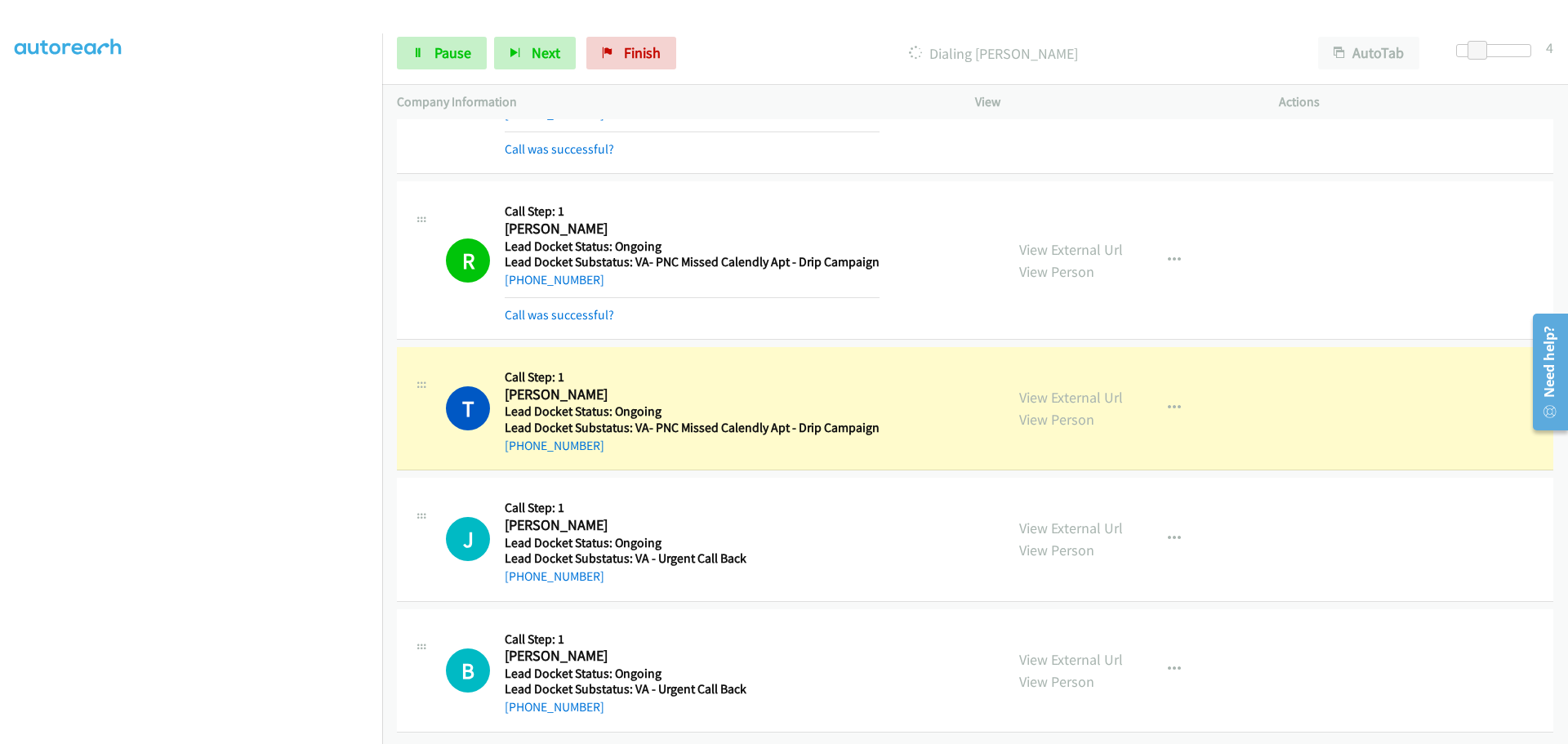
scroll to position [119, 0]
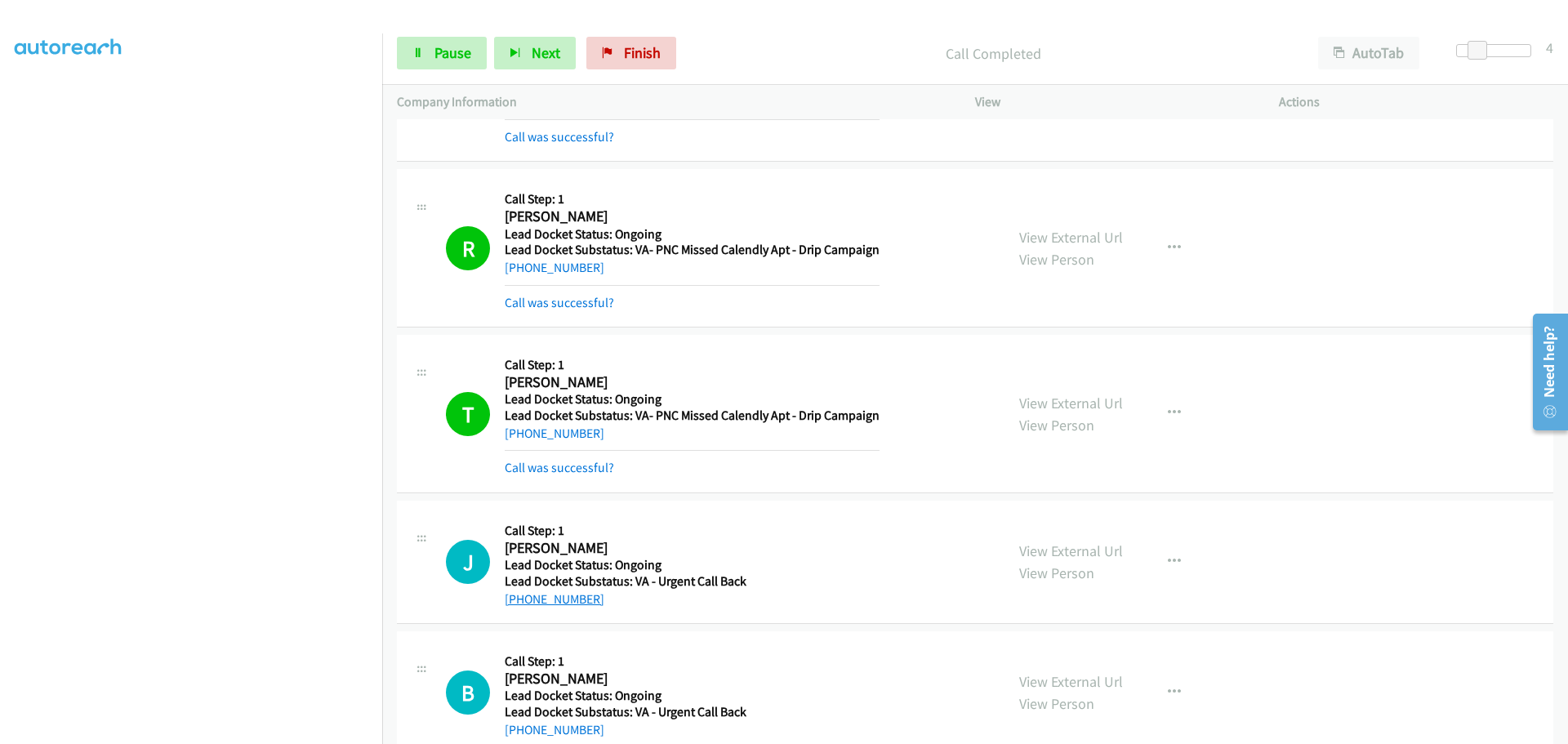
drag, startPoint x: 596, startPoint y: 605, endPoint x: 521, endPoint y: 606, distance: 75.0
click at [521, 606] on div "[PHONE_NUMBER]" at bounding box center [689, 599] width 369 height 20
copy link "557-225-2567"
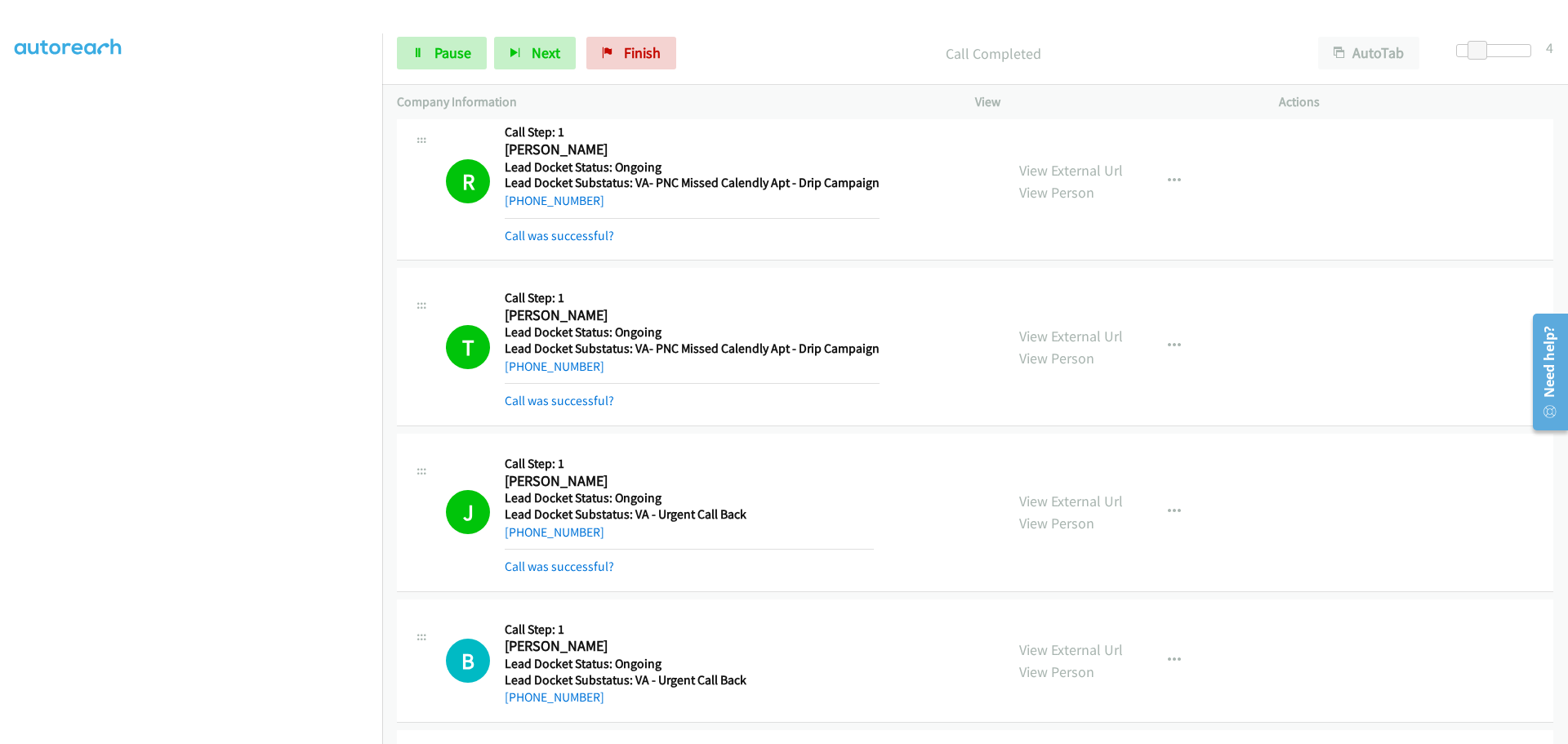
scroll to position [528, 0]
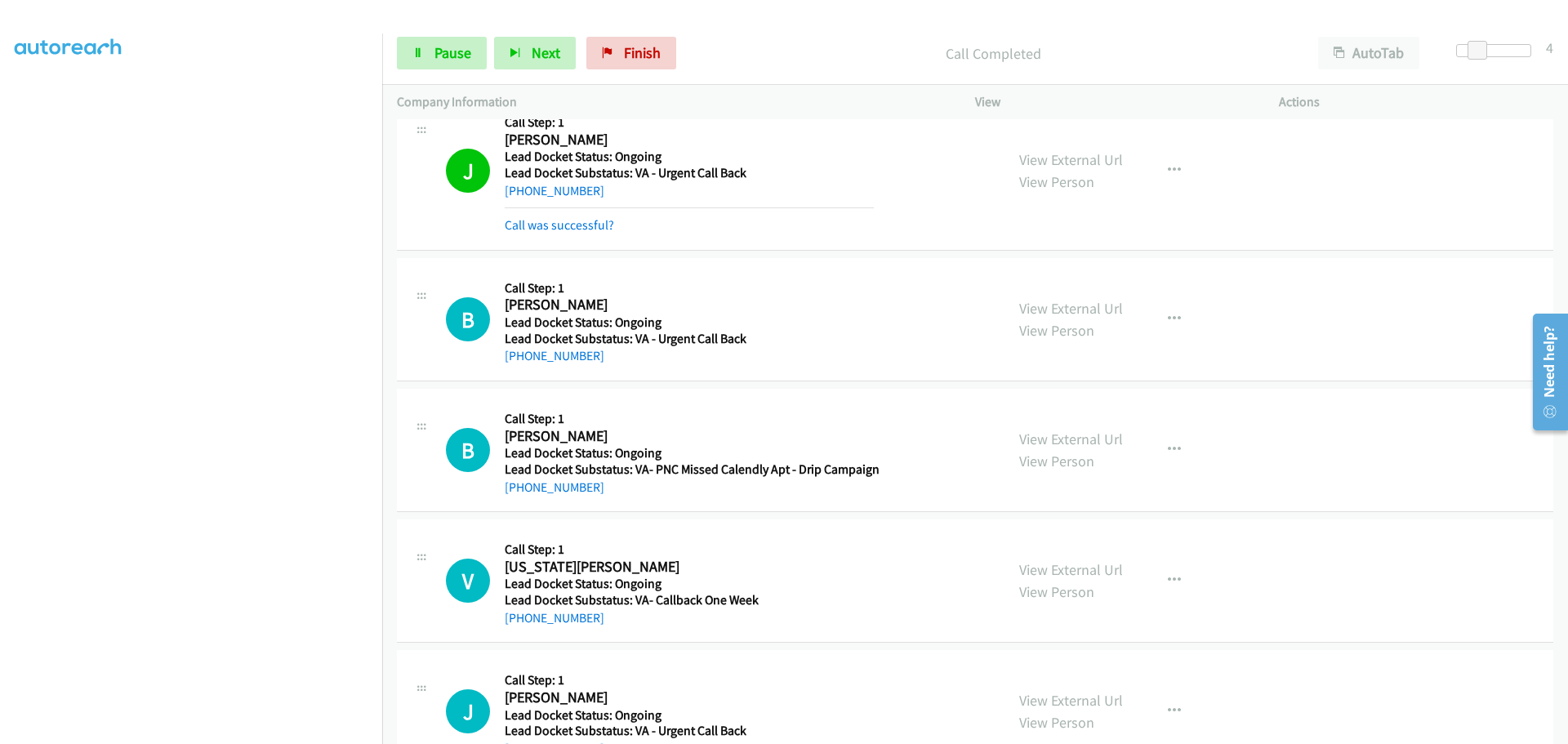
drag, startPoint x: 614, startPoint y: 364, endPoint x: 522, endPoint y: 364, distance: 92.0
click at [522, 364] on div "[PHONE_NUMBER]" at bounding box center [689, 356] width 369 height 20
copy link "660-624-2444"
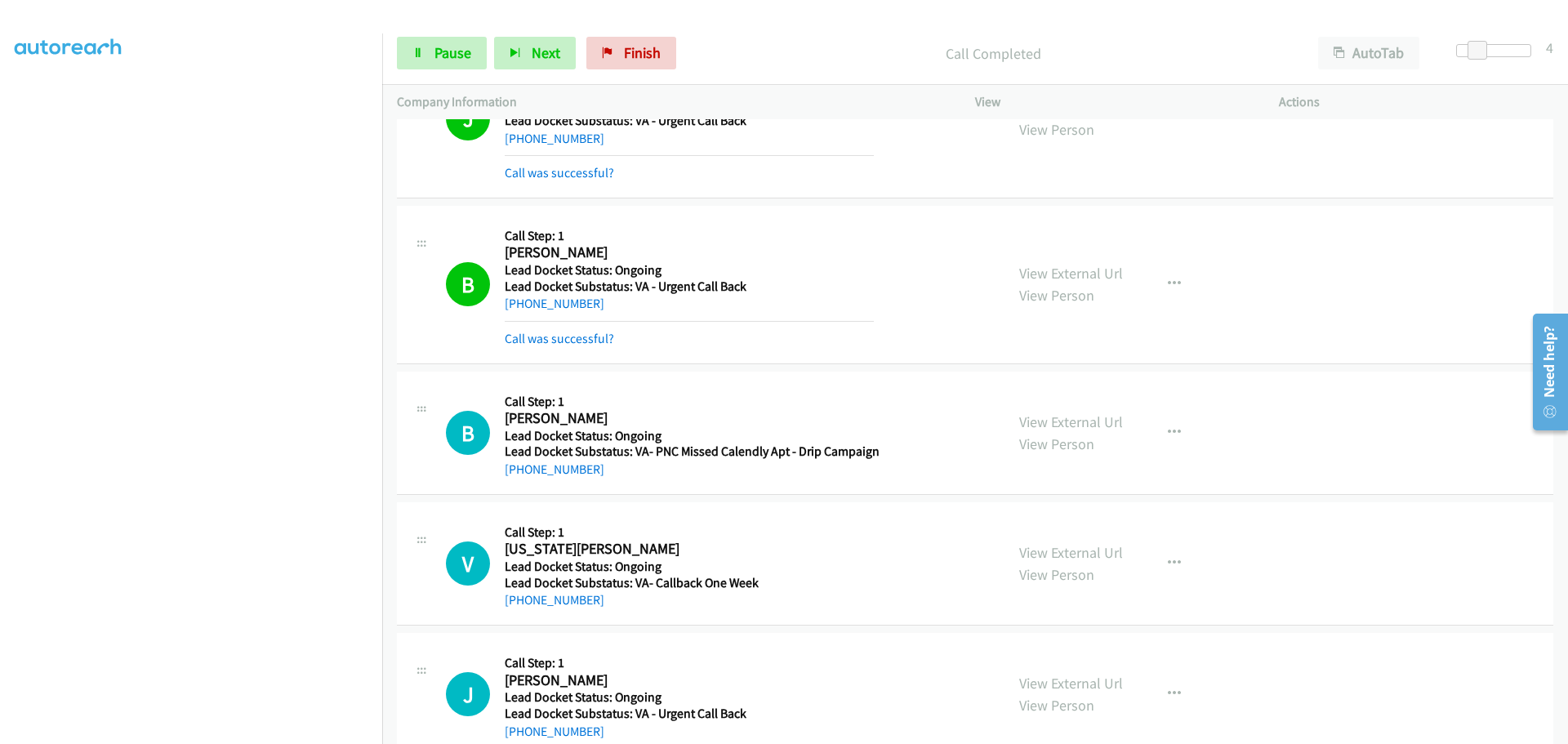
scroll to position [610, 0]
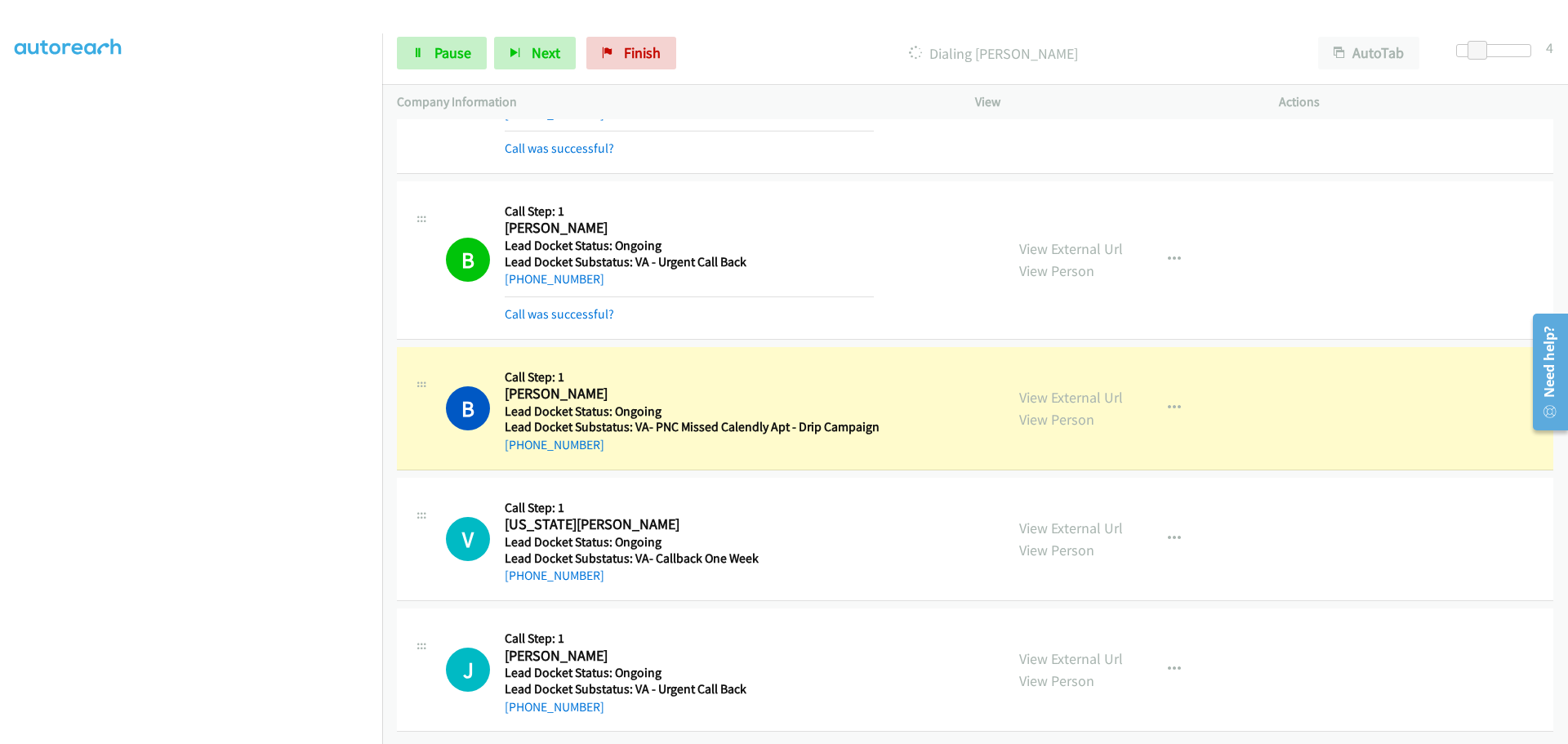
drag, startPoint x: 616, startPoint y: 444, endPoint x: 520, endPoint y: 451, distance: 96.3
click at [520, 451] on div "B Callback Scheduled Call Step: 1 Barbara Adelman America/New_York Lead Docket …" at bounding box center [974, 409] width 1156 height 123
copy link "941-334-1794"
drag, startPoint x: 609, startPoint y: 581, endPoint x: 524, endPoint y: 567, distance: 86.1
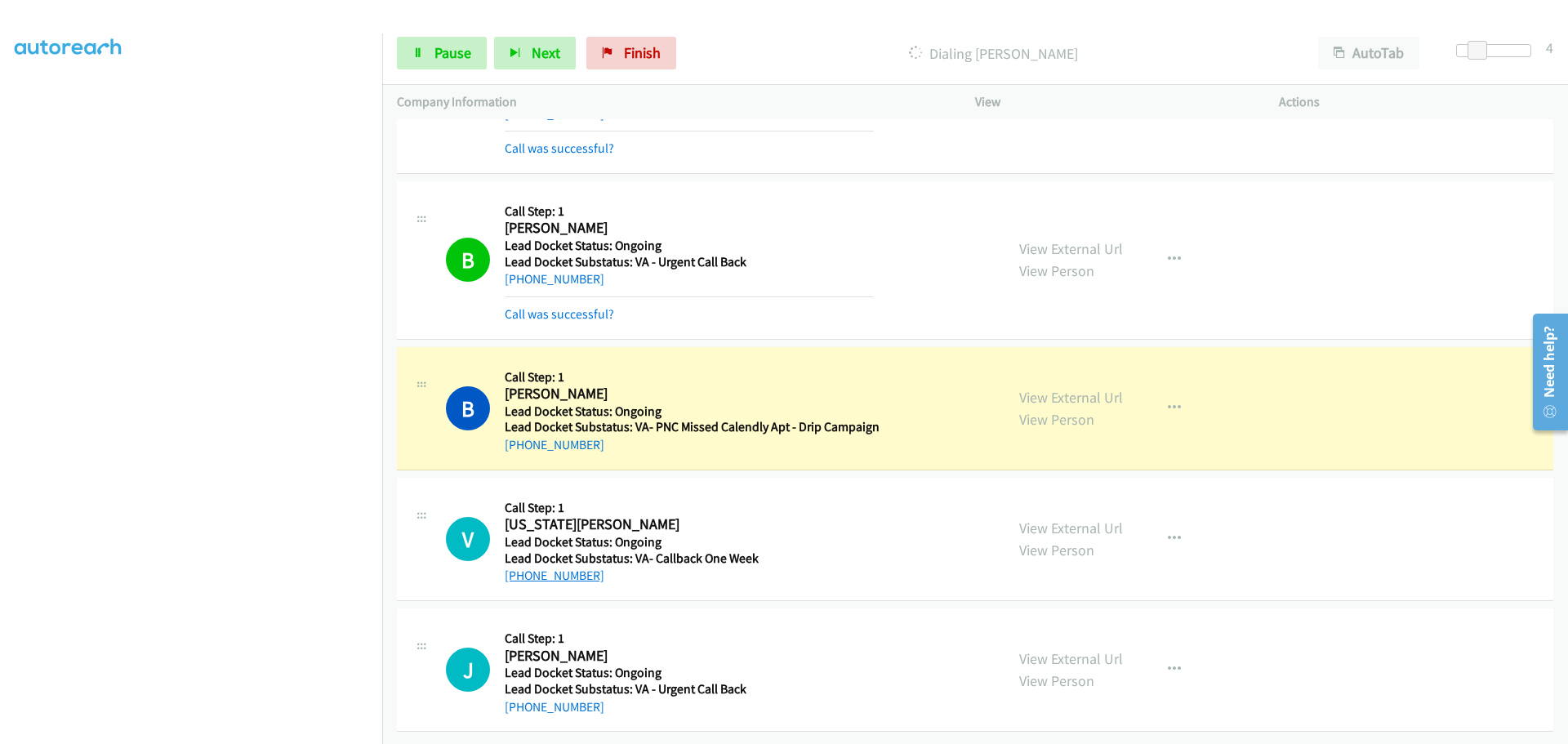
click at [524, 567] on div "V Callback Scheduled Call Step: 1 Virginia Jefferson America/New_York Lead Dock…" at bounding box center [974, 539] width 1156 height 123
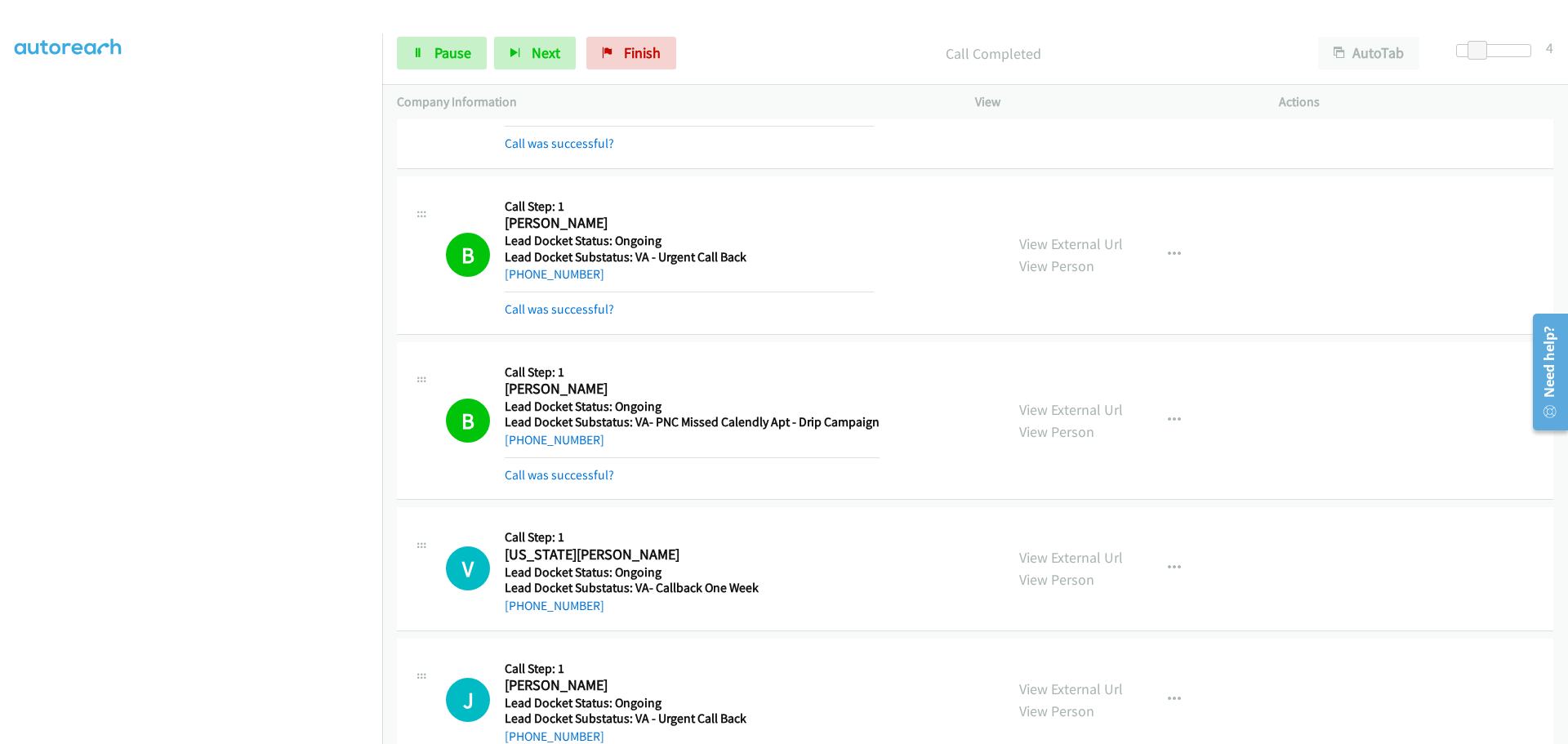
click at [524, 567] on h5 "Lead Docket Status: Ongoing" at bounding box center [631, 572] width 254 height 16
drag, startPoint x: 595, startPoint y: 612, endPoint x: 522, endPoint y: 604, distance: 73.4
click at [522, 604] on div "+1 407-715-4553" at bounding box center [631, 606] width 254 height 20
copy link "407-715-4553"
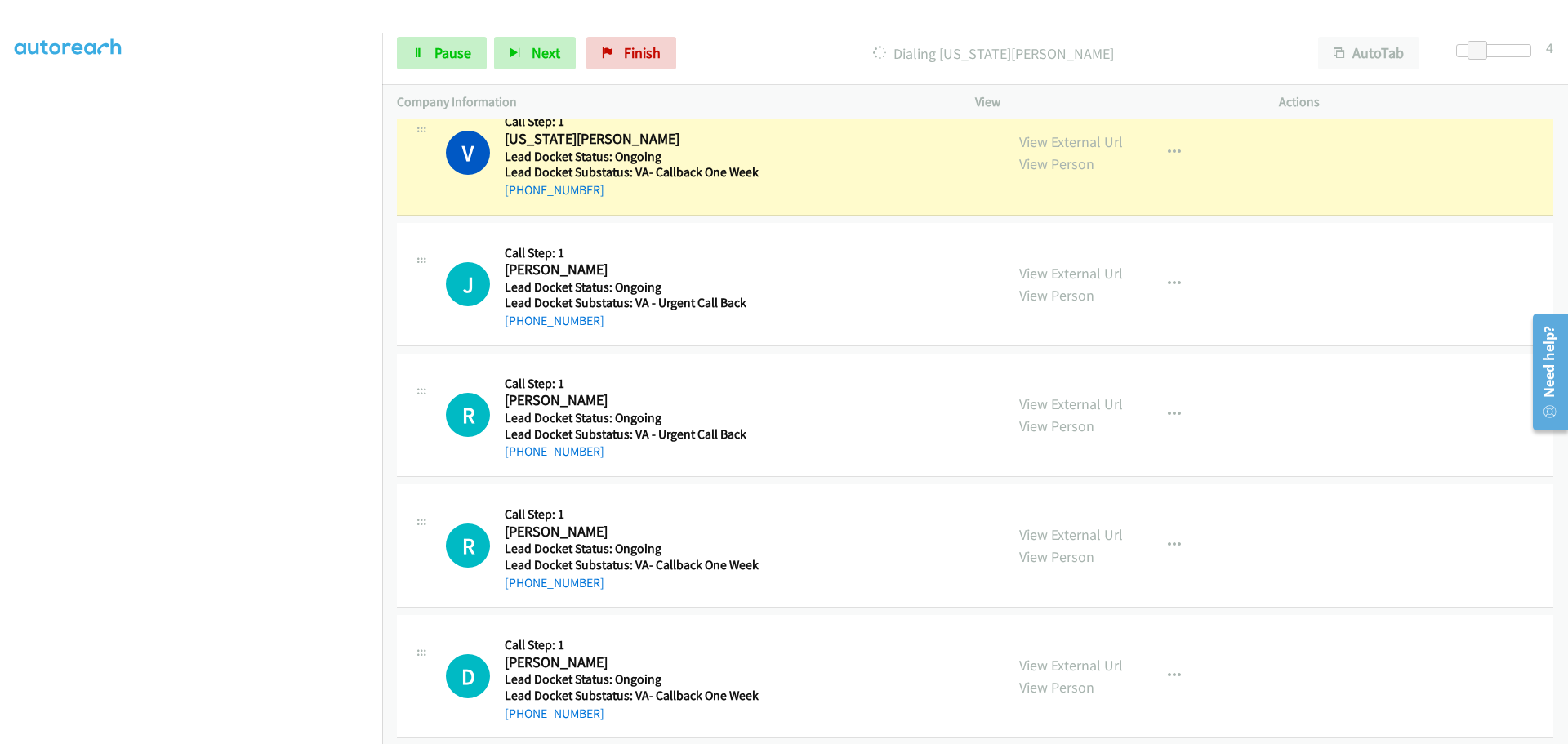
scroll to position [1044, 0]
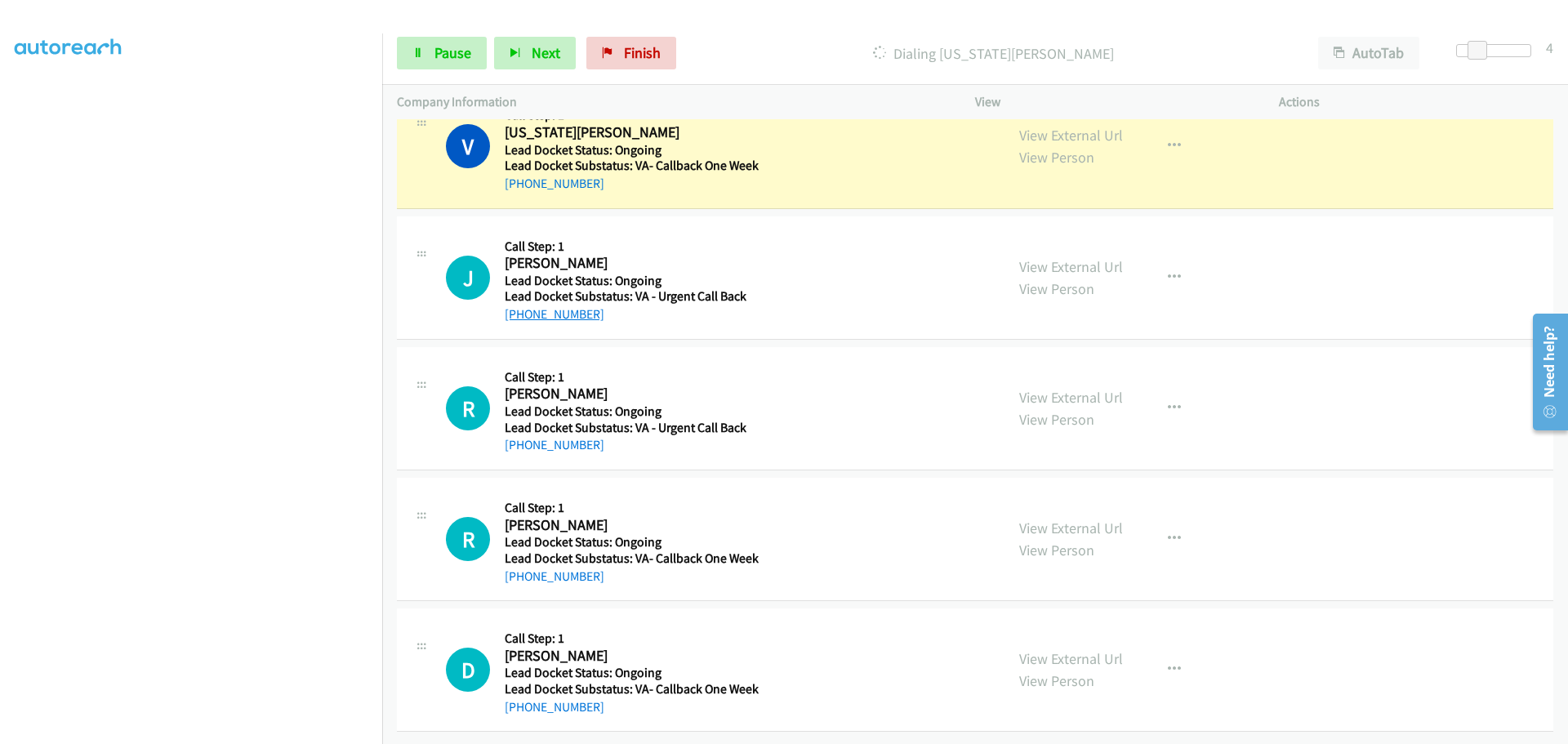
drag, startPoint x: 595, startPoint y: 302, endPoint x: 520, endPoint y: 302, distance: 75.0
click at [520, 305] on div "+1 619-261-4347" at bounding box center [625, 314] width 242 height 20
copy link "619-261-4347"
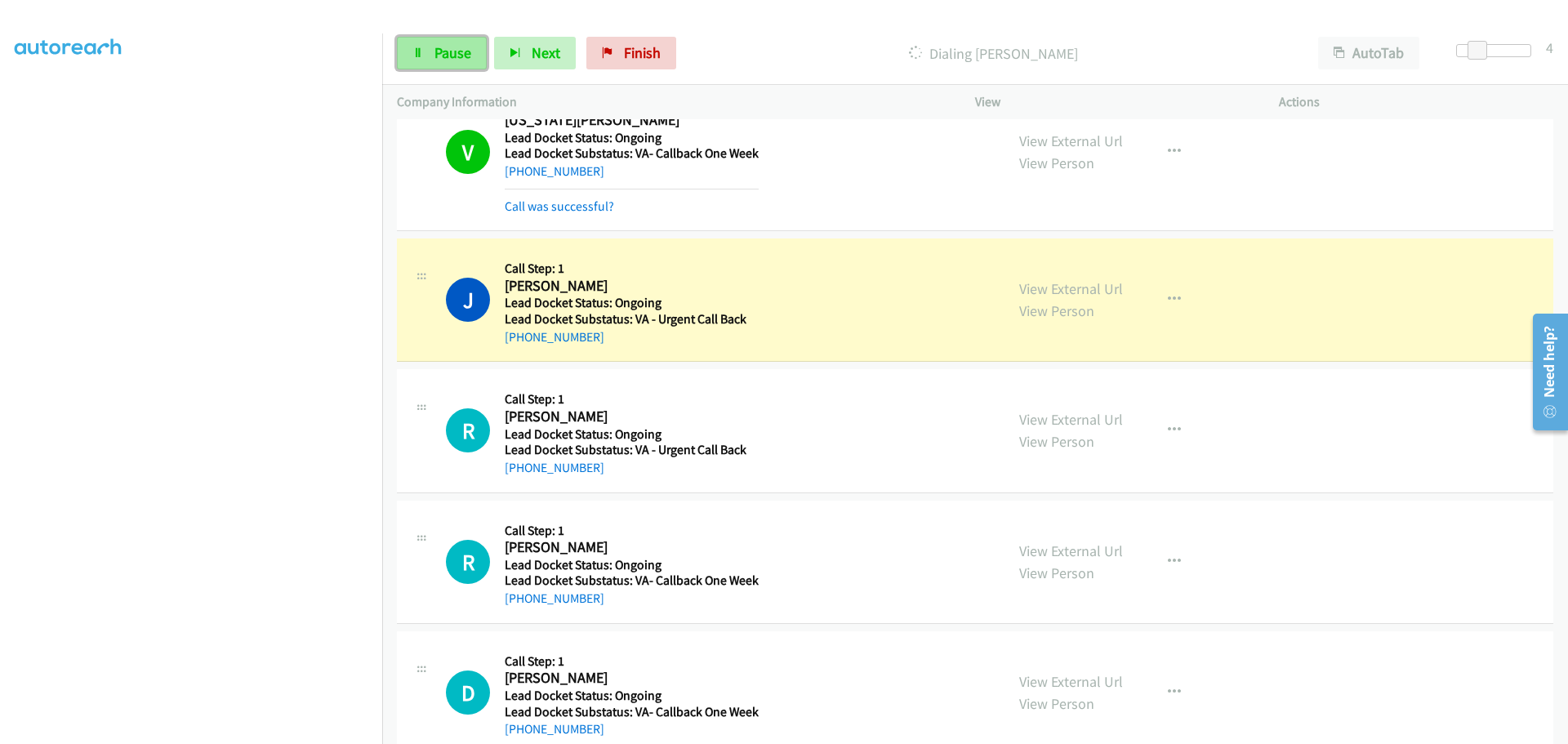
click at [465, 51] on span "Pause" at bounding box center [453, 53] width 37 height 19
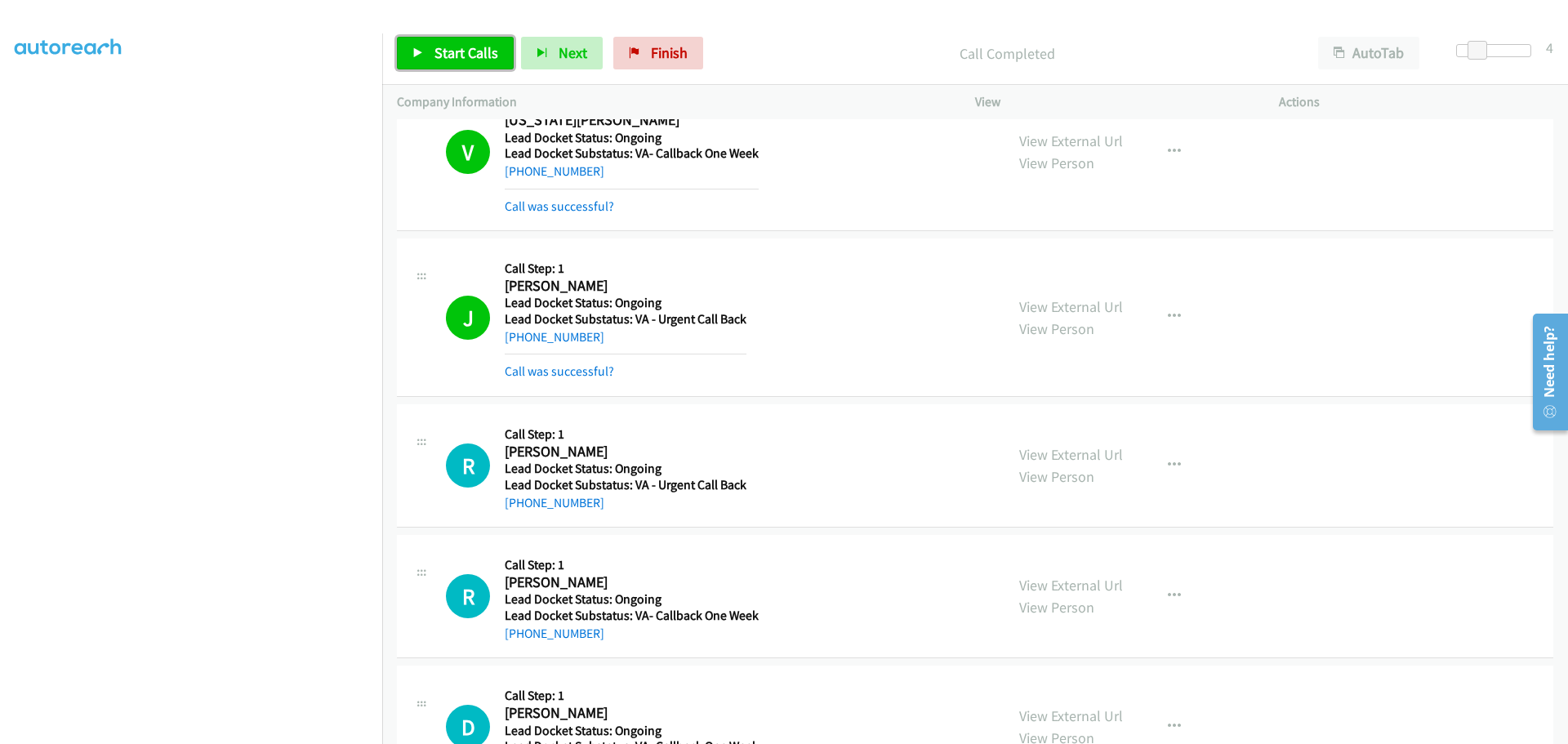
click at [491, 50] on span "Start Calls" at bounding box center [466, 53] width 64 height 19
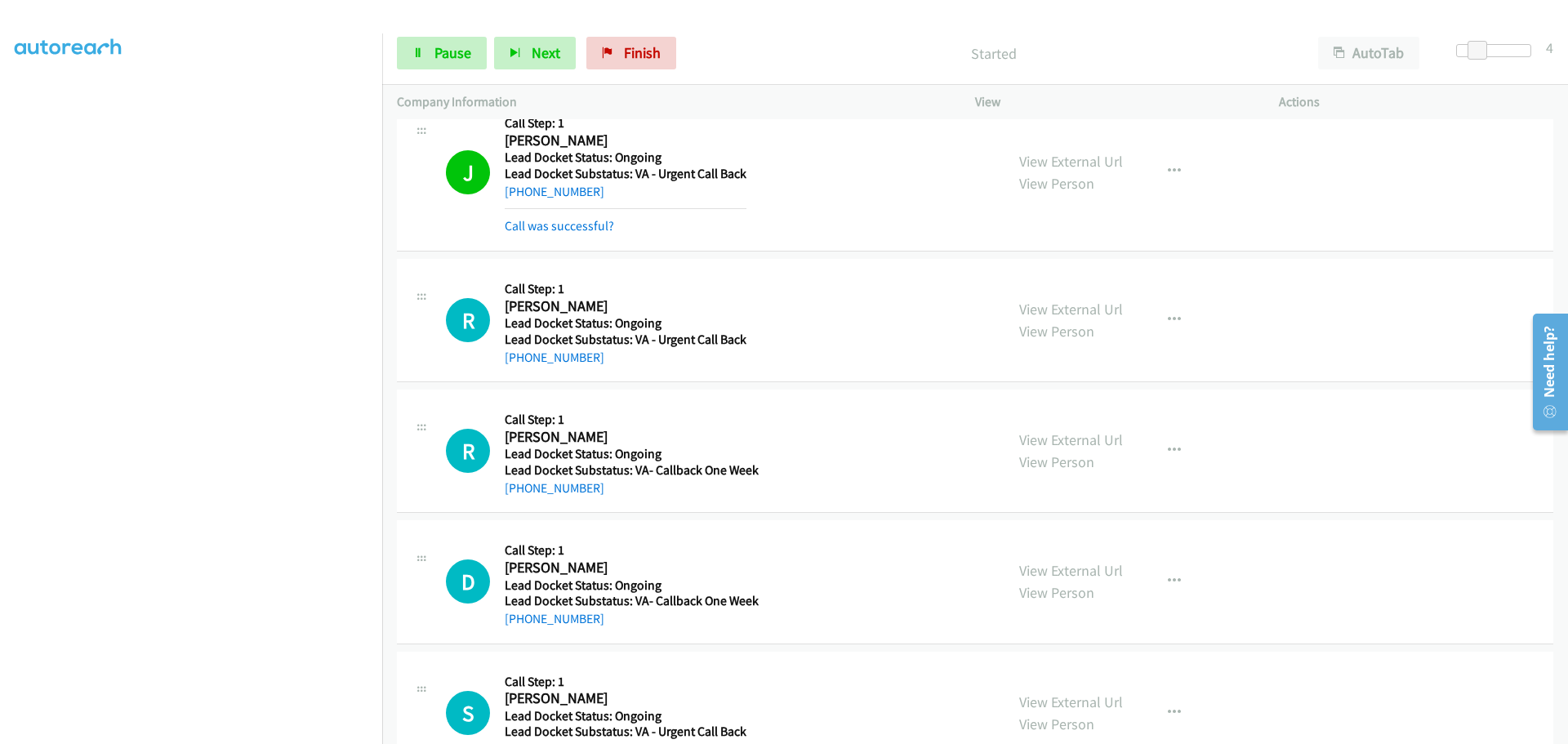
scroll to position [1208, 0]
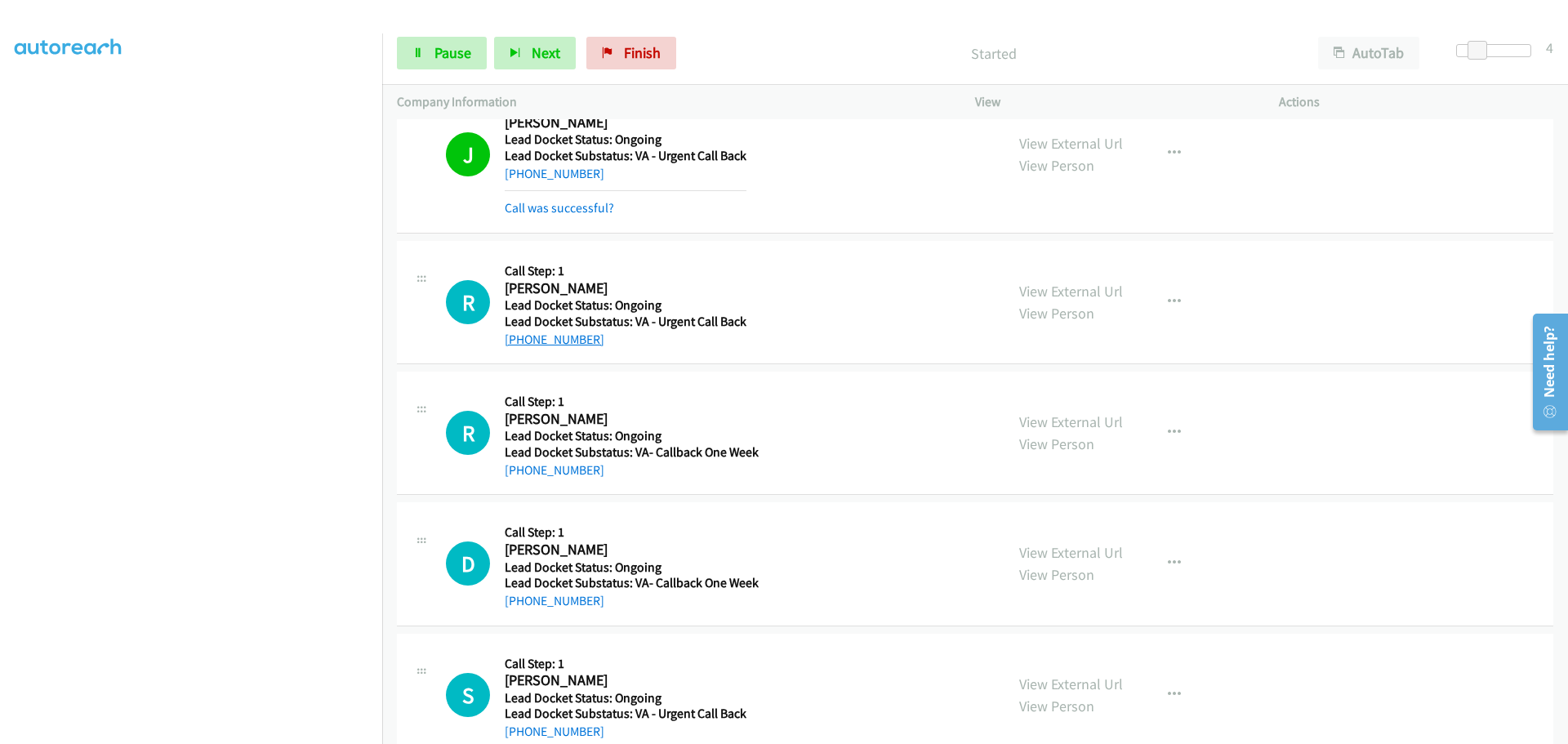
drag, startPoint x: 597, startPoint y: 336, endPoint x: 519, endPoint y: 342, distance: 78.2
click at [519, 342] on div "+1 512-662-6704" at bounding box center [625, 340] width 242 height 20
copy link "512-662-6704"
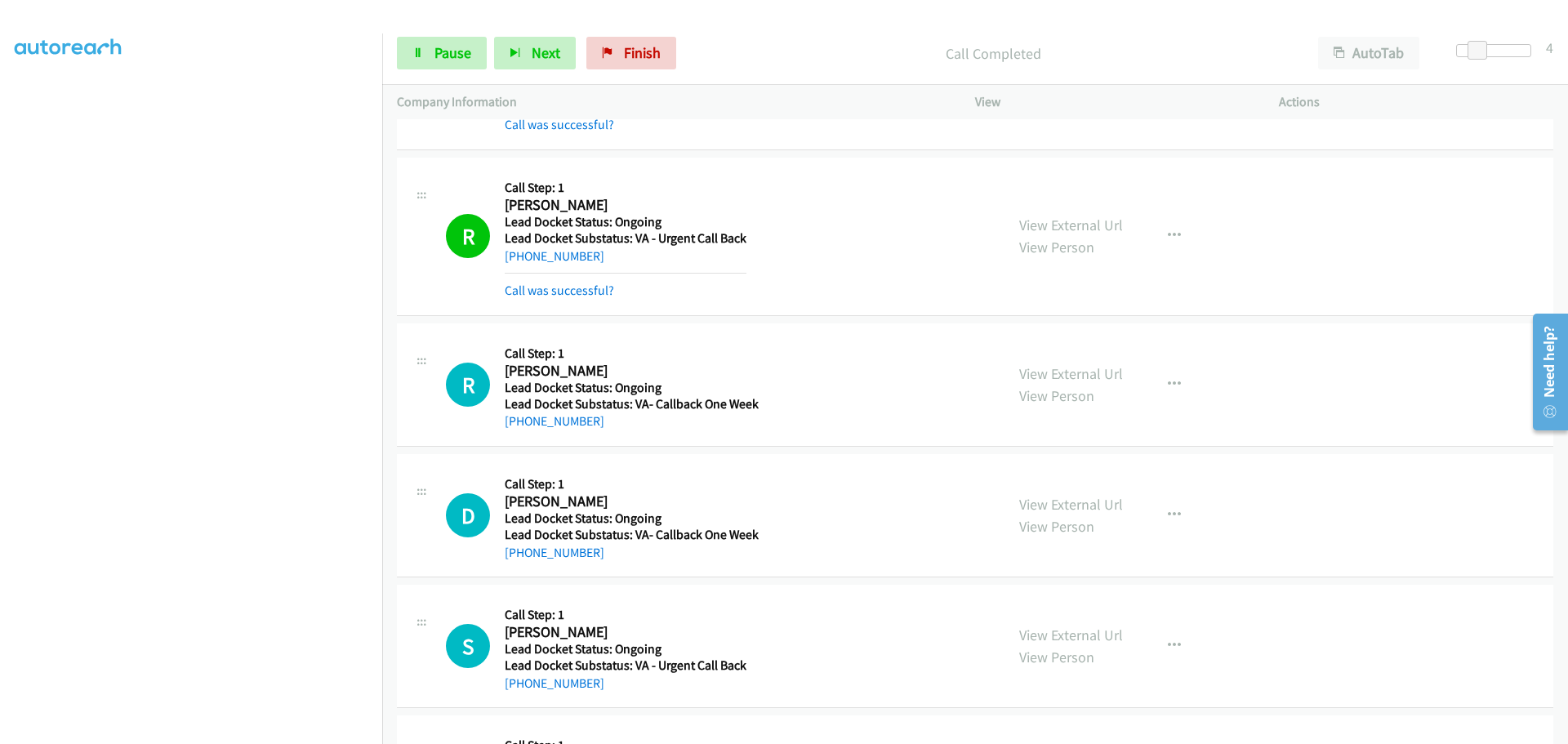
scroll to position [1371, 0]
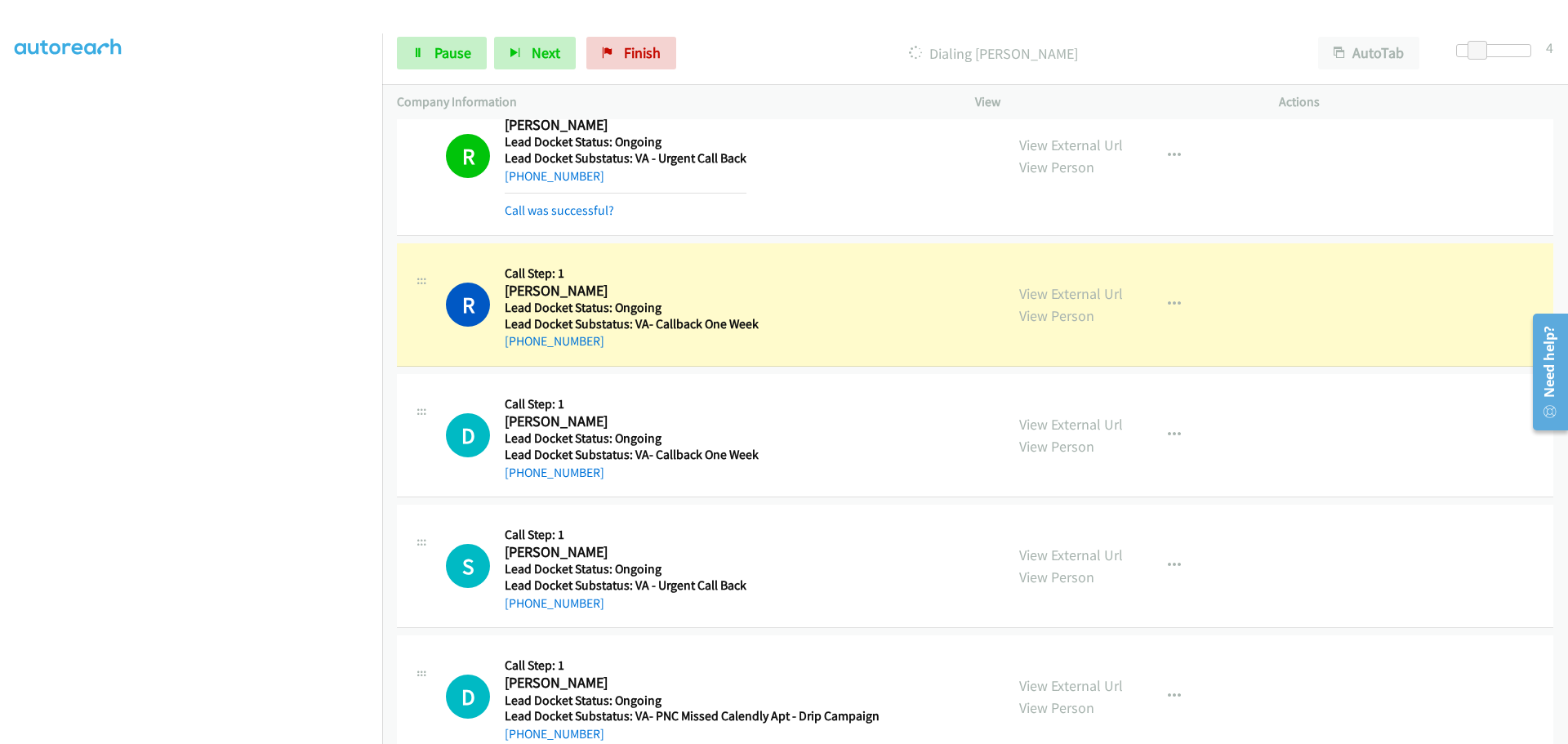
drag, startPoint x: 596, startPoint y: 345, endPoint x: 522, endPoint y: 354, distance: 74.5
click at [522, 354] on div "R Callback Scheduled Call Step: 1 Ricky Tate America/Chicago Lead Docket Status…" at bounding box center [974, 305] width 1156 height 123
copy link "870-271-9263"
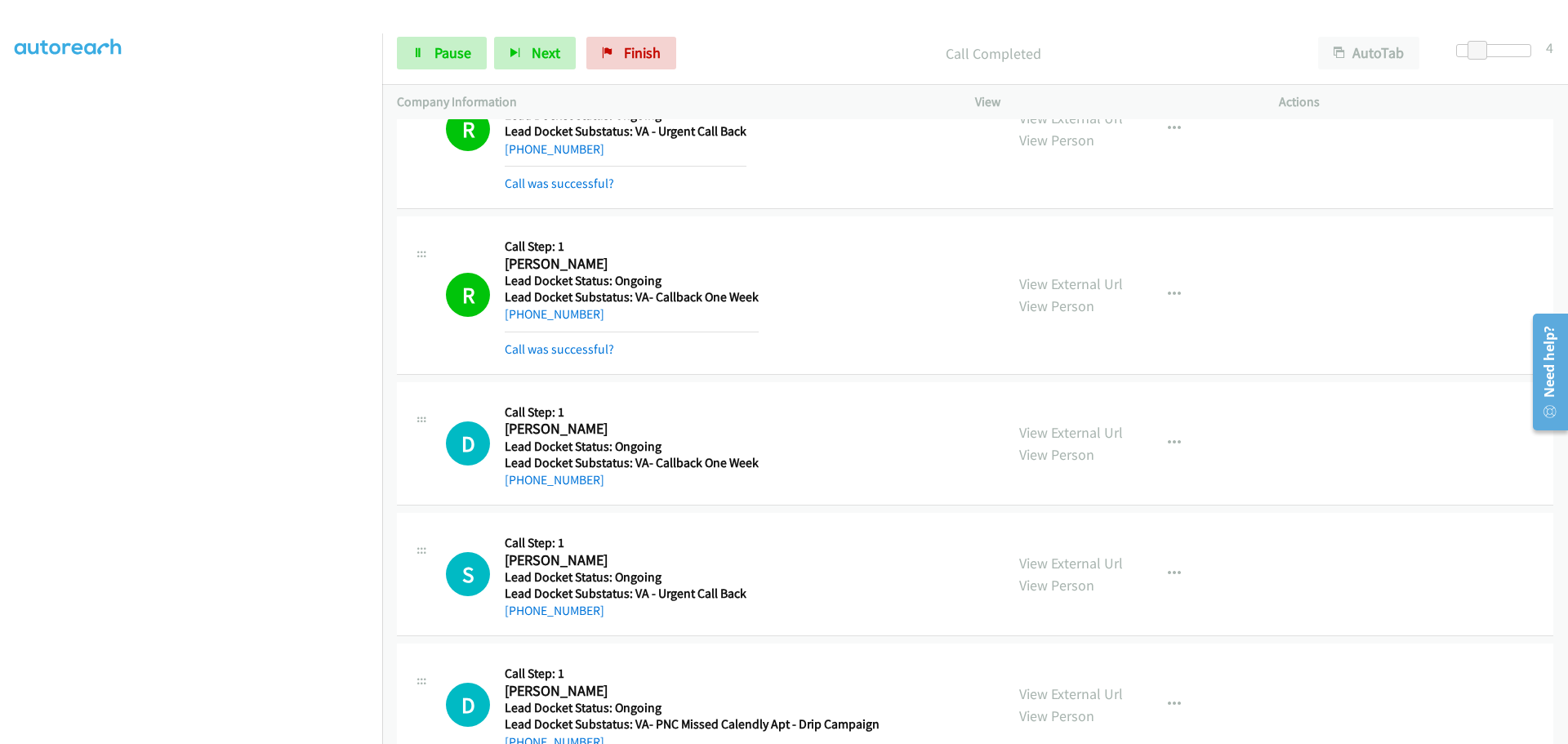
scroll to position [1445, 0]
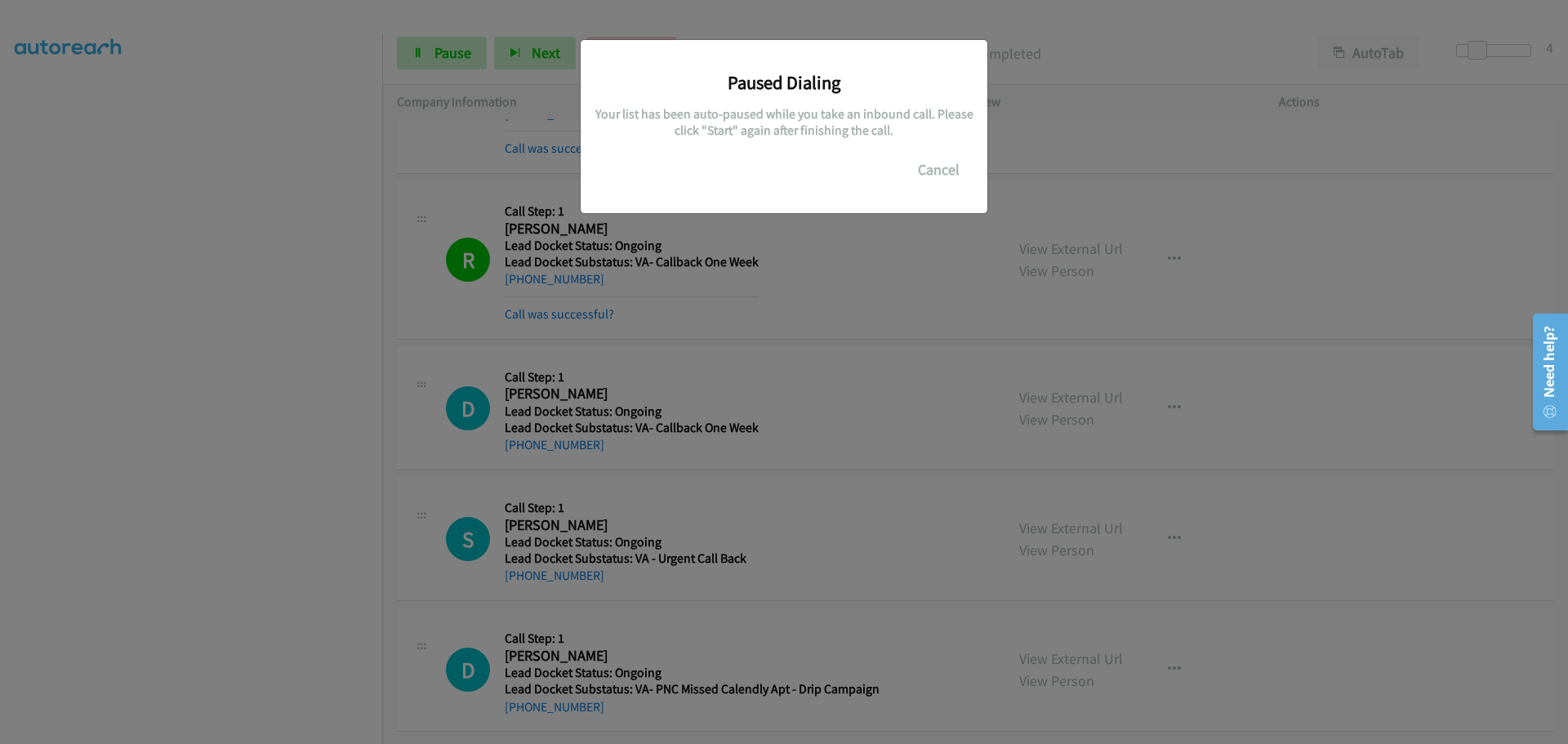
drag, startPoint x: 596, startPoint y: 436, endPoint x: 522, endPoint y: 437, distance: 74.0
click at [522, 77] on main "Start Calls Pause Next Finish Call Completed AutoTab AutoTab 4 Company Informat…" at bounding box center [784, 38] width 1568 height 77
click at [835, 272] on div "Paused Dialing Your list has been auto-paused while you take an inbound call. P…" at bounding box center [784, 379] width 1568 height 730
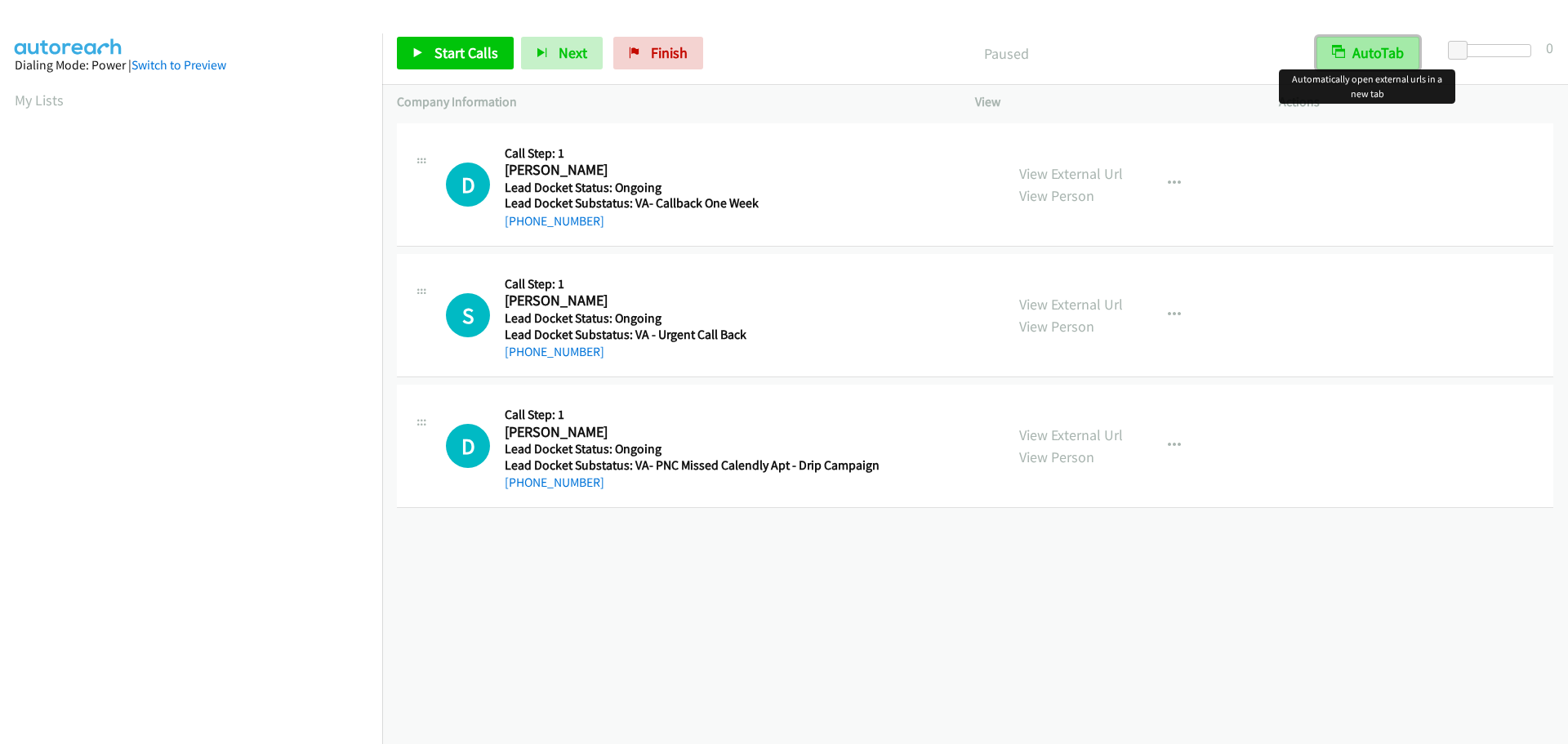
click at [1356, 44] on button "AutoTab" at bounding box center [1367, 53] width 103 height 32
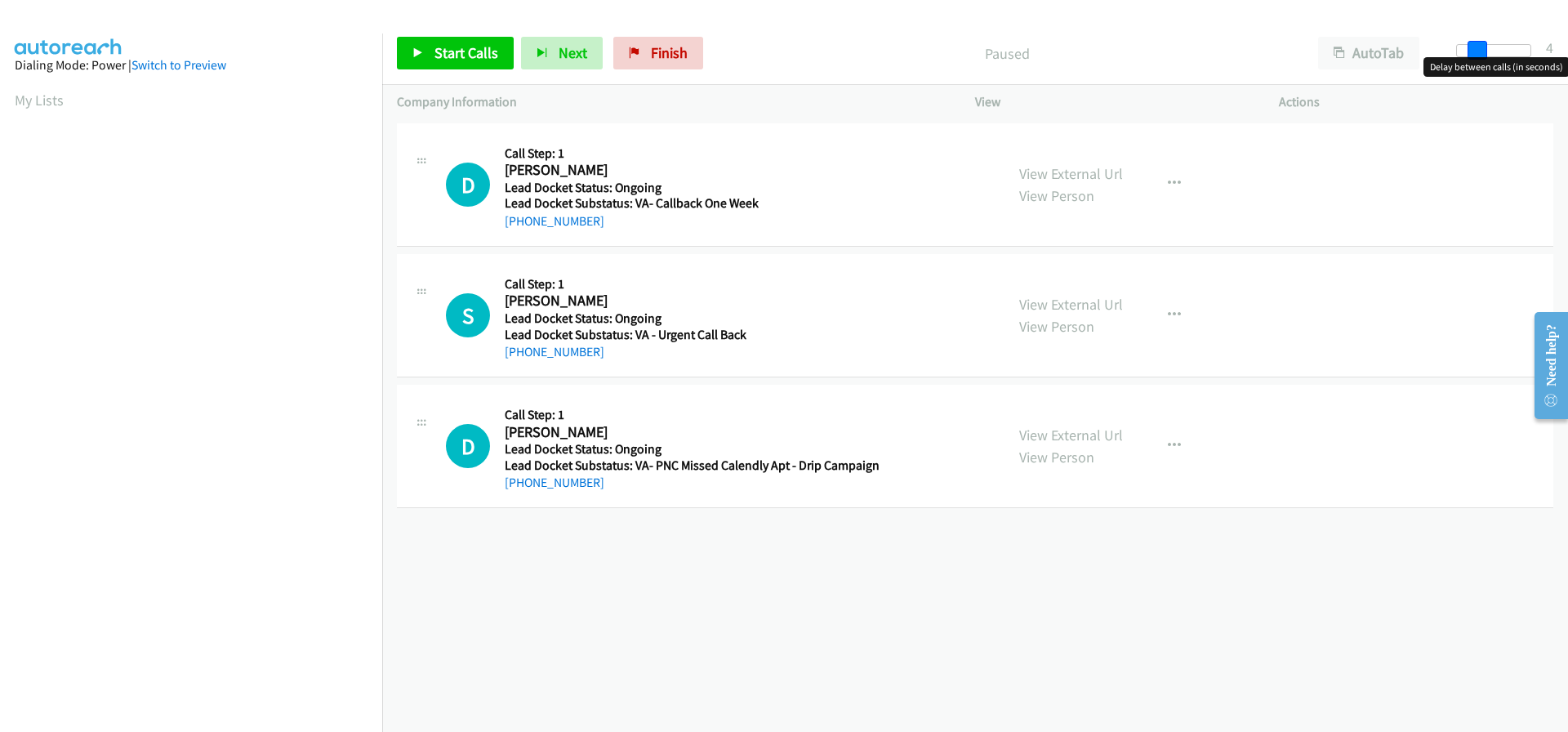
drag, startPoint x: 1449, startPoint y: 51, endPoint x: 1468, endPoint y: 51, distance: 19.0
click at [1468, 51] on span at bounding box center [1477, 50] width 20 height 20
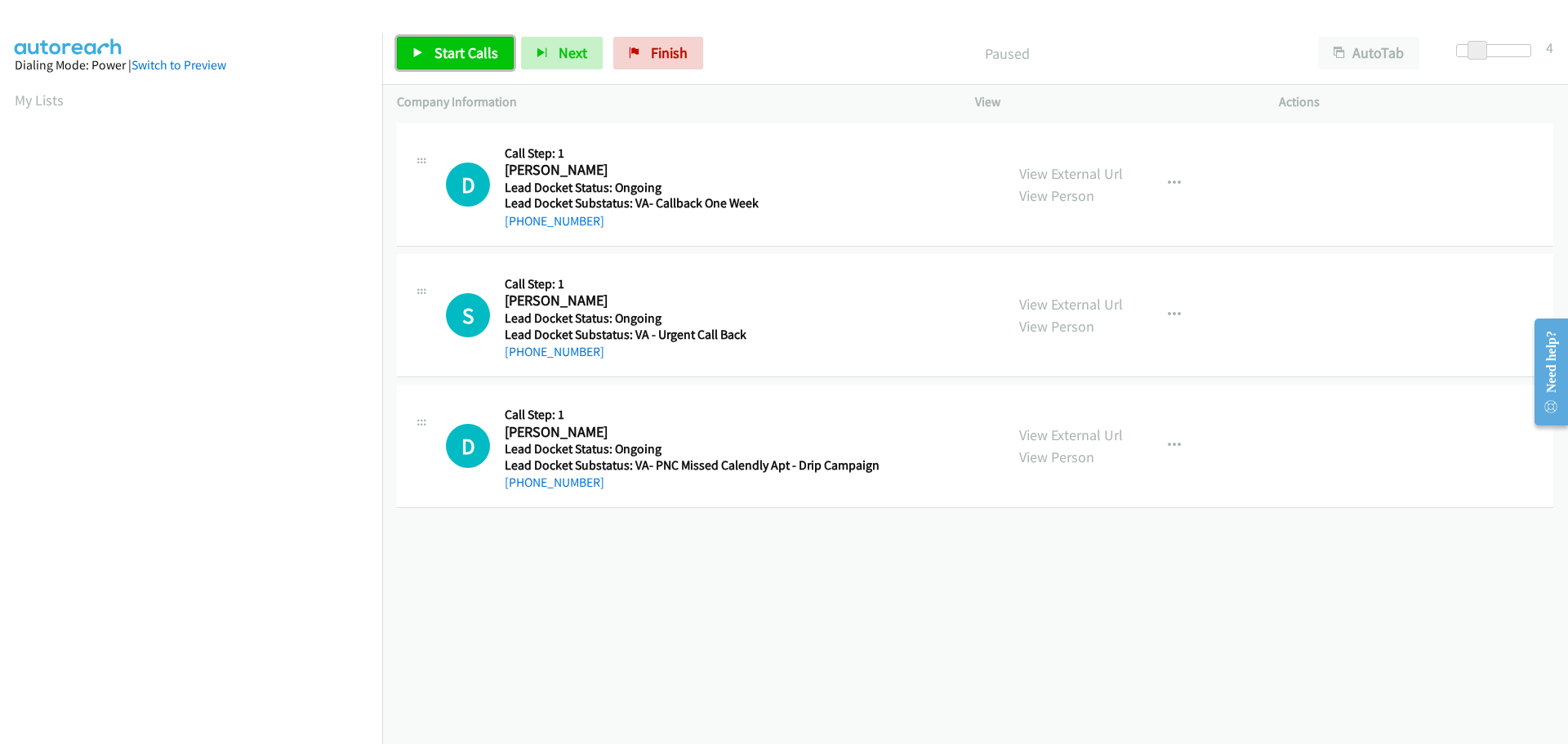
click at [489, 51] on span "Start Calls" at bounding box center [466, 53] width 64 height 19
drag, startPoint x: 619, startPoint y: 226, endPoint x: 522, endPoint y: 226, distance: 97.0
click at [522, 226] on div "[PHONE_NUMBER]" at bounding box center [689, 221] width 369 height 20
copy link "[PHONE_NUMBER]"
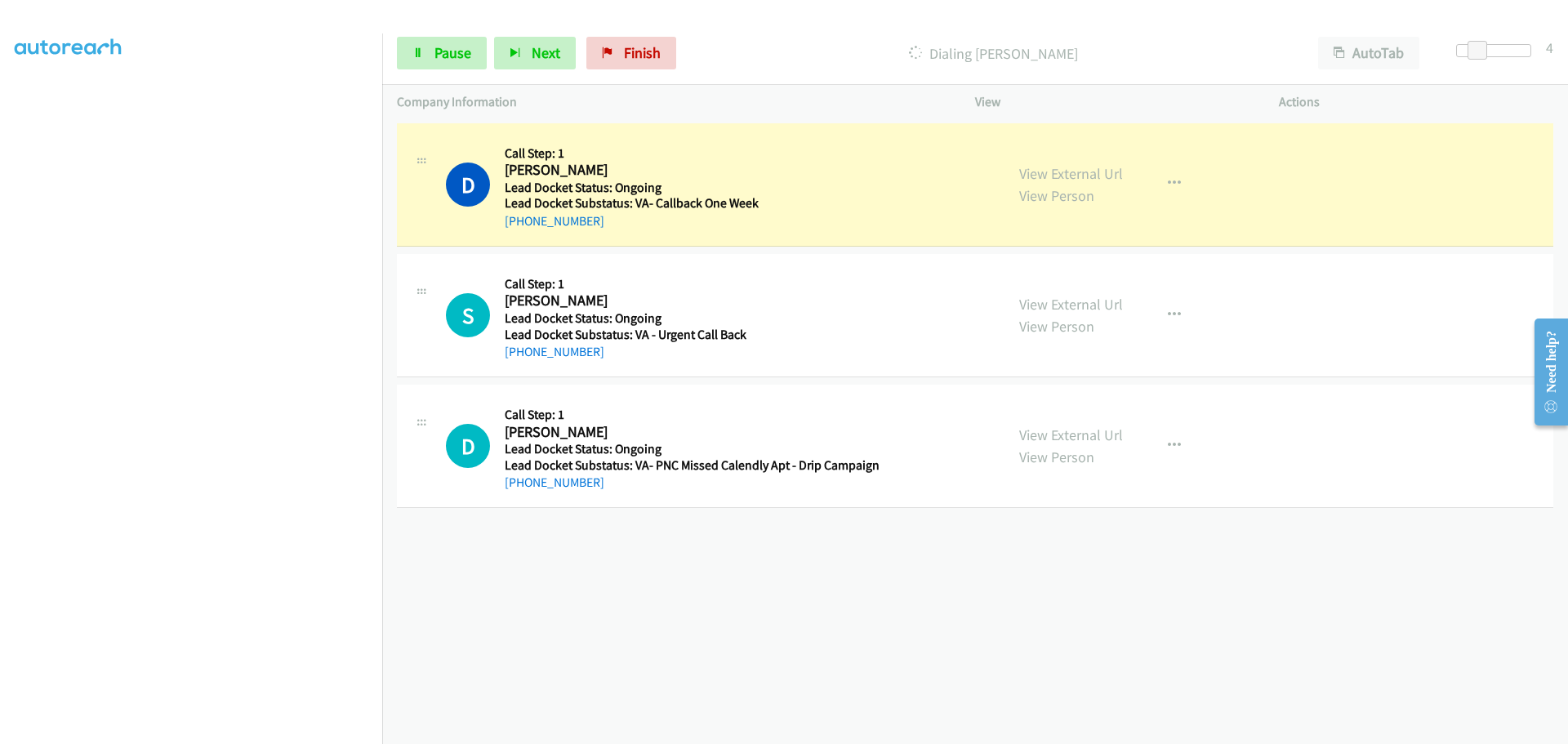
scroll to position [172, 0]
drag, startPoint x: 600, startPoint y: 356, endPoint x: 522, endPoint y: 358, distance: 78.0
click at [522, 358] on div "[PHONE_NUMBER]" at bounding box center [689, 352] width 369 height 20
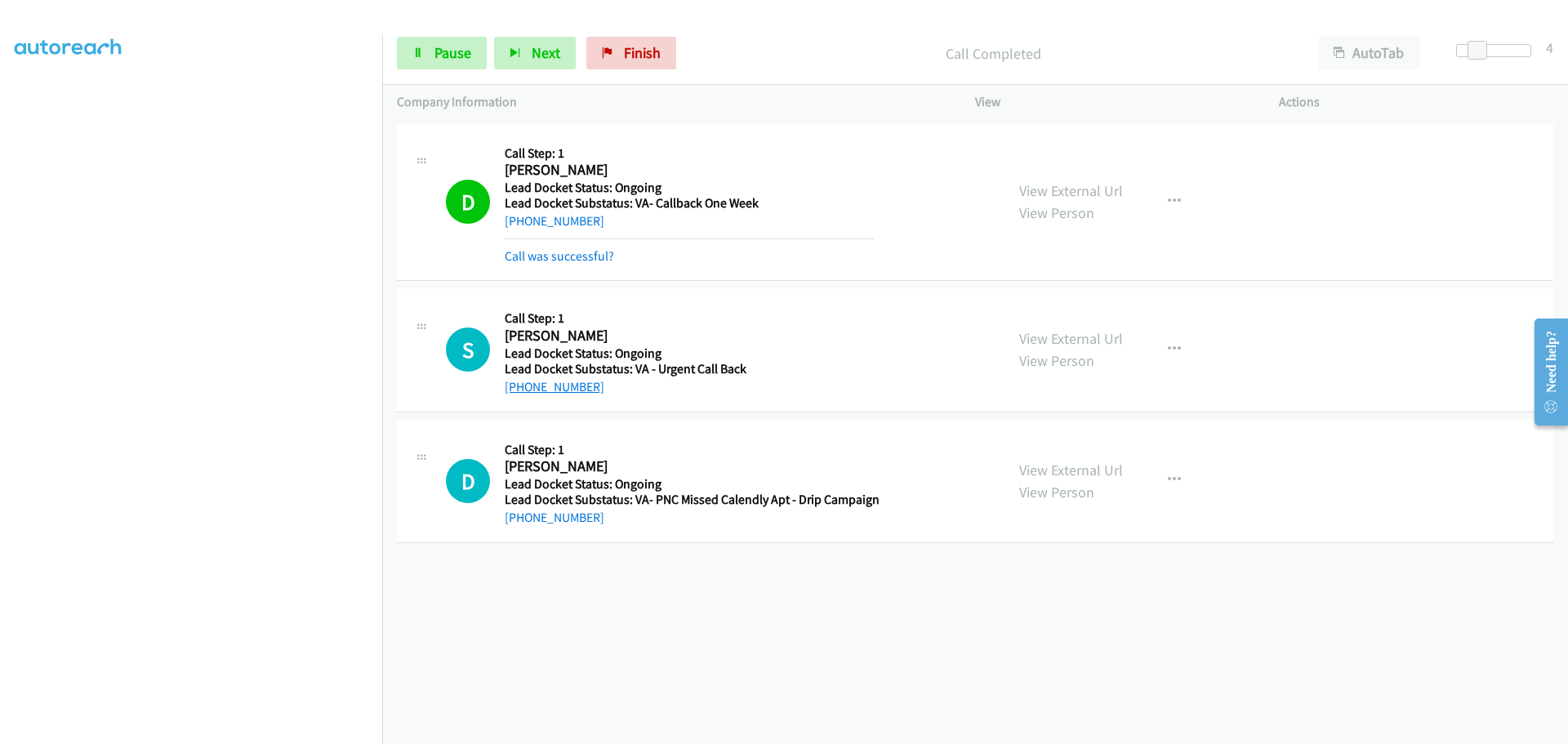
copy link "[PHONE_NUMBER]"
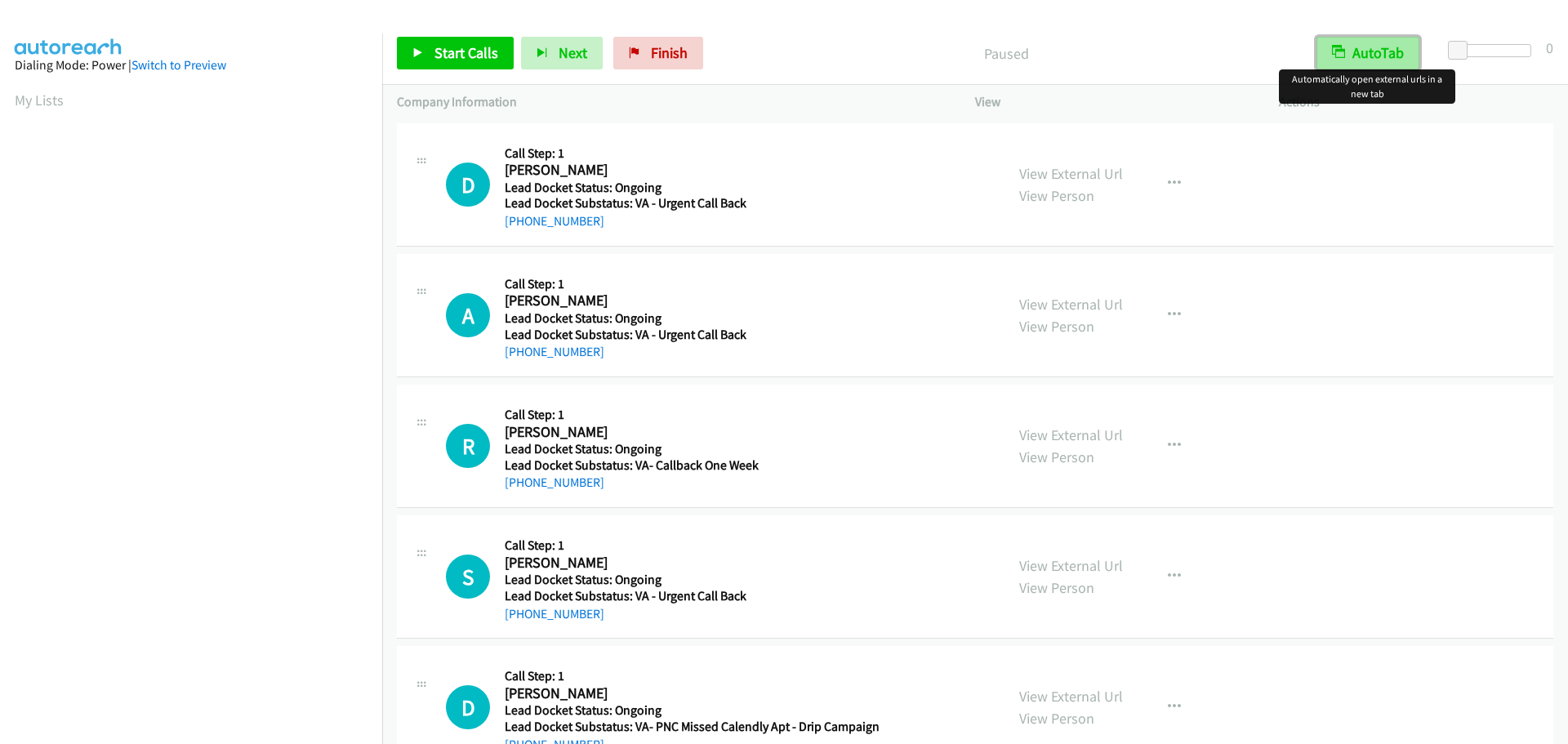
click at [1360, 51] on button "AutoTab" at bounding box center [1367, 53] width 103 height 32
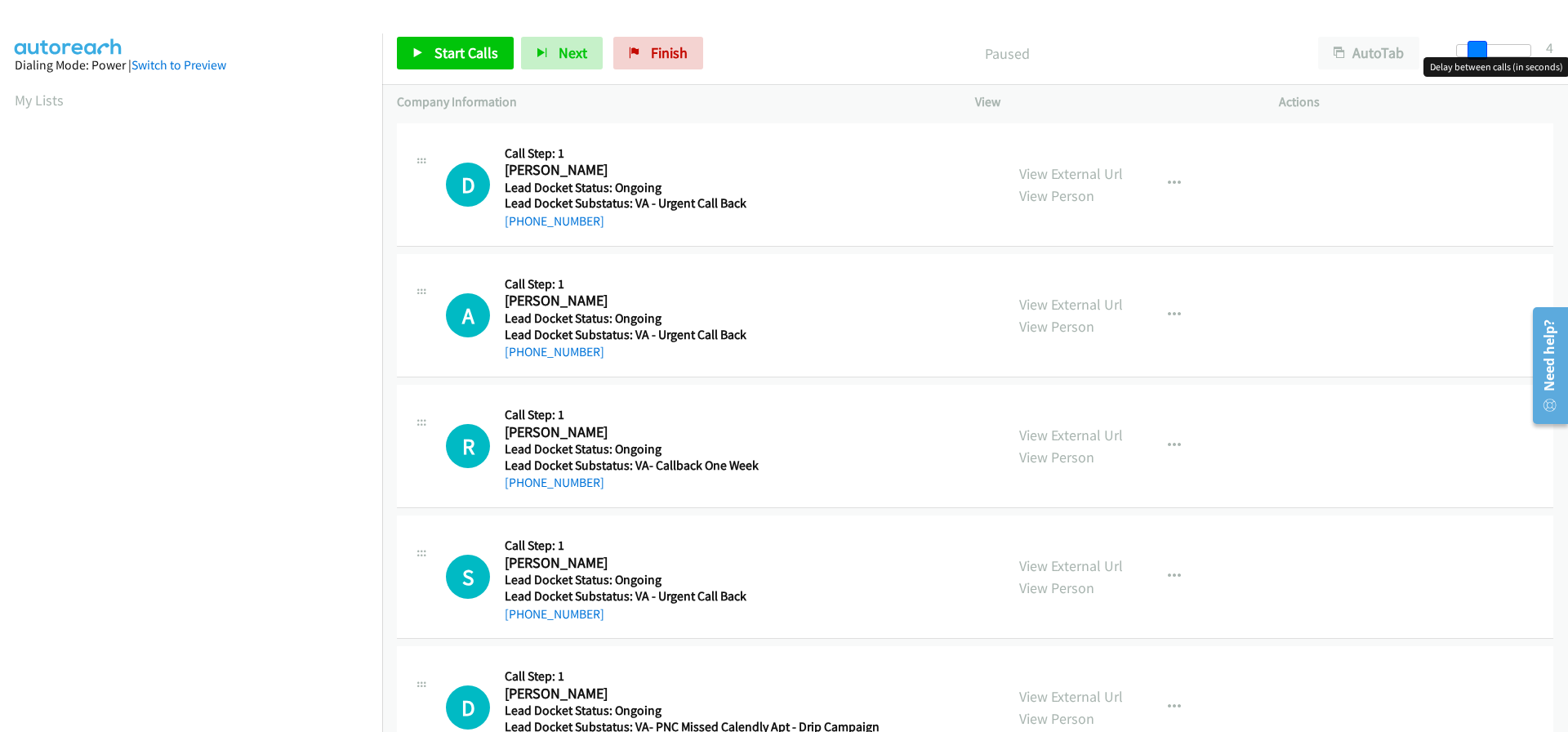
drag, startPoint x: 1463, startPoint y: 53, endPoint x: 1481, endPoint y: 55, distance: 18.1
click at [1481, 55] on span at bounding box center [1477, 50] width 20 height 20
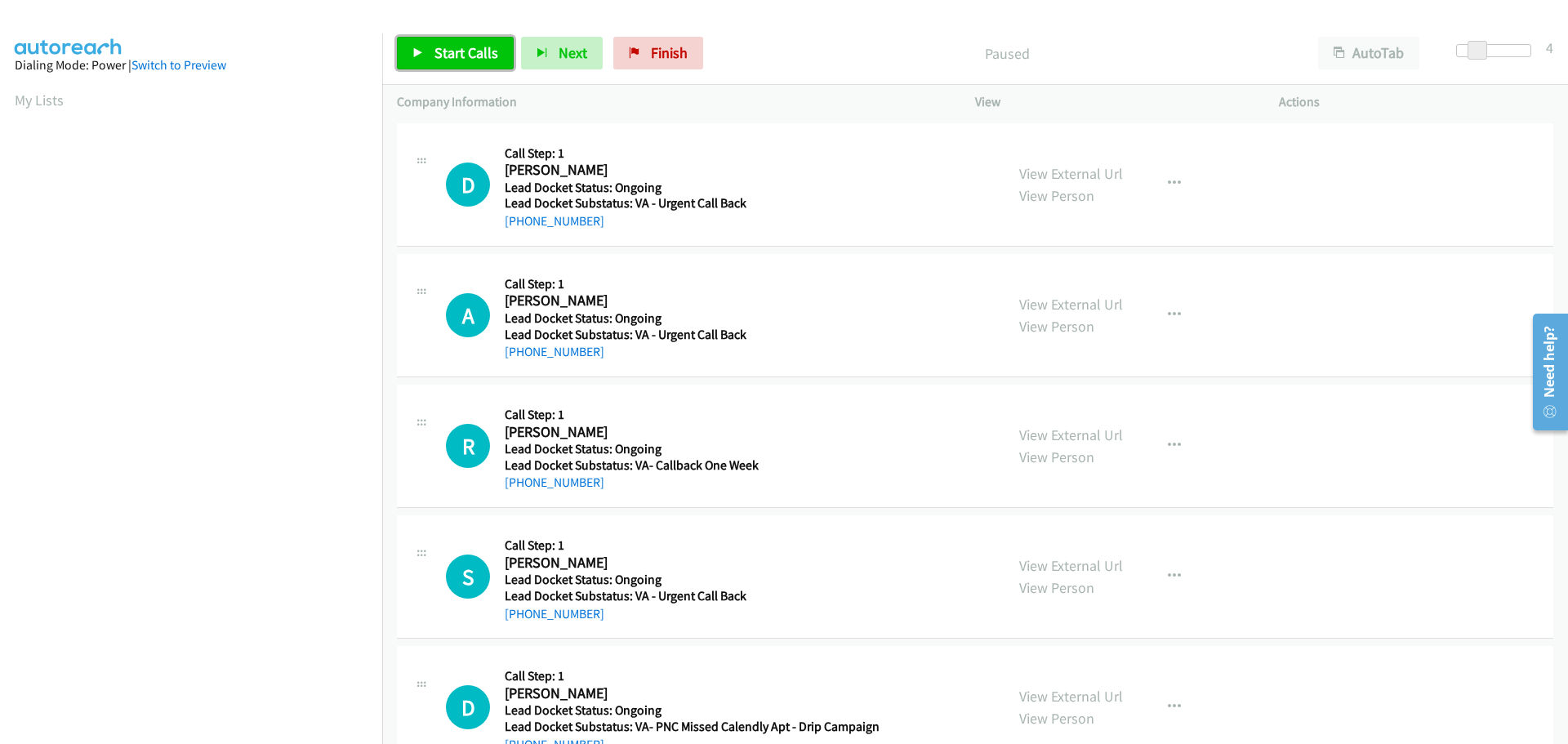
click at [482, 60] on span "Start Calls" at bounding box center [466, 53] width 64 height 19
drag, startPoint x: 594, startPoint y: 220, endPoint x: 521, endPoint y: 229, distance: 73.6
click at [521, 229] on div "[PHONE_NUMBER]" at bounding box center [689, 221] width 369 height 20
copy link "[PHONE_NUMBER]"
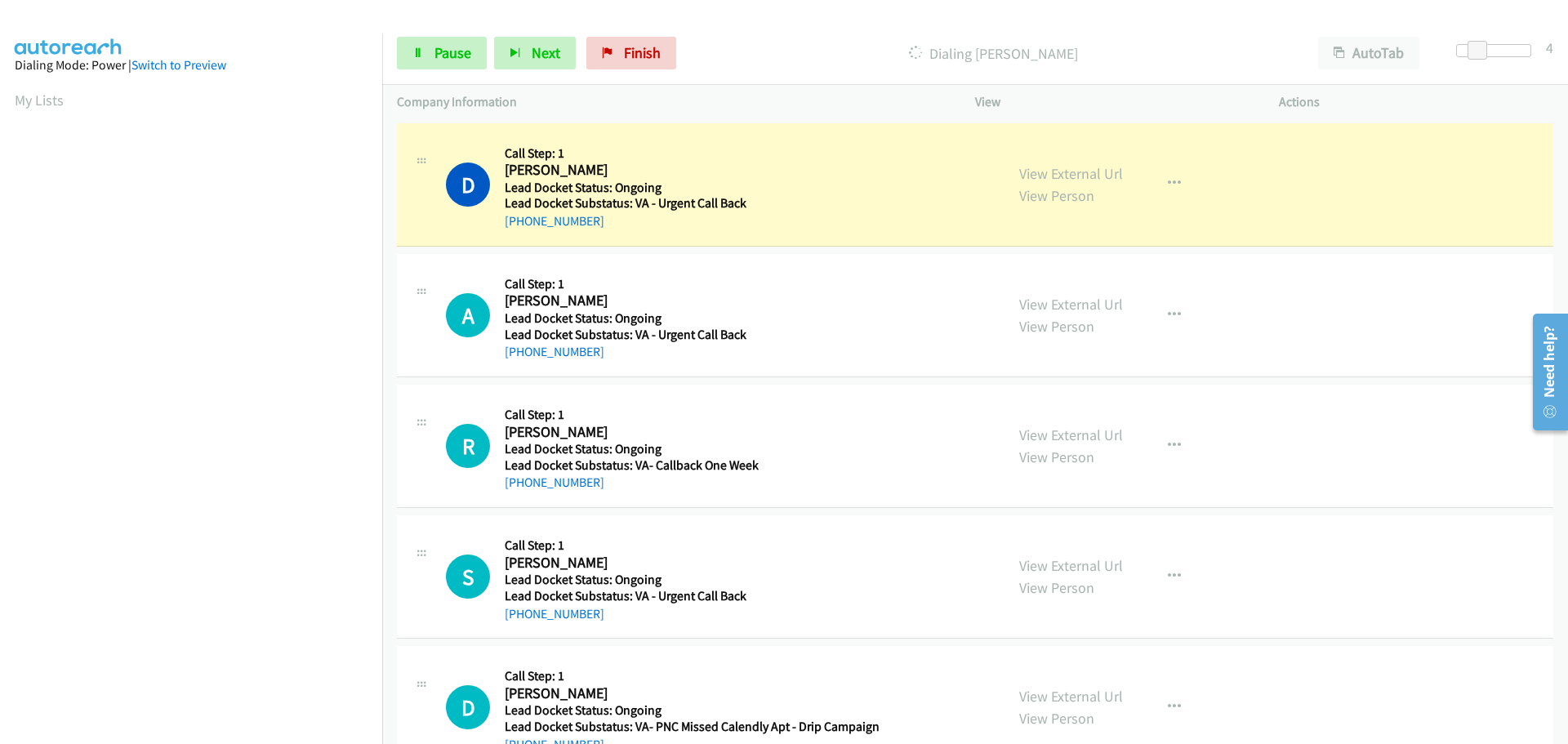
scroll to position [173, 0]
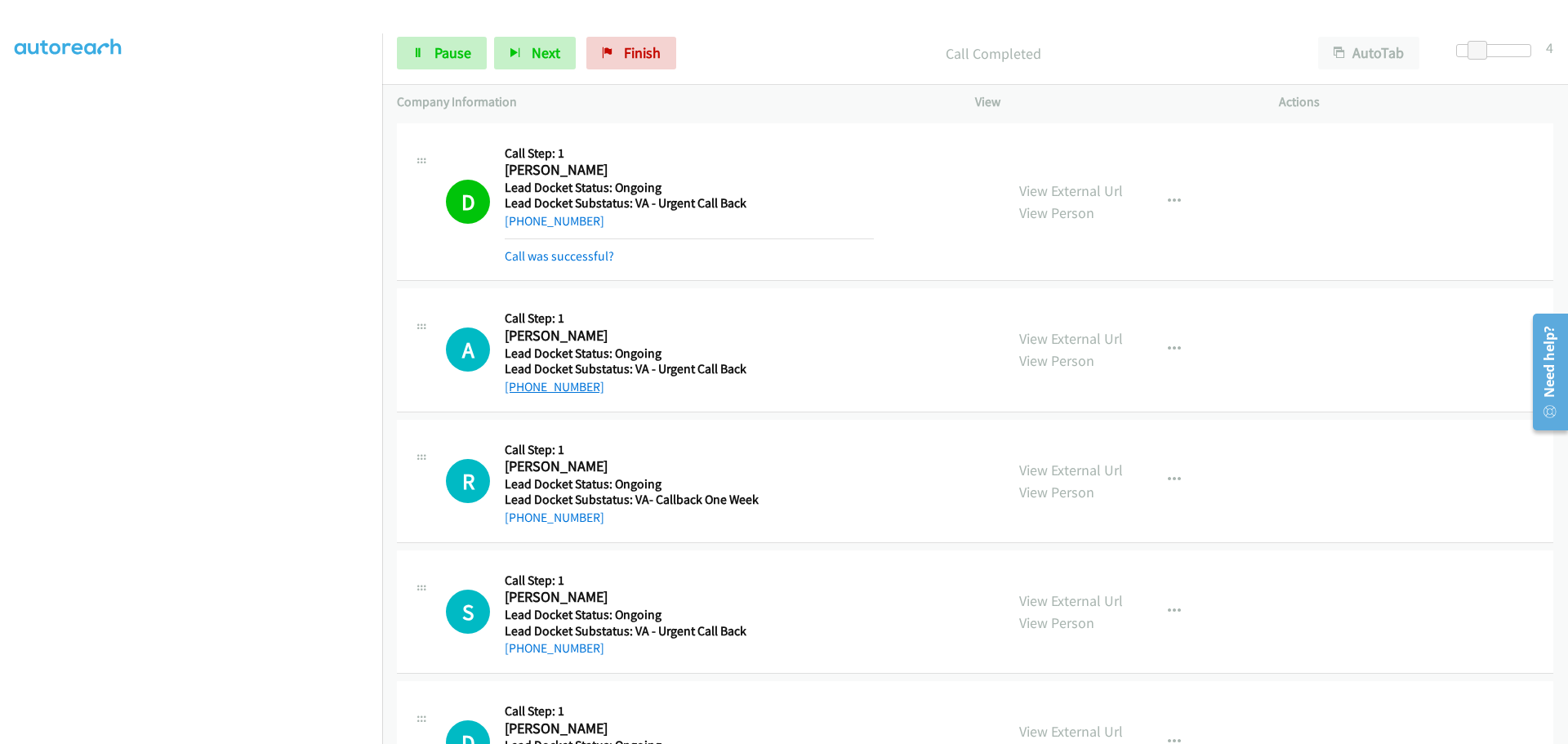
drag, startPoint x: 607, startPoint y: 387, endPoint x: 522, endPoint y: 392, distance: 85.1
click at [522, 392] on div "[PHONE_NUMBER]" at bounding box center [689, 386] width 369 height 20
copy link "[PHONE_NUMBER]"
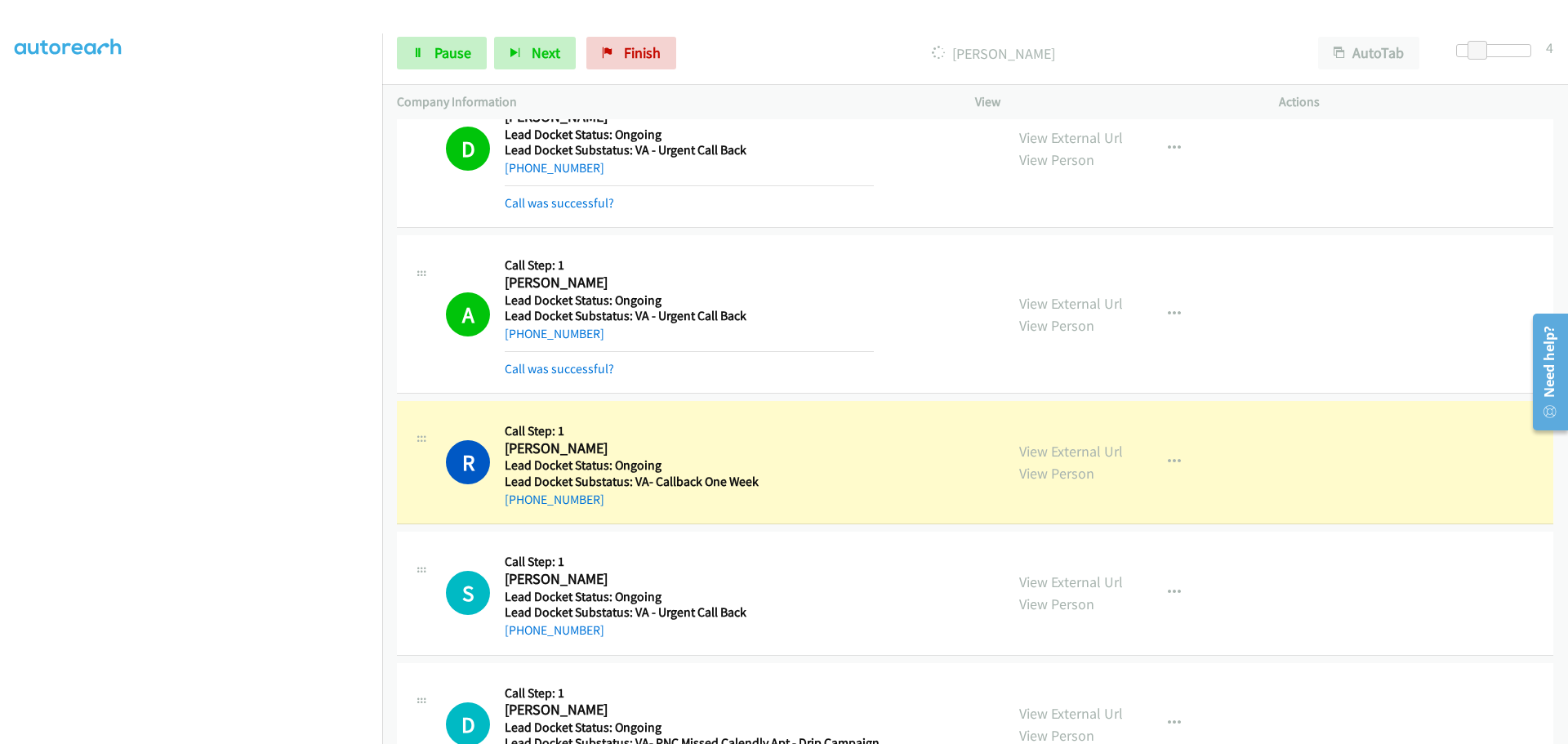
scroll to position [119, 0]
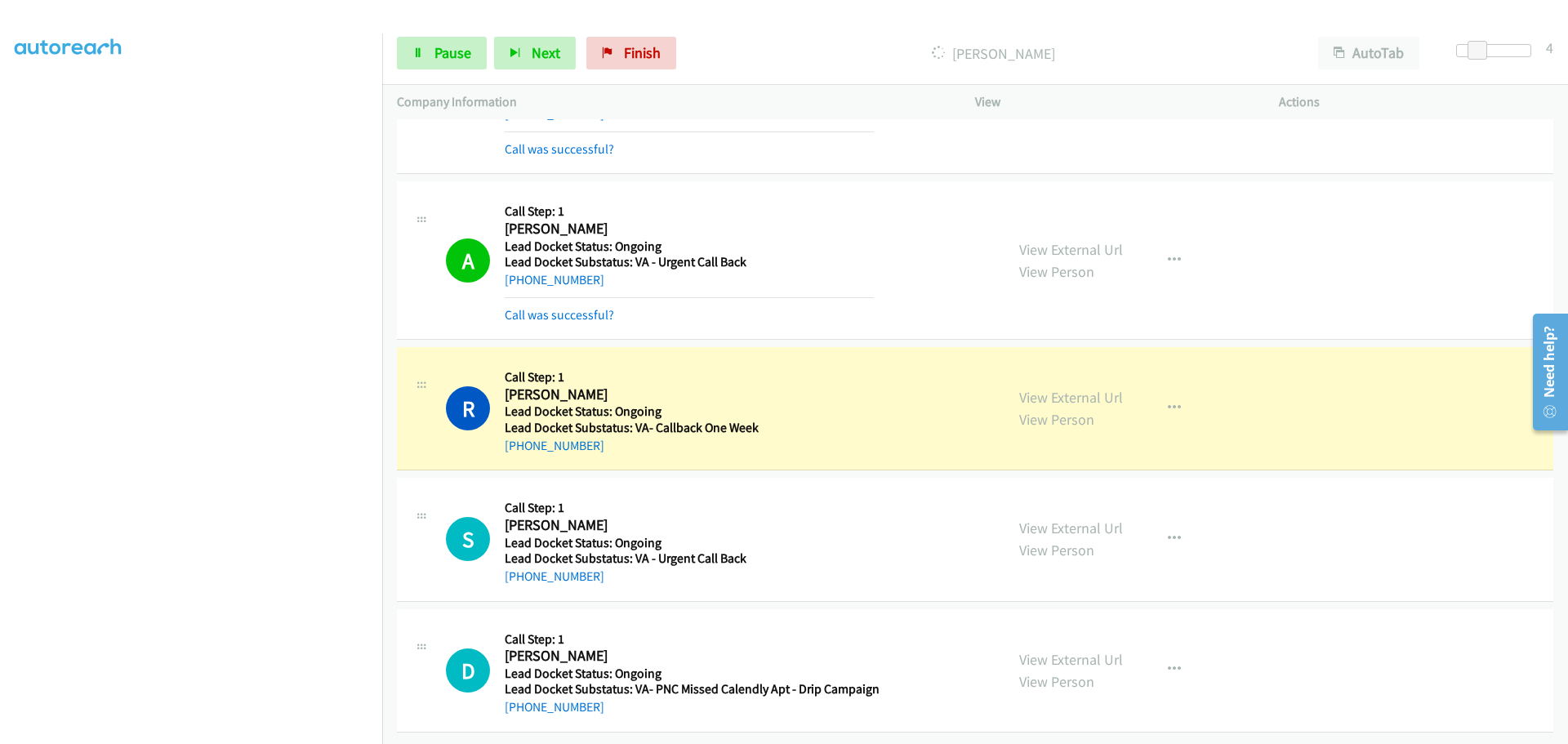
drag, startPoint x: 602, startPoint y: 433, endPoint x: 521, endPoint y: 441, distance: 81.4
click at [521, 441] on div "[PHONE_NUMBER]" at bounding box center [689, 446] width 369 height 20
copy link "[PHONE_NUMBER]"
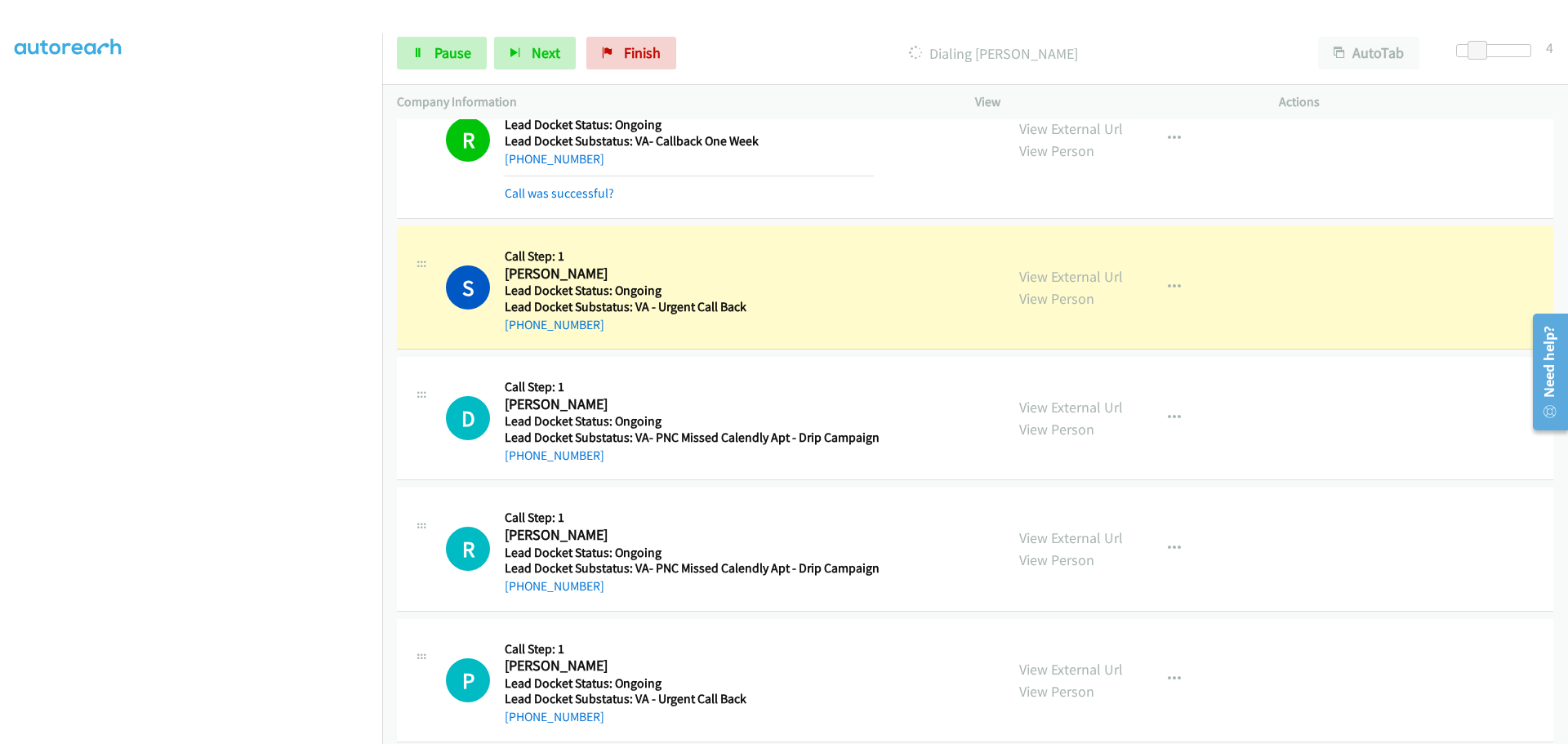
scroll to position [364, 0]
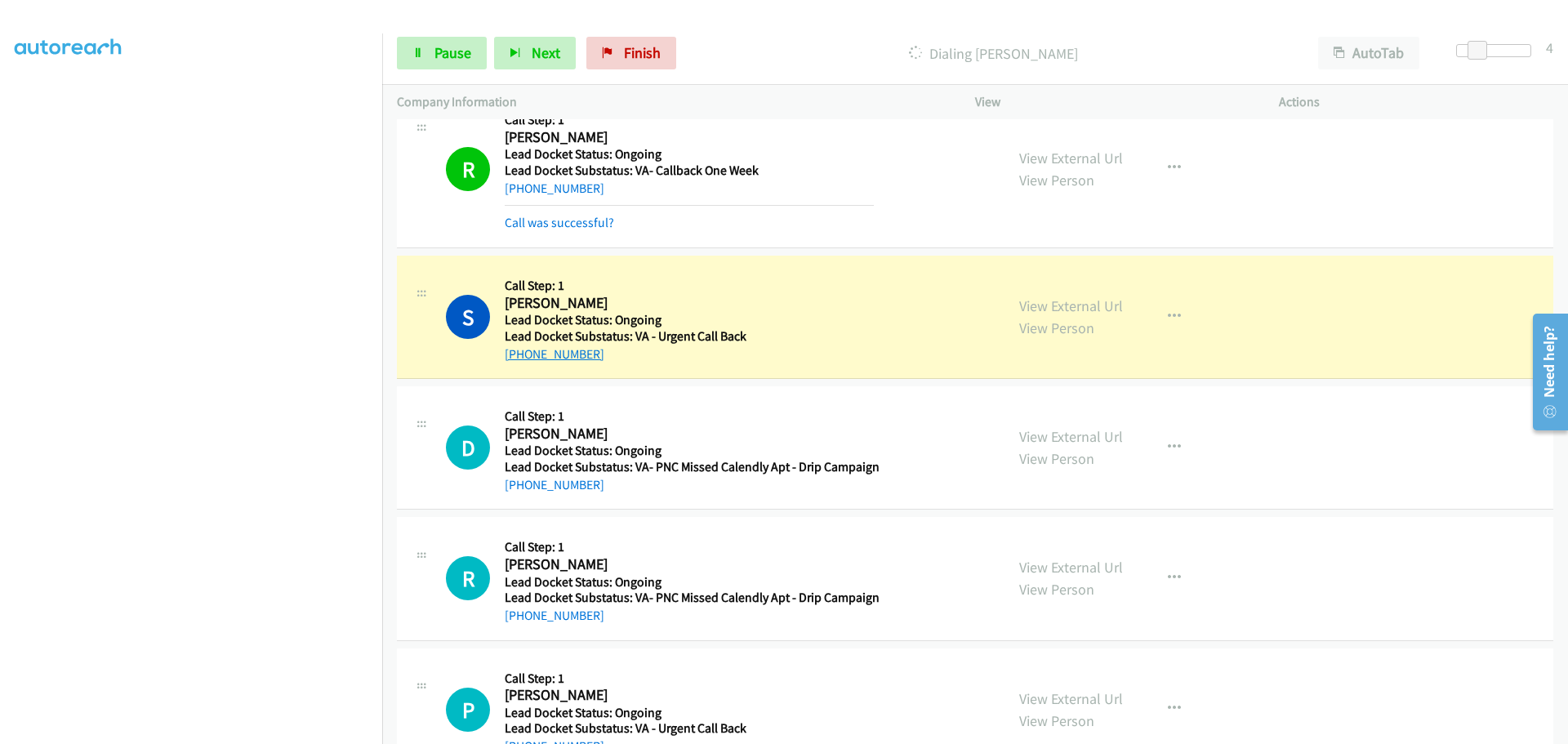
drag, startPoint x: 600, startPoint y: 357, endPoint x: 519, endPoint y: 357, distance: 81.0
click at [519, 357] on div "[PHONE_NUMBER]" at bounding box center [689, 354] width 369 height 20
copy link "[PHONE_NUMBER]"
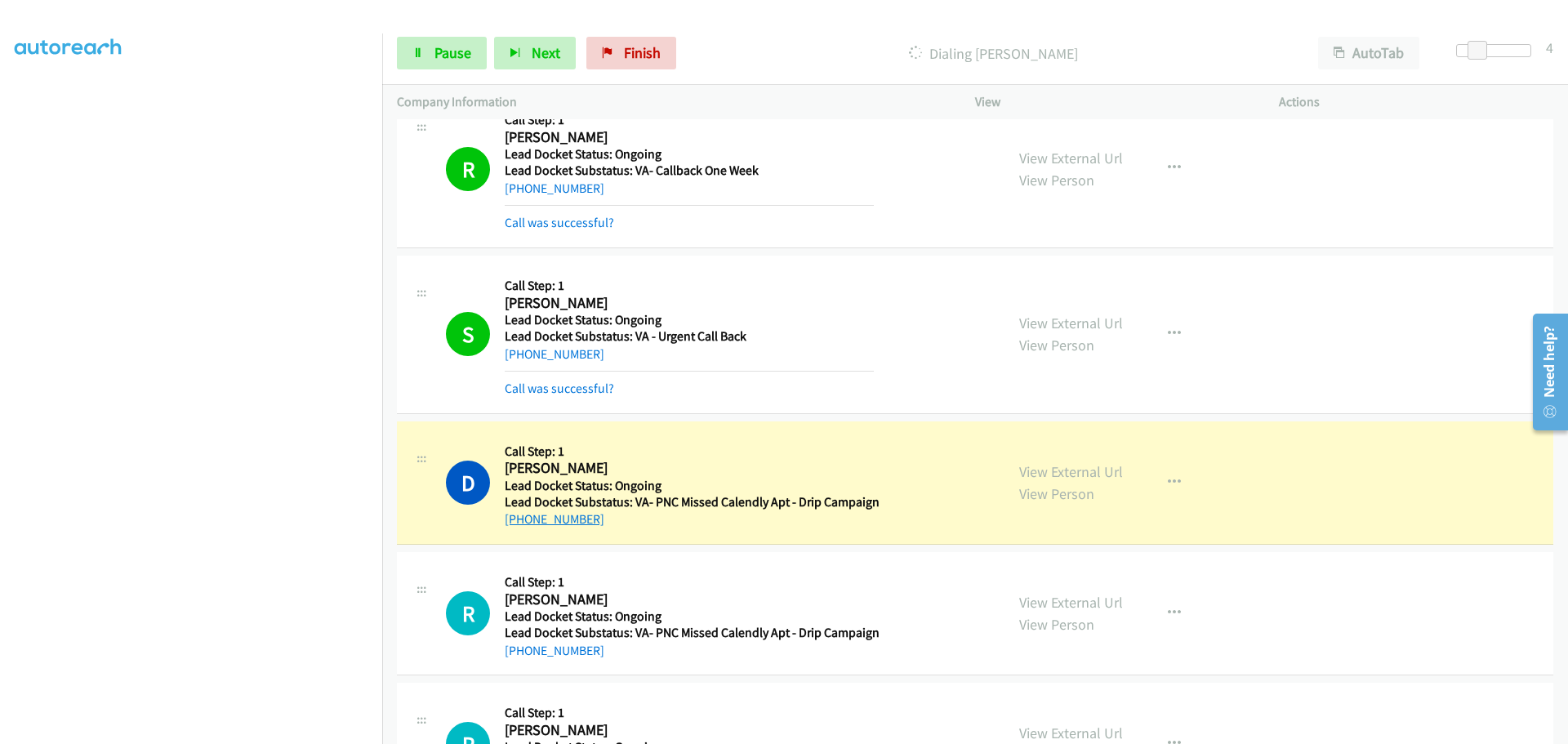
drag, startPoint x: 595, startPoint y: 524, endPoint x: 518, endPoint y: 521, distance: 77.1
click at [518, 521] on div "[PHONE_NUMBER]" at bounding box center [692, 519] width 375 height 20
copy link "[PHONE_NUMBER]"
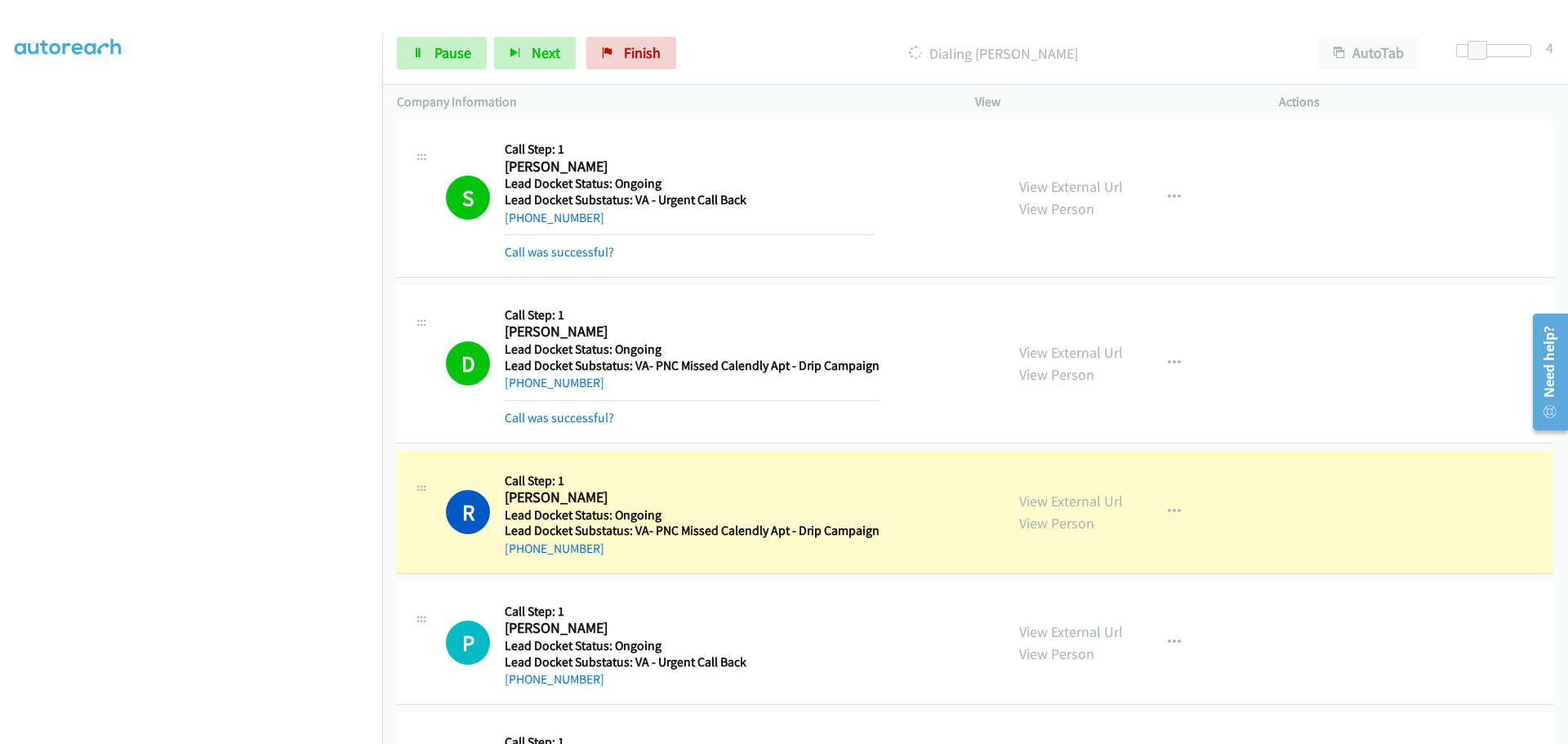
scroll to position [617, 0]
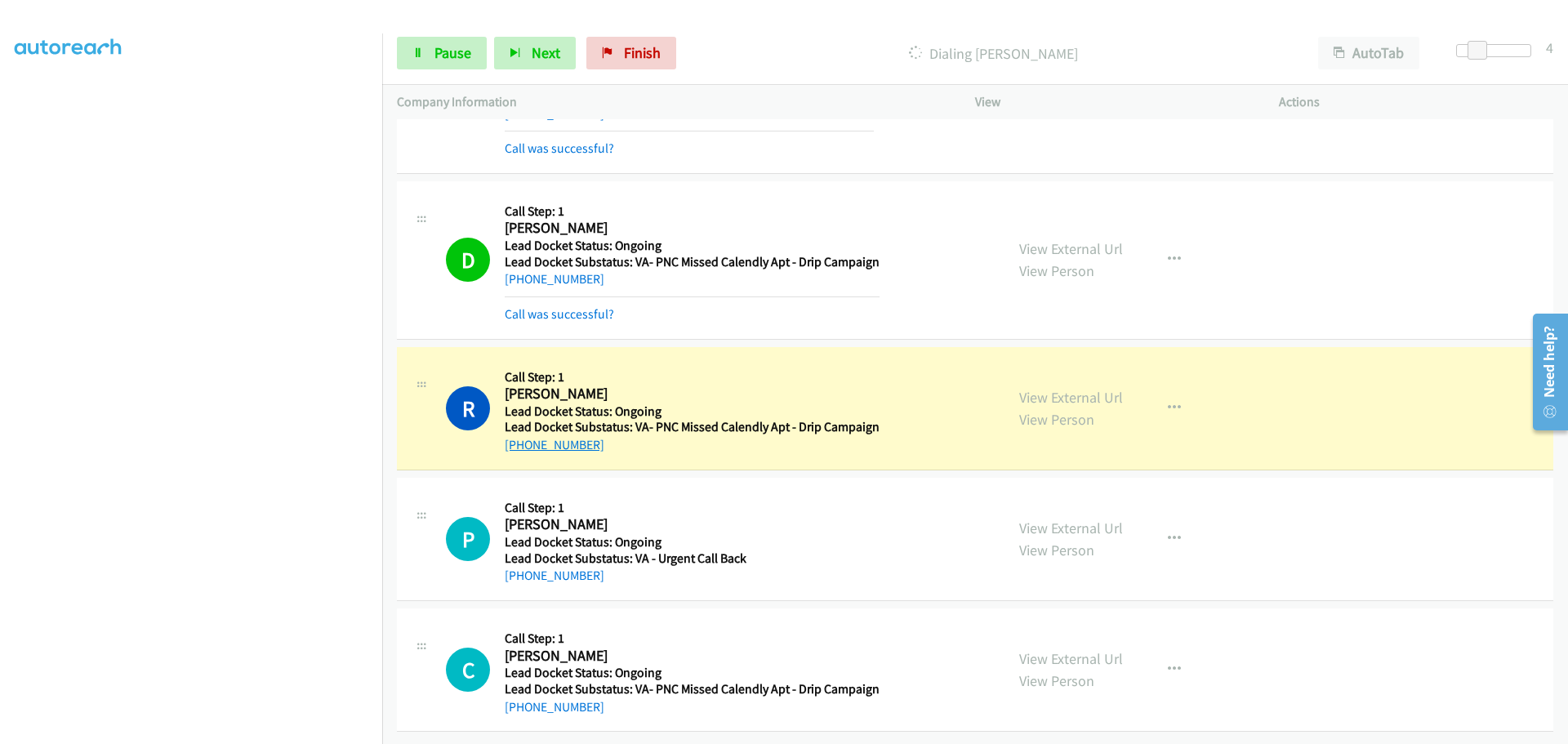
drag, startPoint x: 599, startPoint y: 438, endPoint x: 522, endPoint y: 438, distance: 77.0
click at [522, 438] on div "[PHONE_NUMBER]" at bounding box center [692, 445] width 375 height 20
copy link "[PHONE_NUMBER]"
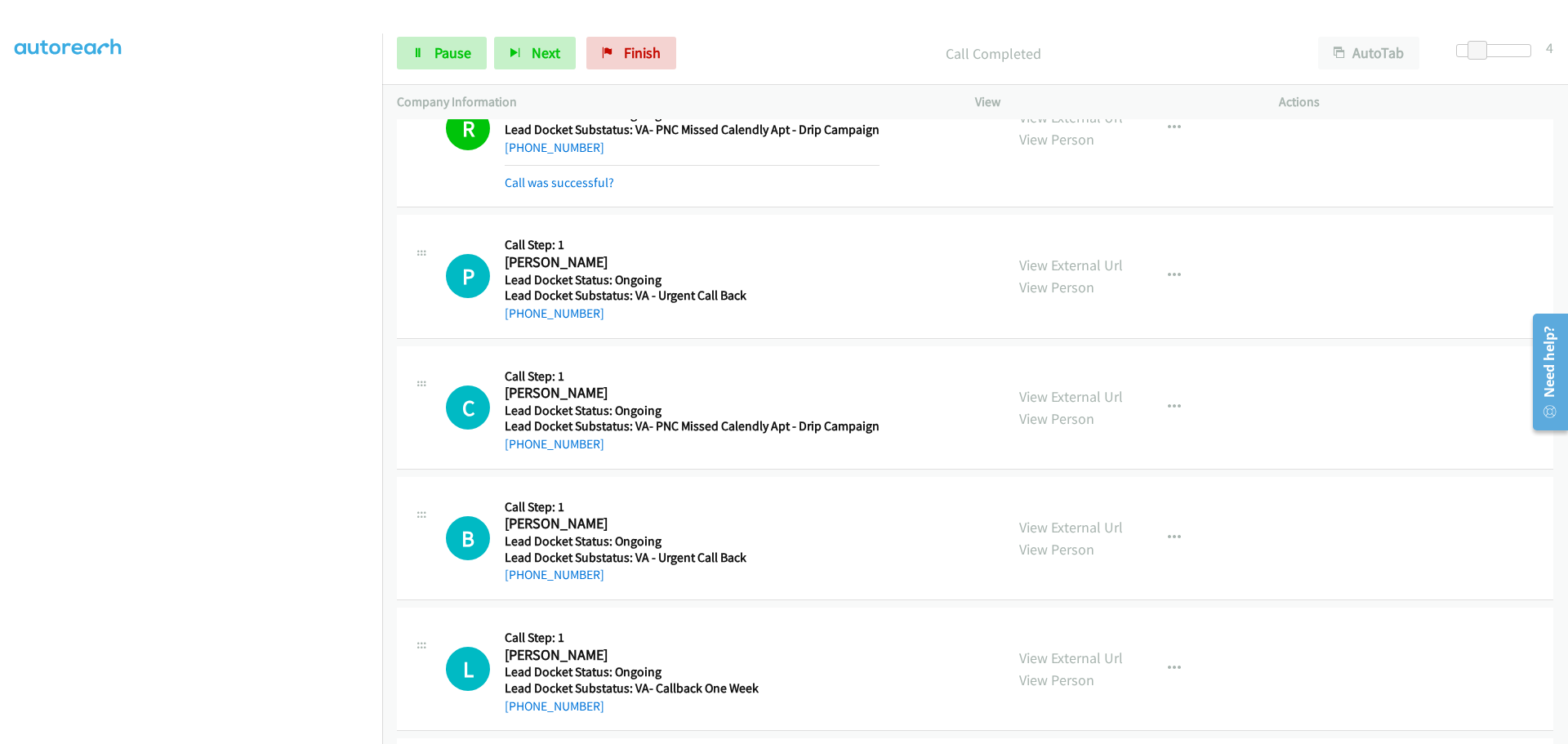
scroll to position [781, 0]
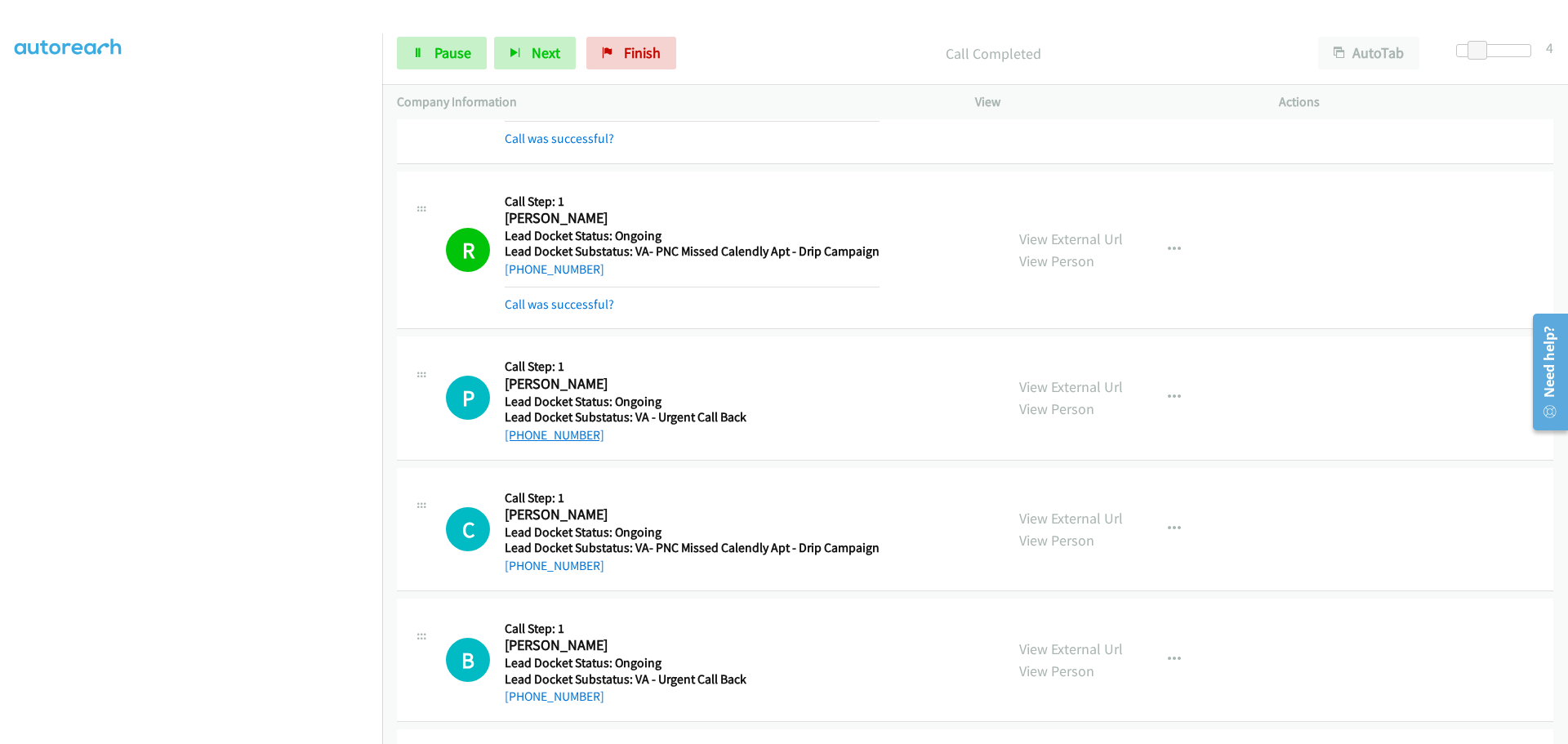
drag, startPoint x: 598, startPoint y: 440, endPoint x: 522, endPoint y: 438, distance: 76.0
click at [522, 438] on div "[PHONE_NUMBER]" at bounding box center [625, 435] width 242 height 20
copy link "[PHONE_NUMBER]"
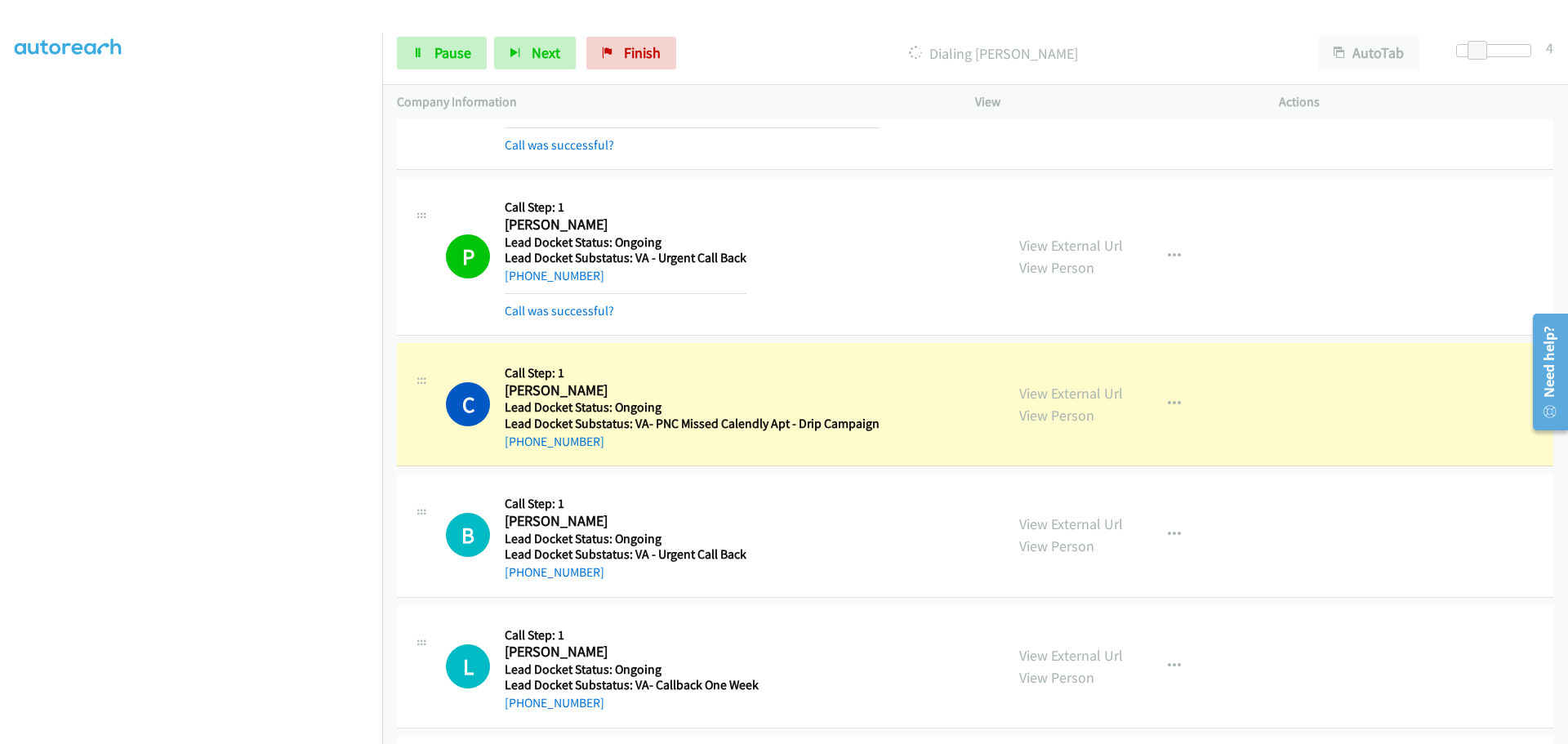
scroll to position [944, 0]
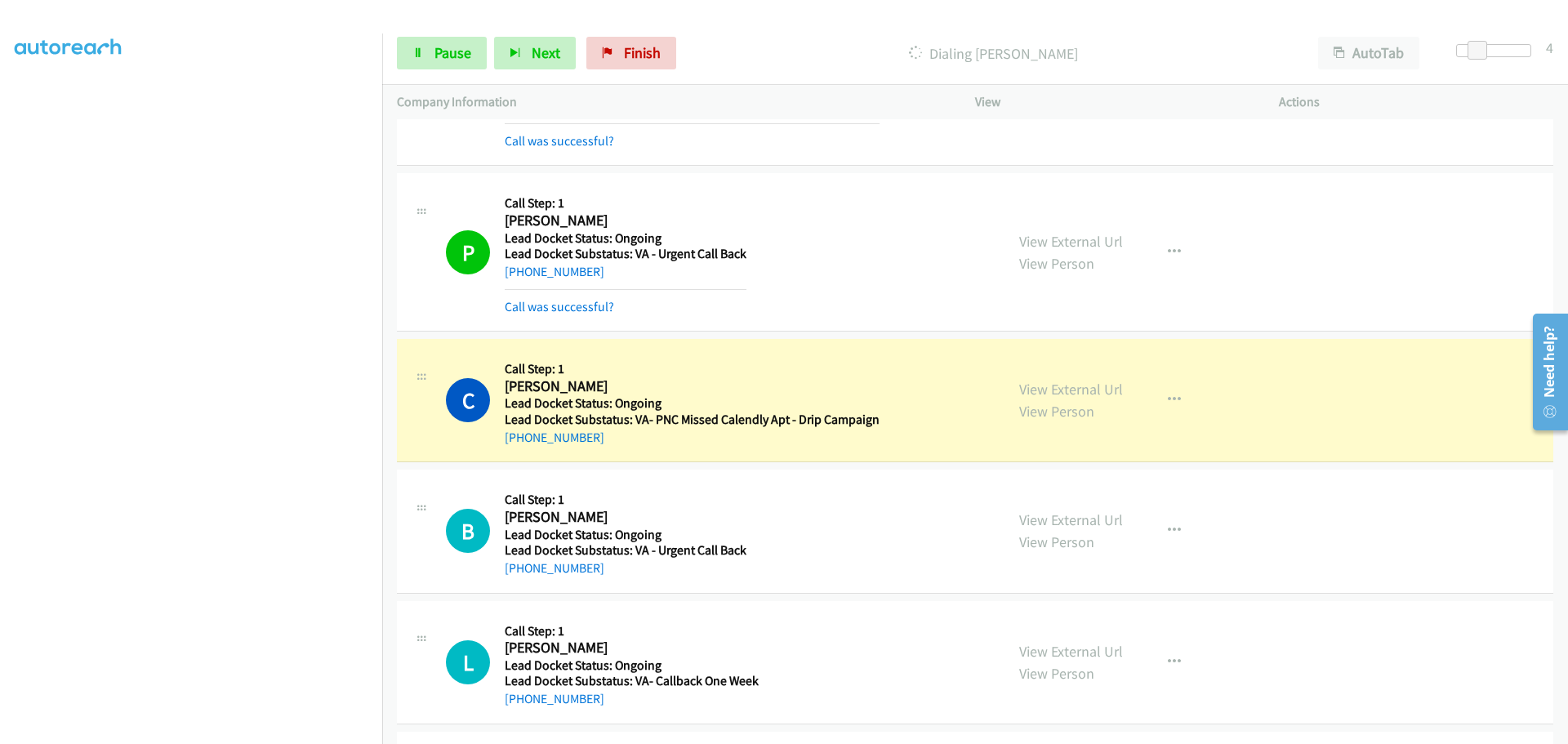
drag, startPoint x: 594, startPoint y: 440, endPoint x: 520, endPoint y: 449, distance: 74.5
click at [520, 449] on div "C Callback Scheduled Call Step: 1 [PERSON_NAME] America/[GEOGRAPHIC_DATA] Lead …" at bounding box center [974, 400] width 1156 height 123
copy link "[PHONE_NUMBER]"
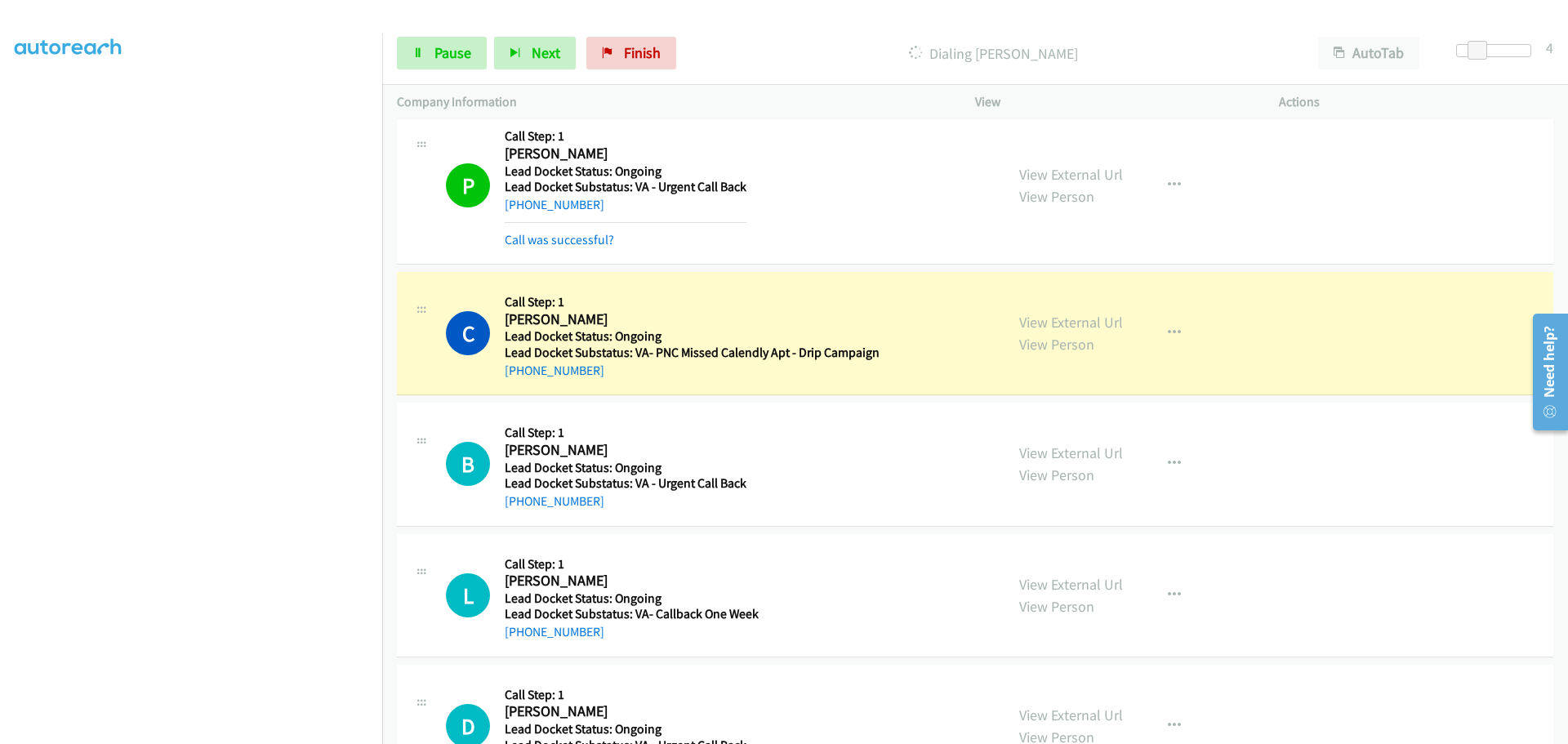
scroll to position [1079, 0]
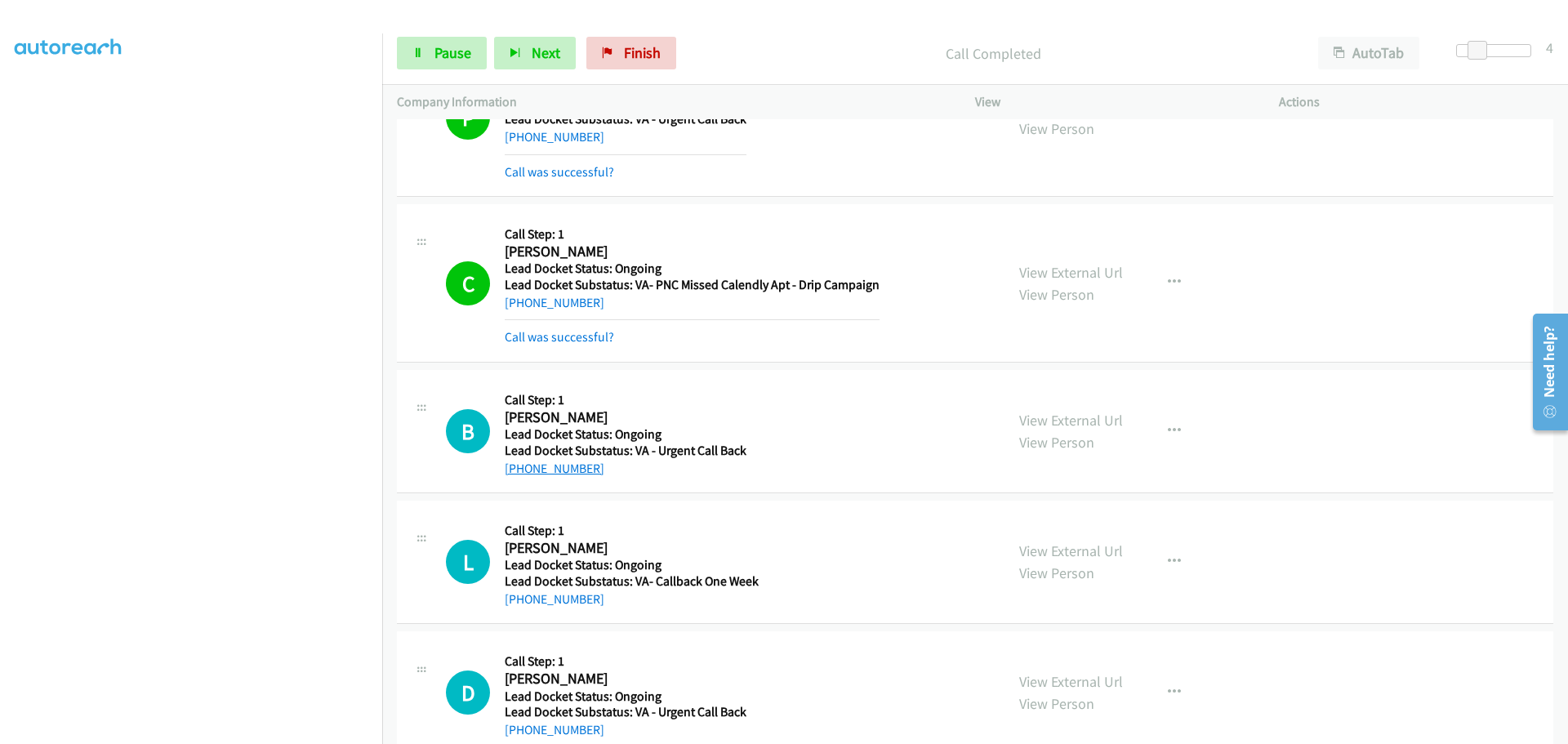
drag, startPoint x: 597, startPoint y: 477, endPoint x: 521, endPoint y: 470, distance: 76.3
click at [521, 470] on div "[PHONE_NUMBER]" at bounding box center [625, 468] width 242 height 20
copy link "[PHONE_NUMBER]"
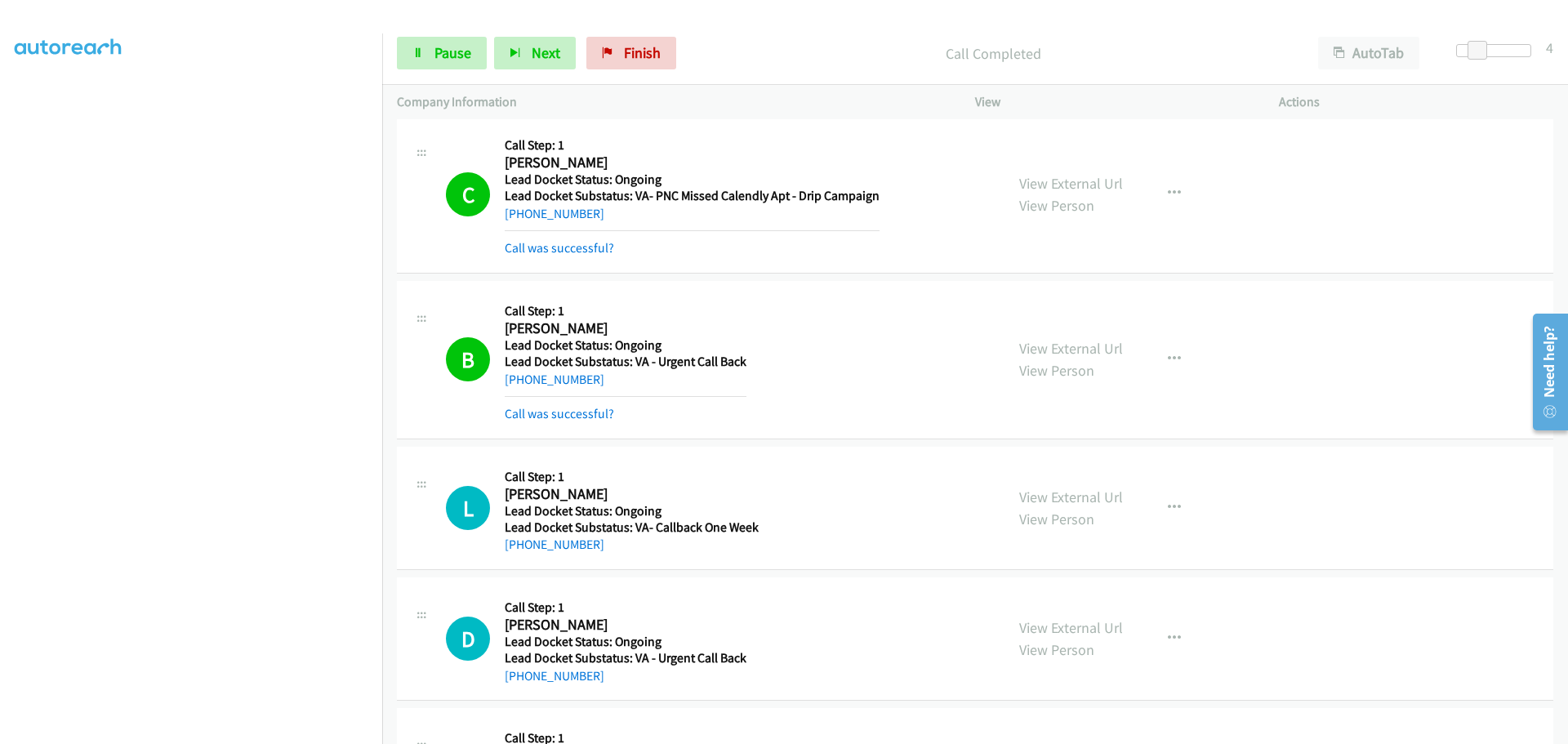
scroll to position [1324, 0]
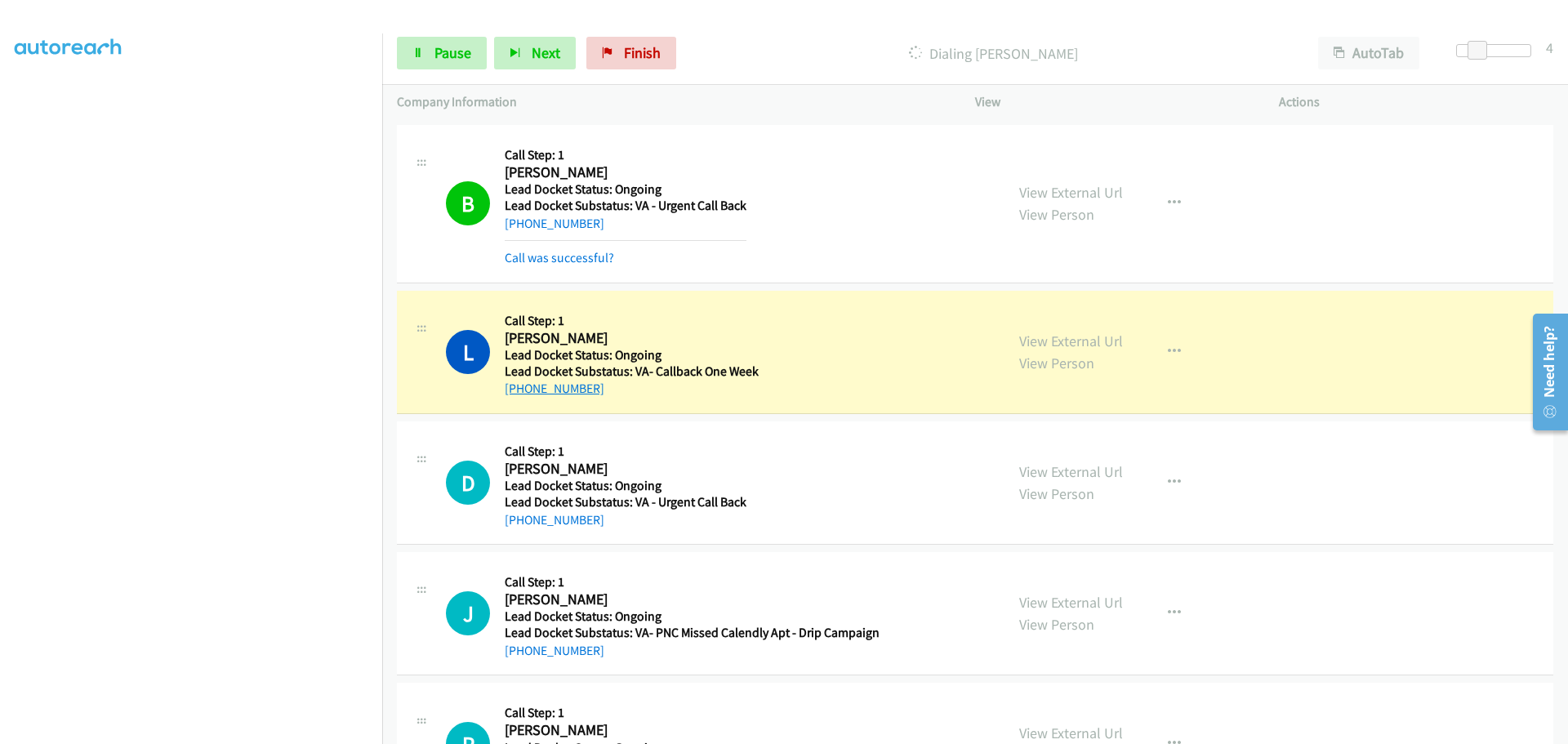
drag, startPoint x: 605, startPoint y: 397, endPoint x: 522, endPoint y: 396, distance: 83.0
click at [522, 396] on div "[PHONE_NUMBER]" at bounding box center [631, 388] width 254 height 20
copy link "[PHONE_NUMBER]"
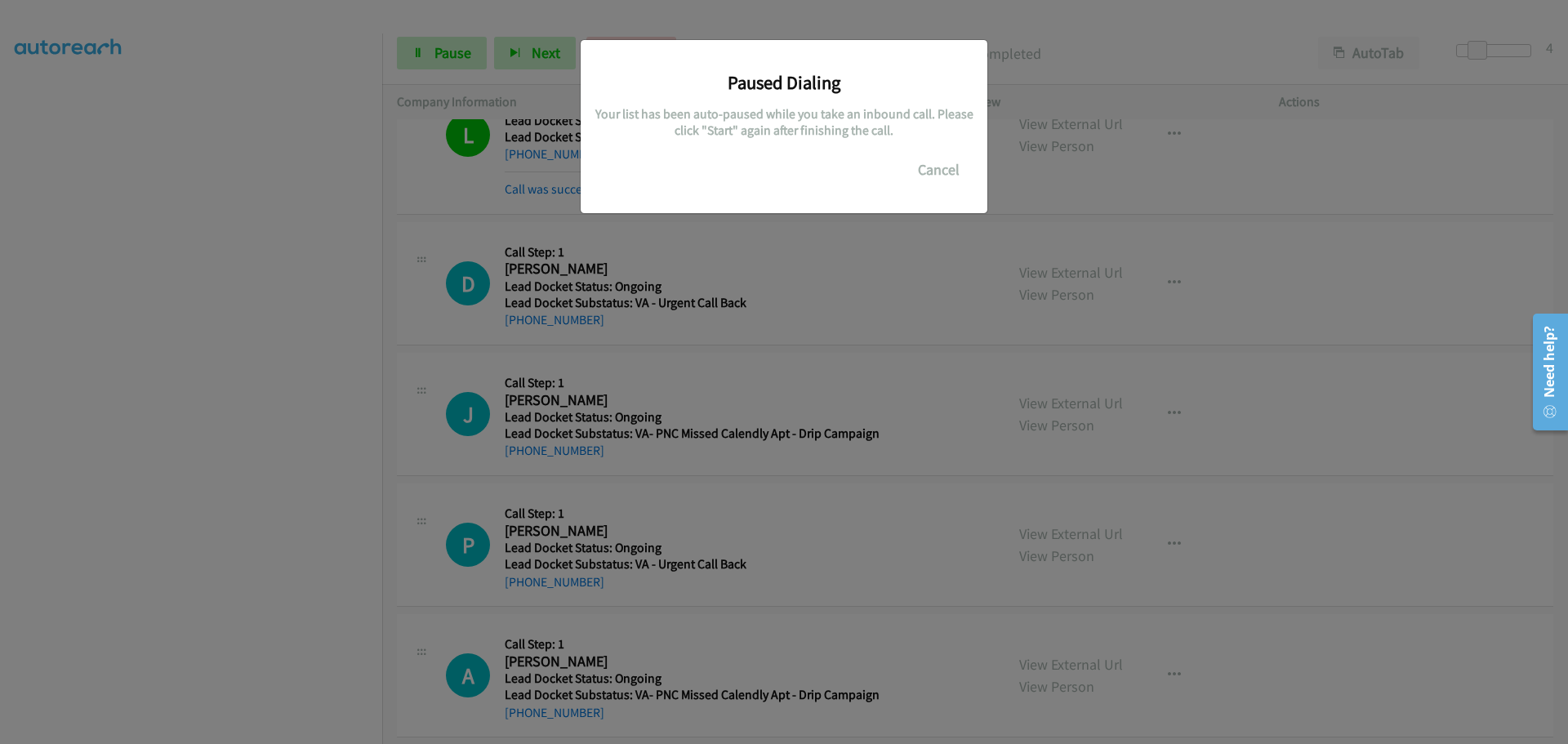
scroll to position [1576, 0]
